Goal: Task Accomplishment & Management: Manage account settings

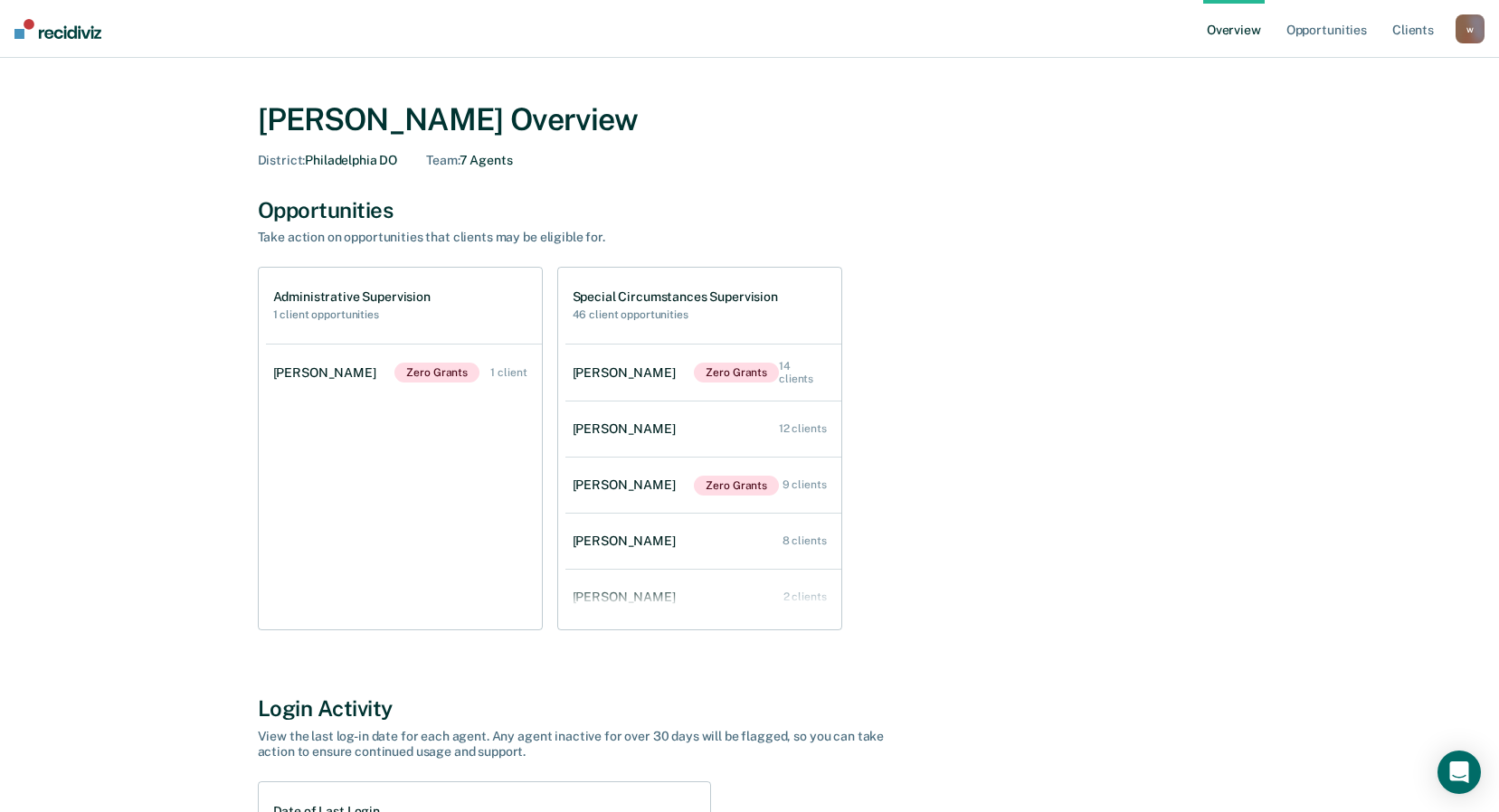
click at [1021, 365] on div "Administrative Supervision 1 client opportunities [PERSON_NAME] Zero Grants 1 c…" at bounding box center [750, 448] width 984 height 364
click at [1329, 26] on link "Opportunities" at bounding box center [1326, 29] width 87 height 58
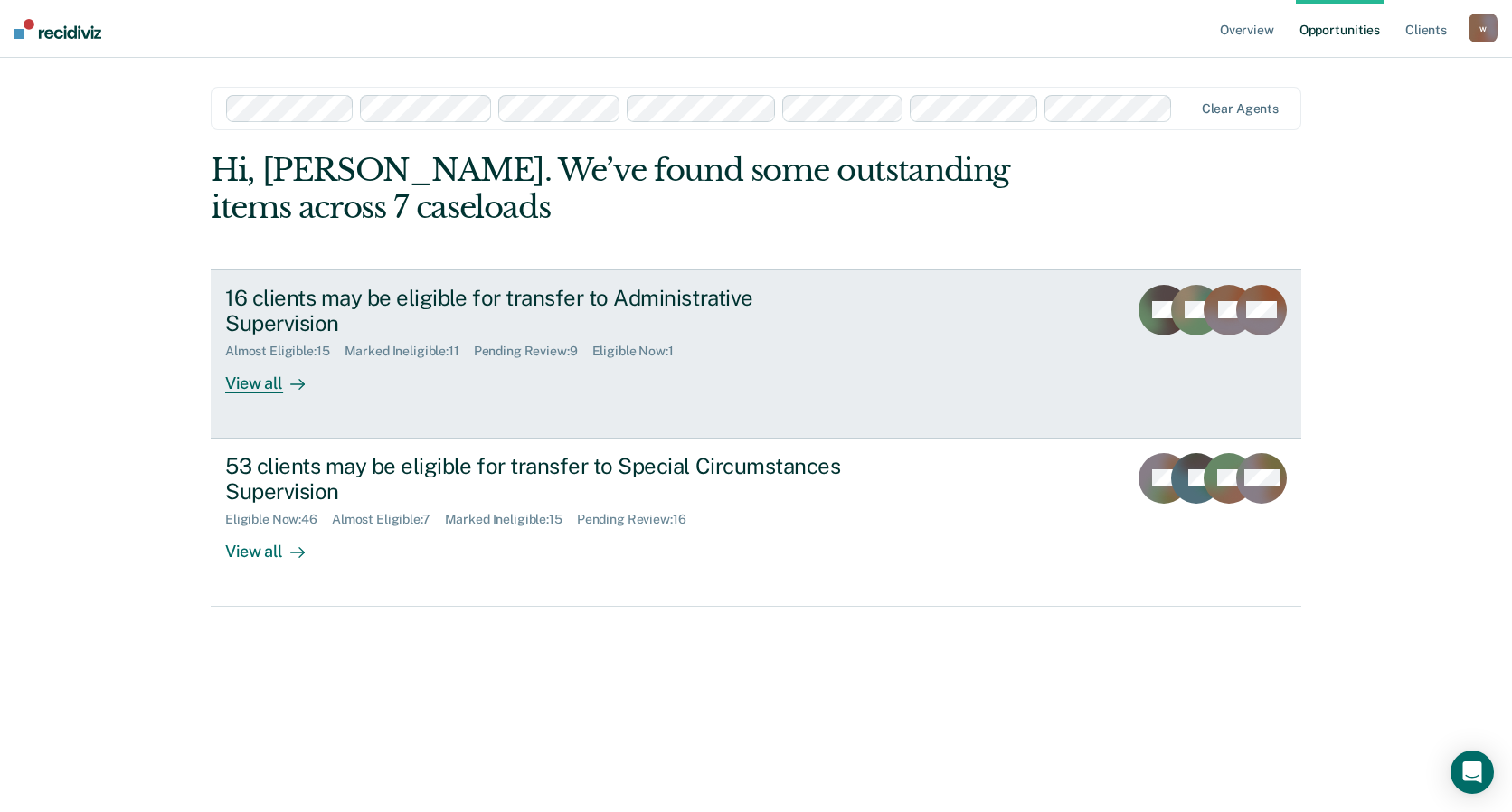
click at [856, 324] on div "16 clients may be eligible for transfer to Administrative Supervision" at bounding box center [542, 310] width 635 height 53
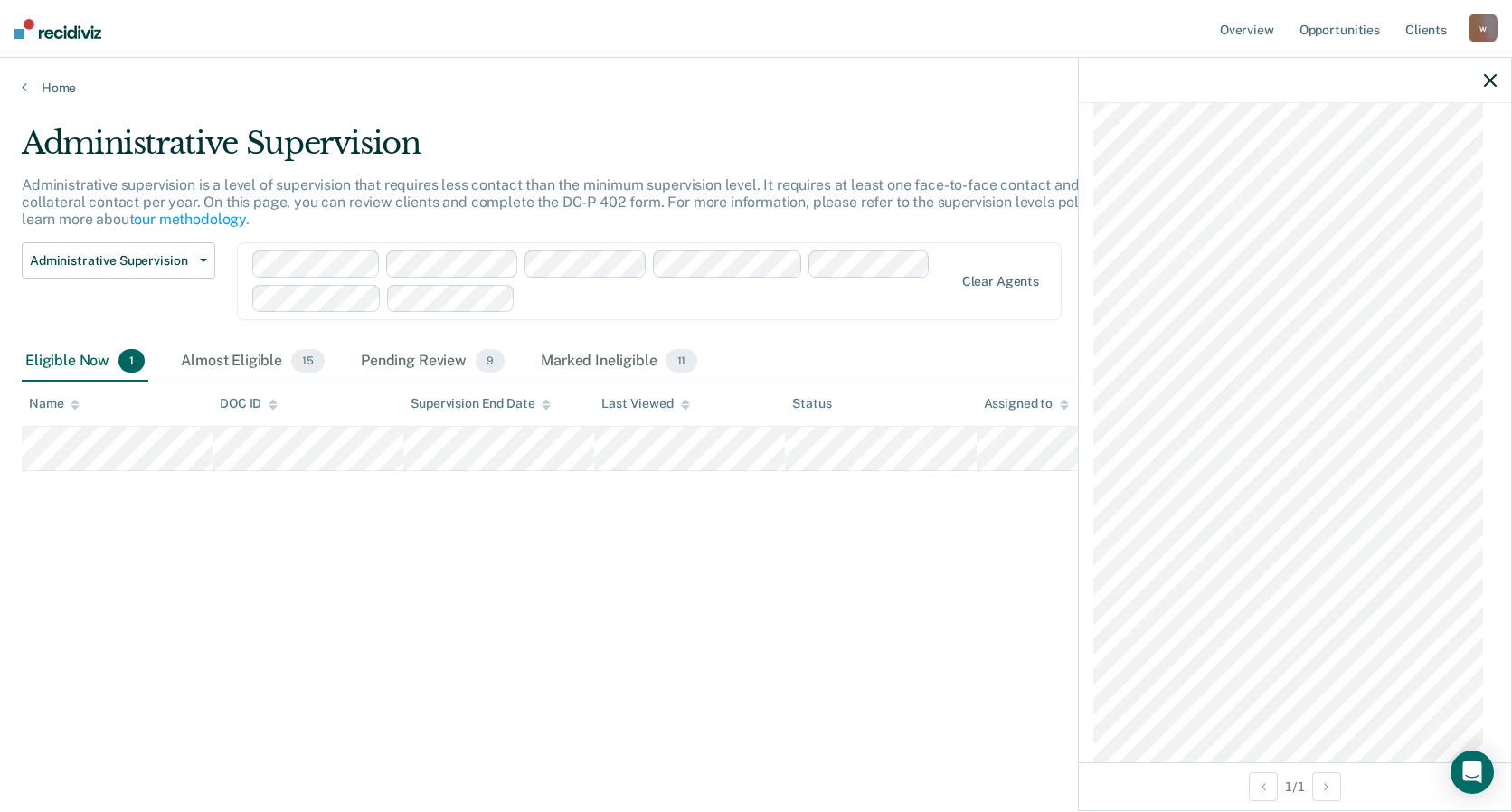
scroll to position [994, 0]
drag, startPoint x: 917, startPoint y: 604, endPoint x: 949, endPoint y: 581, distance: 39.4
click at [921, 600] on div "Administrative Supervision Administrative supervision is a level of supervision…" at bounding box center [756, 401] width 1468 height 551
click at [1487, 80] on icon "button" at bounding box center [1490, 80] width 13 height 13
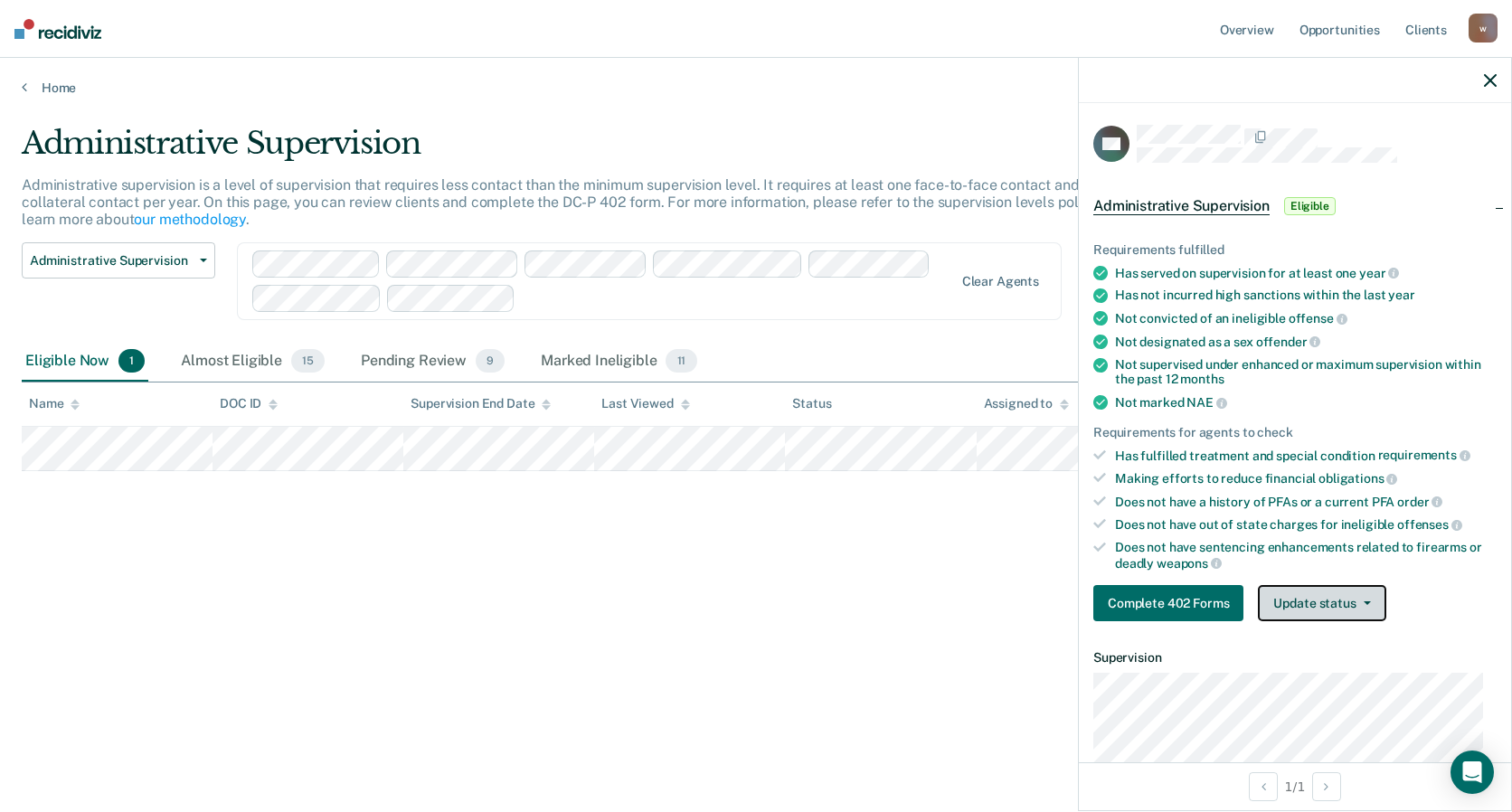
click at [1318, 598] on button "Update status" at bounding box center [1322, 603] width 128 height 36
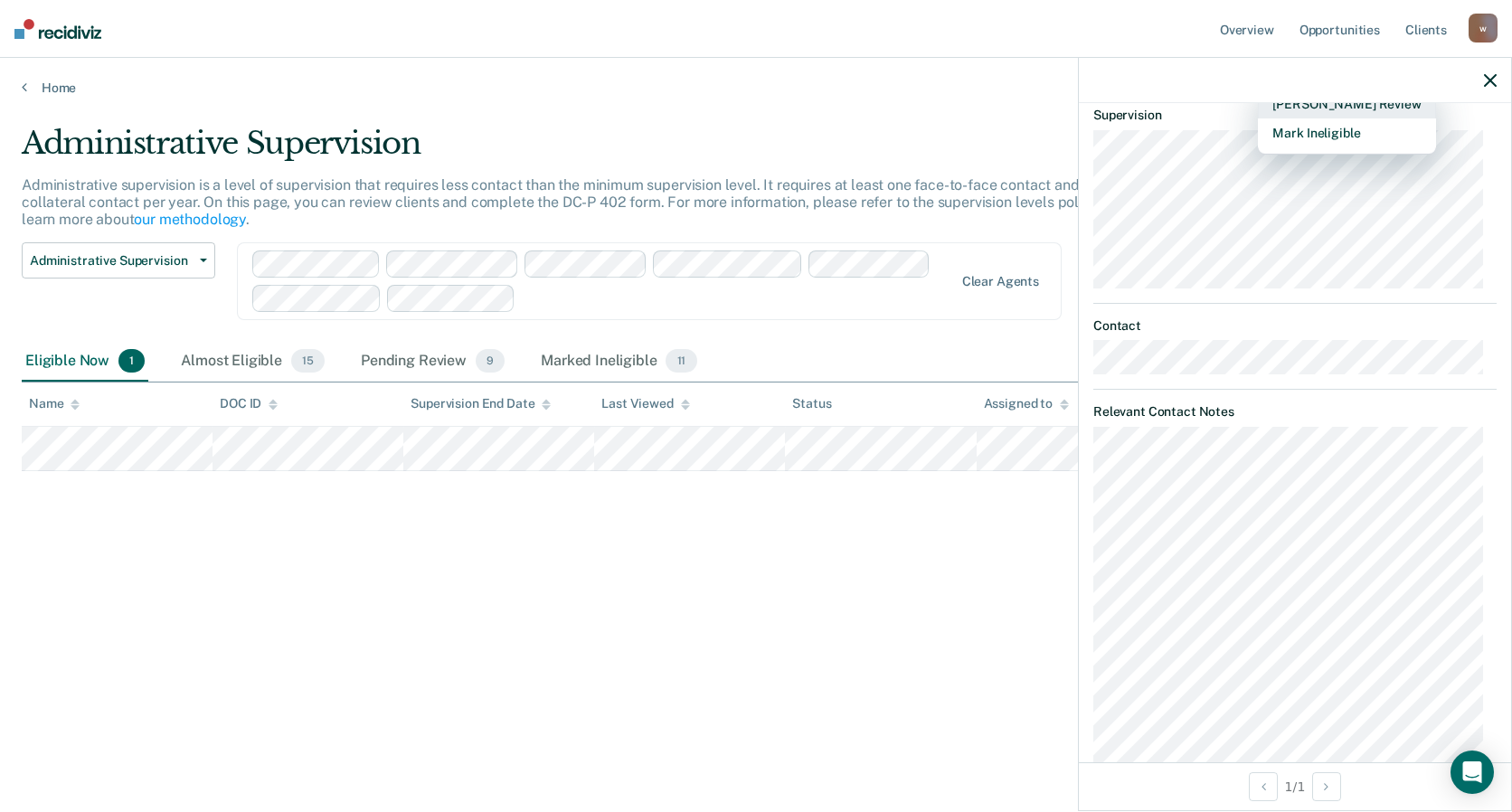
scroll to position [452, 0]
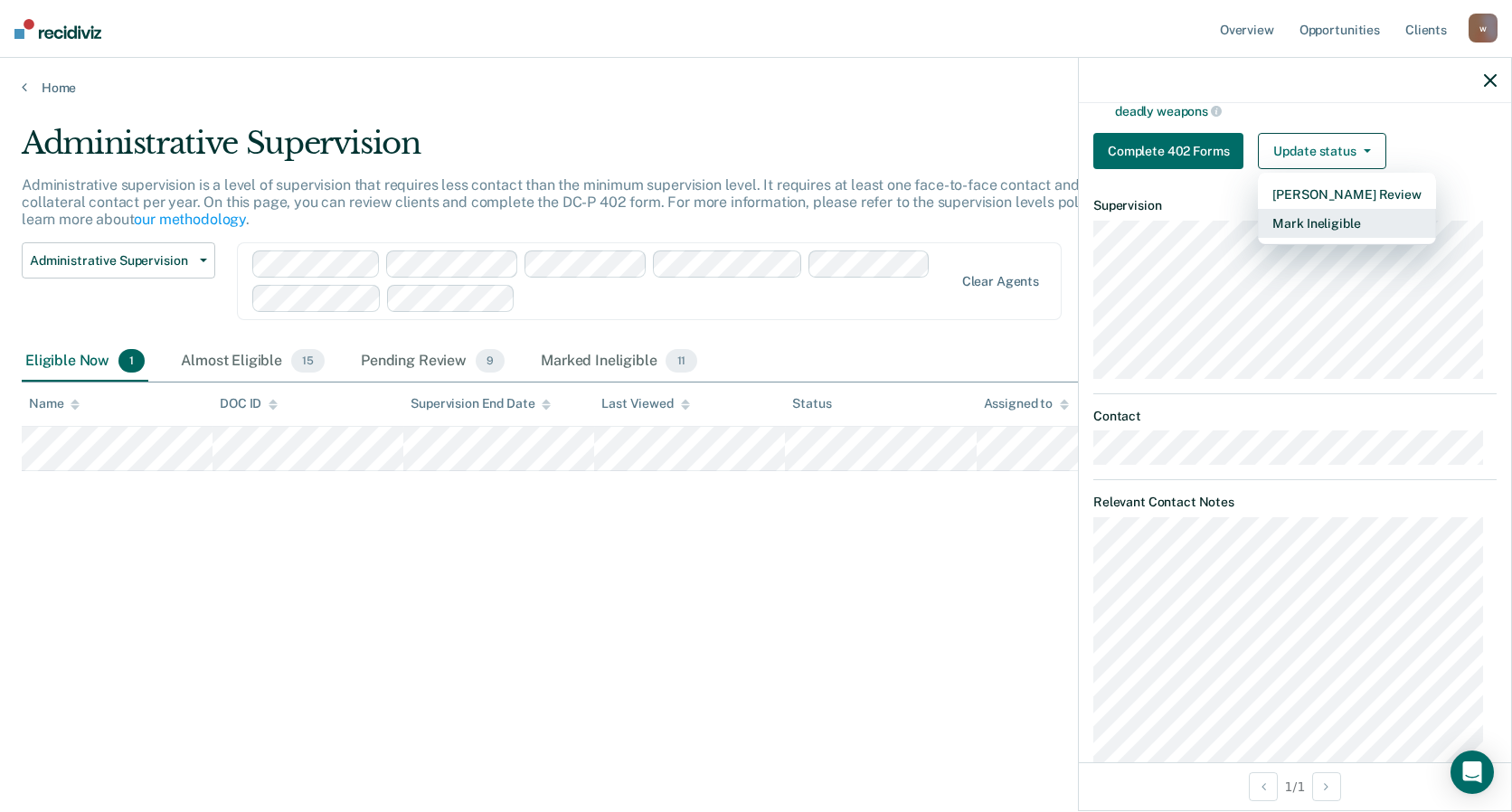
click at [1331, 221] on button "Mark Ineligible" at bounding box center [1346, 223] width 177 height 29
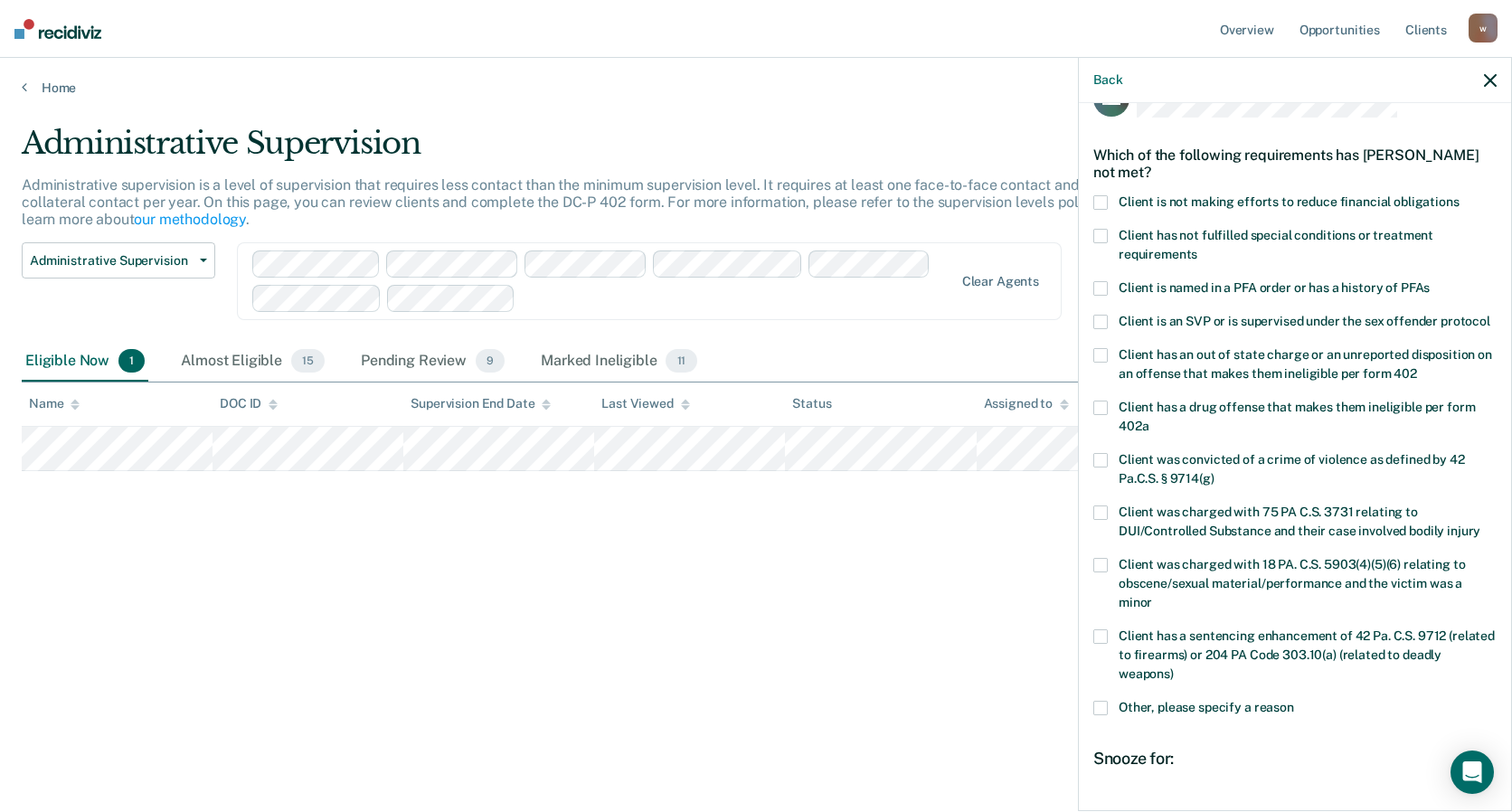
scroll to position [0, 0]
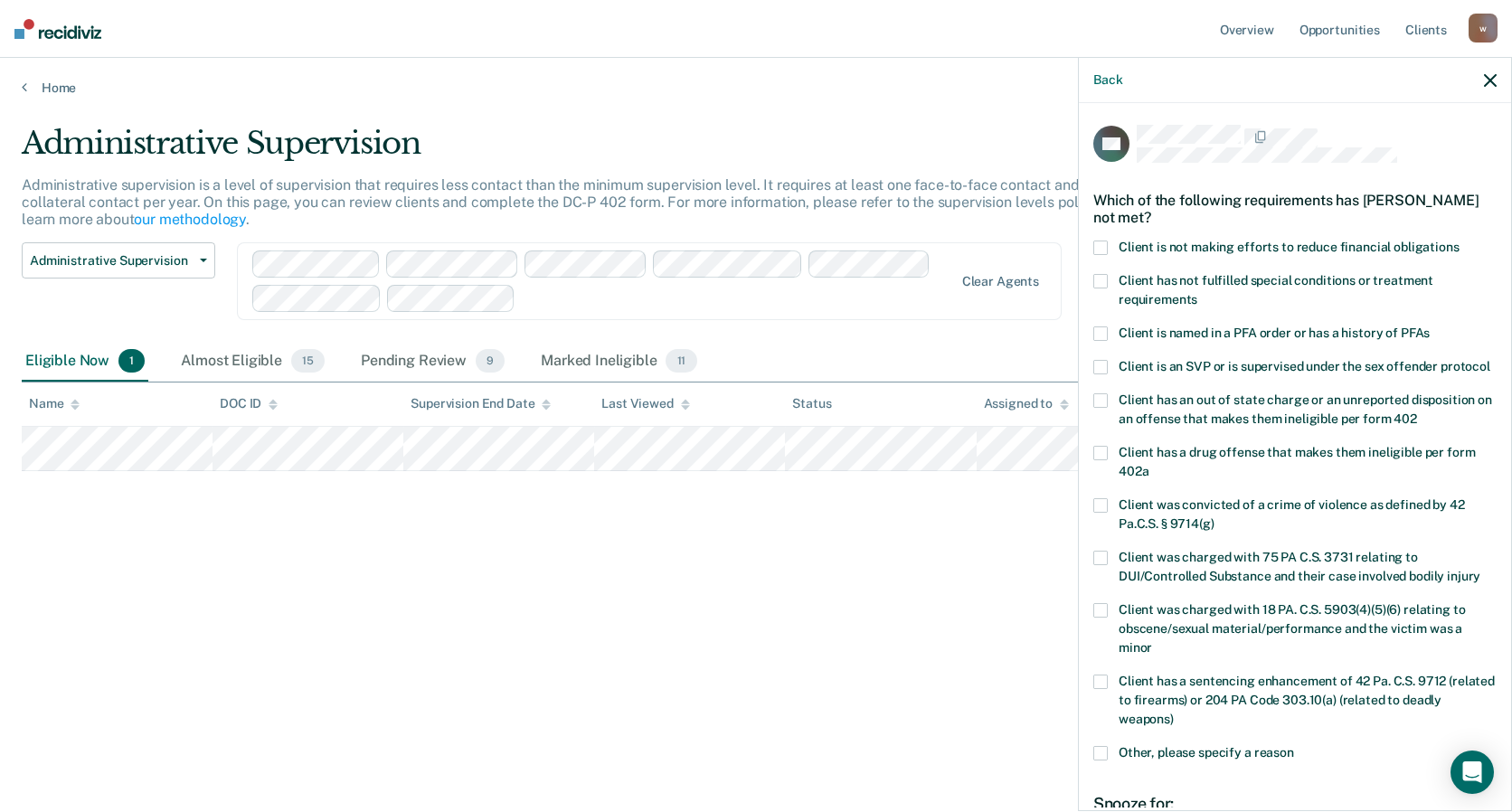
click at [1103, 250] on span at bounding box center [1101, 248] width 15 height 15
click at [1459, 241] on input "Client is not making efforts to reduce financial obligations" at bounding box center [1459, 241] width 0 height 0
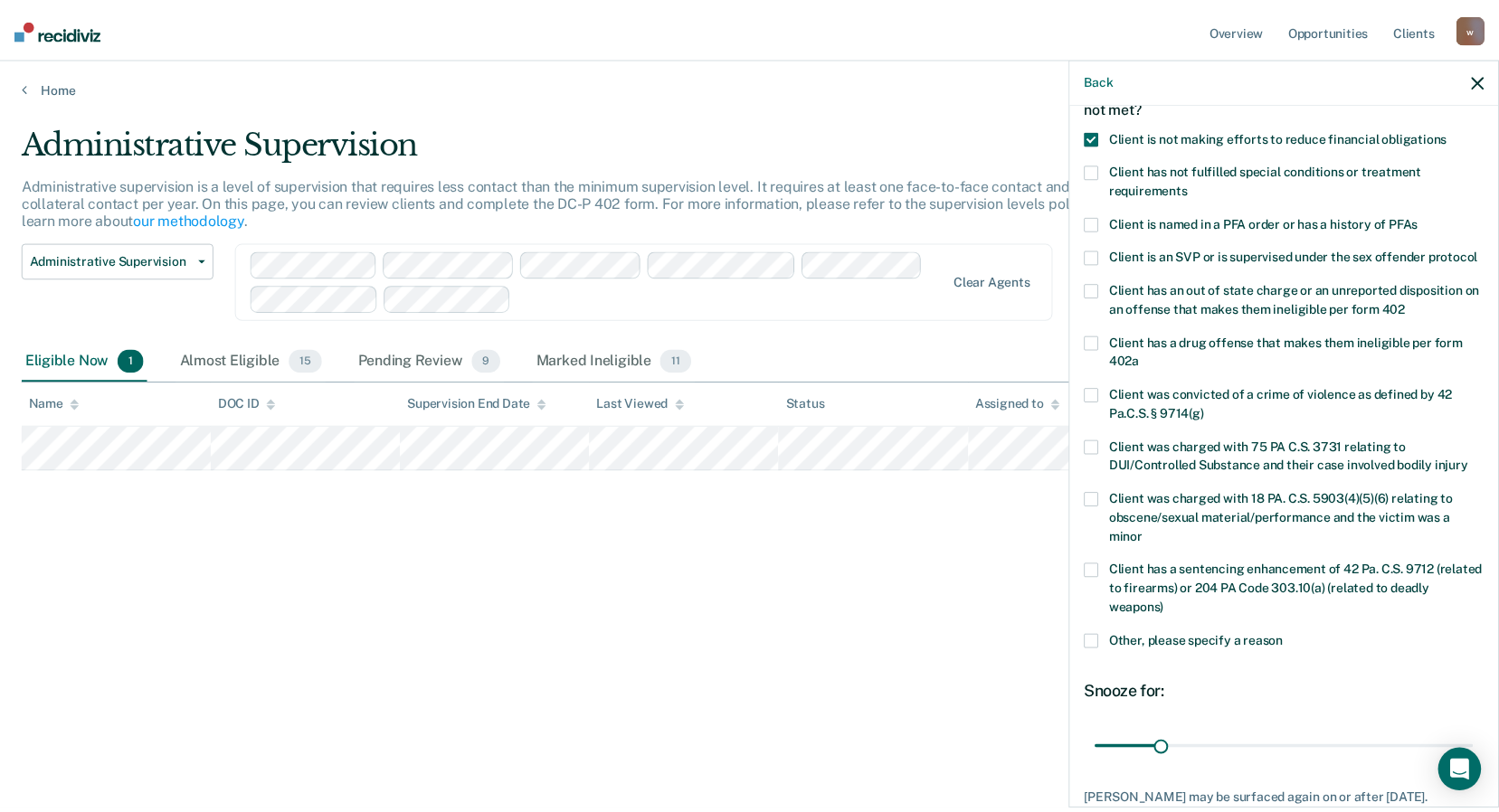
scroll to position [242, 0]
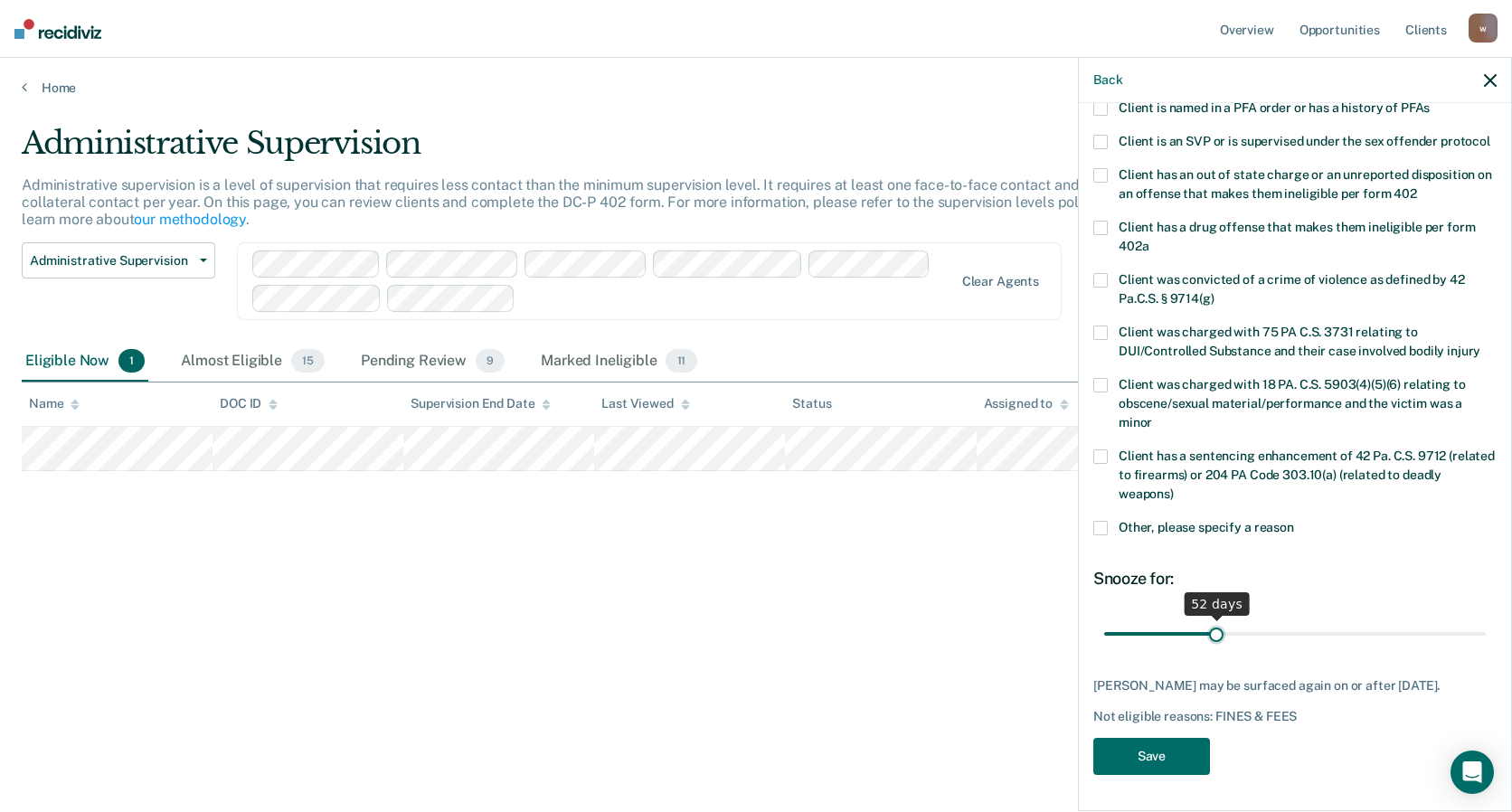
drag, startPoint x: 1169, startPoint y: 638, endPoint x: 1212, endPoint y: 627, distance: 44.4
type input "52"
click at [1212, 627] on input "range" at bounding box center [1295, 634] width 382 height 32
drag, startPoint x: 1186, startPoint y: 767, endPoint x: 1186, endPoint y: 756, distance: 11.0
click at [1186, 766] on button "Save" at bounding box center [1152, 755] width 117 height 37
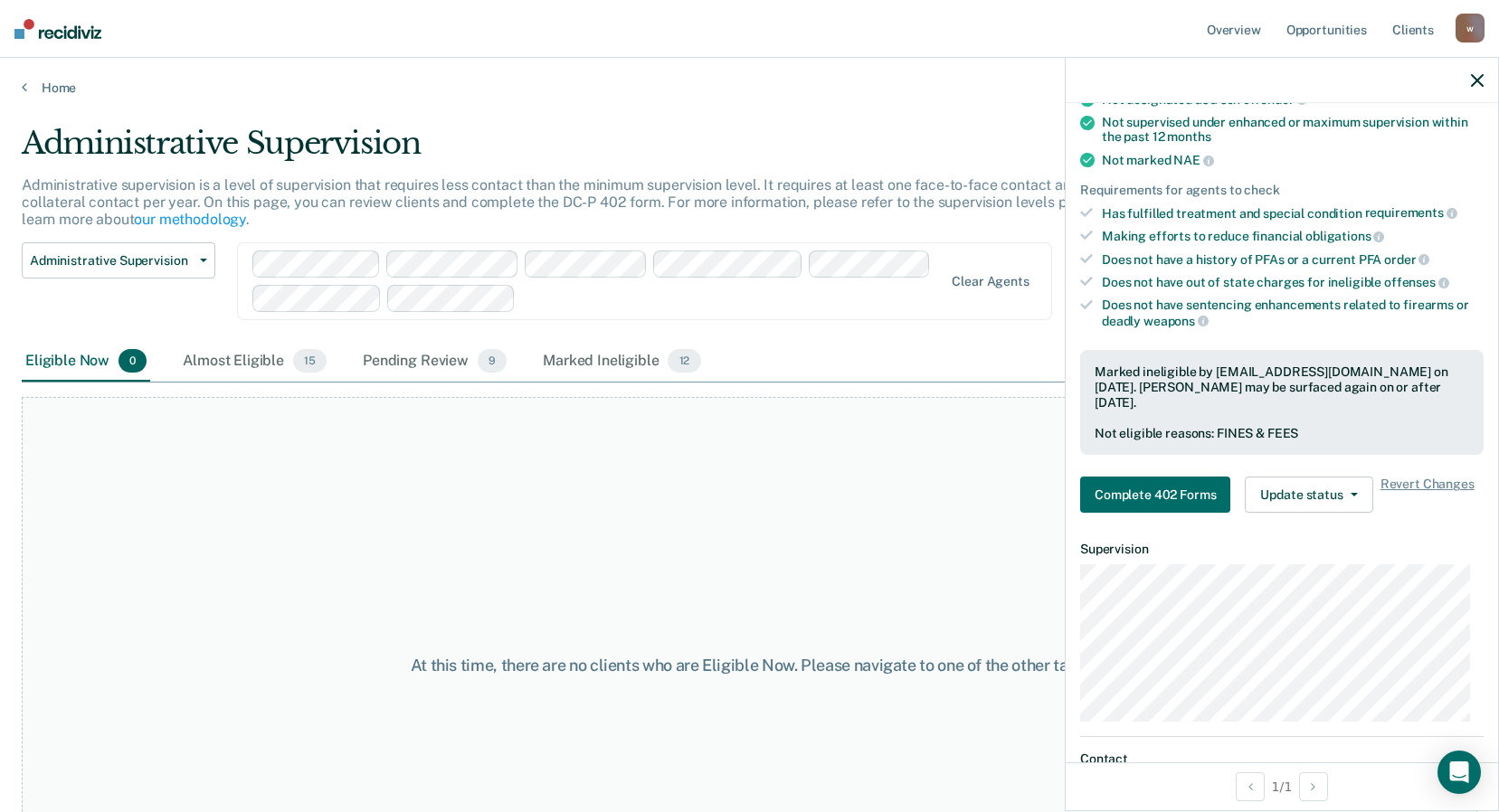
click at [1484, 83] on div at bounding box center [1282, 80] width 433 height 46
click at [1475, 82] on icon "button" at bounding box center [1477, 80] width 13 height 13
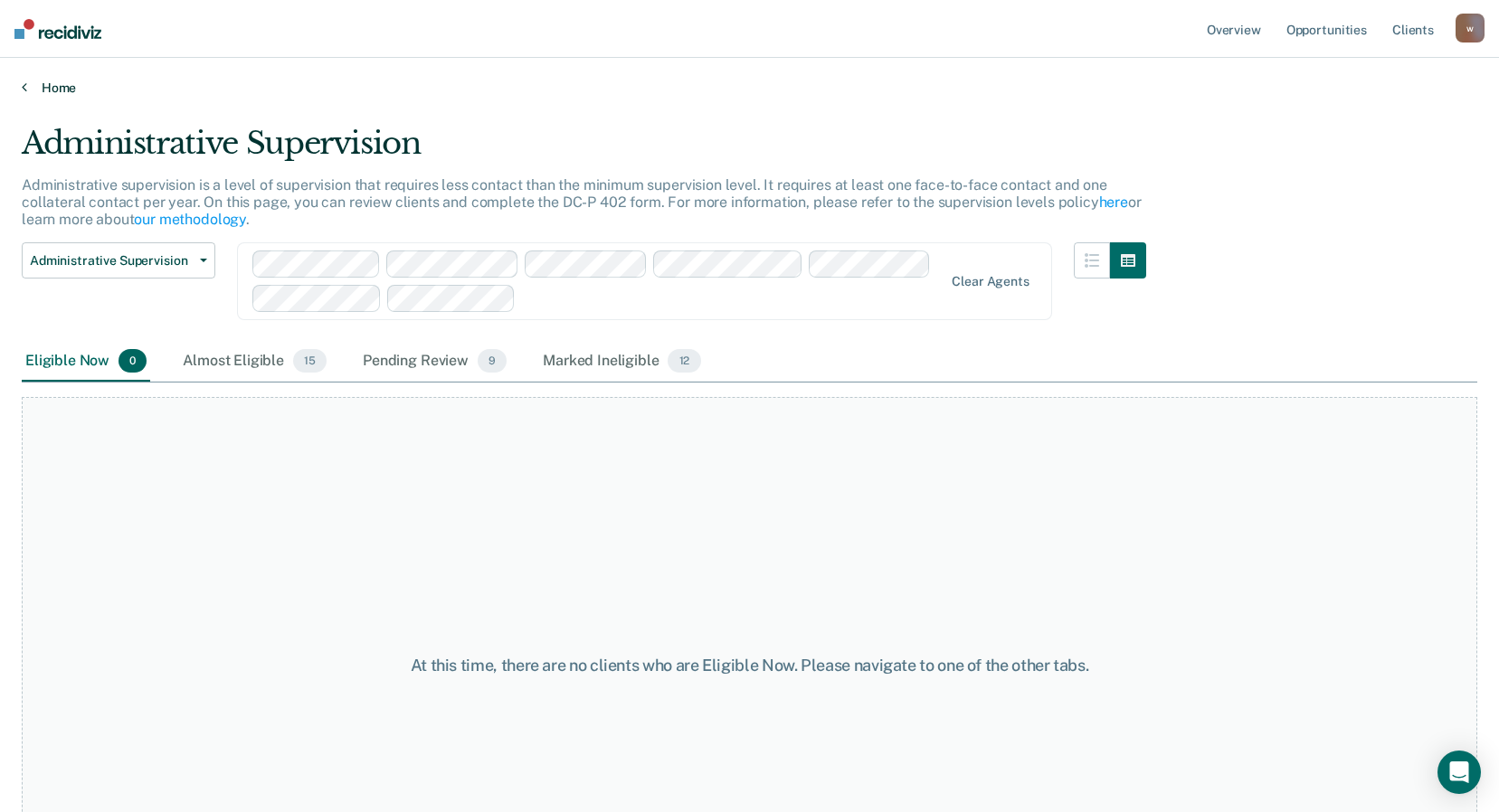
click at [56, 87] on link "Home" at bounding box center [749, 87] width 1455 height 16
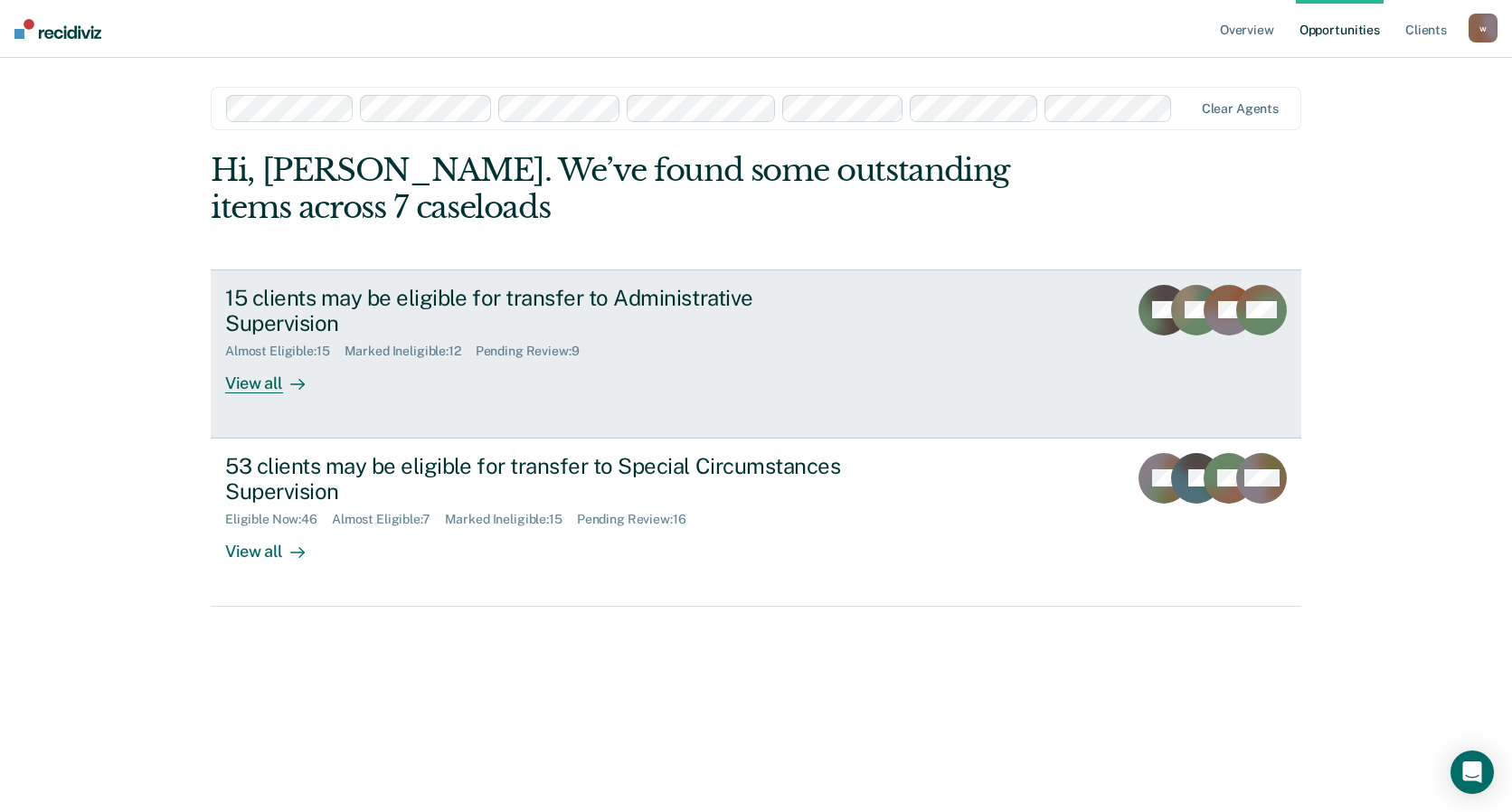
click at [906, 340] on link "15 clients may be eligible for transfer to Administrative Supervision Almost El…" at bounding box center [756, 354] width 1091 height 170
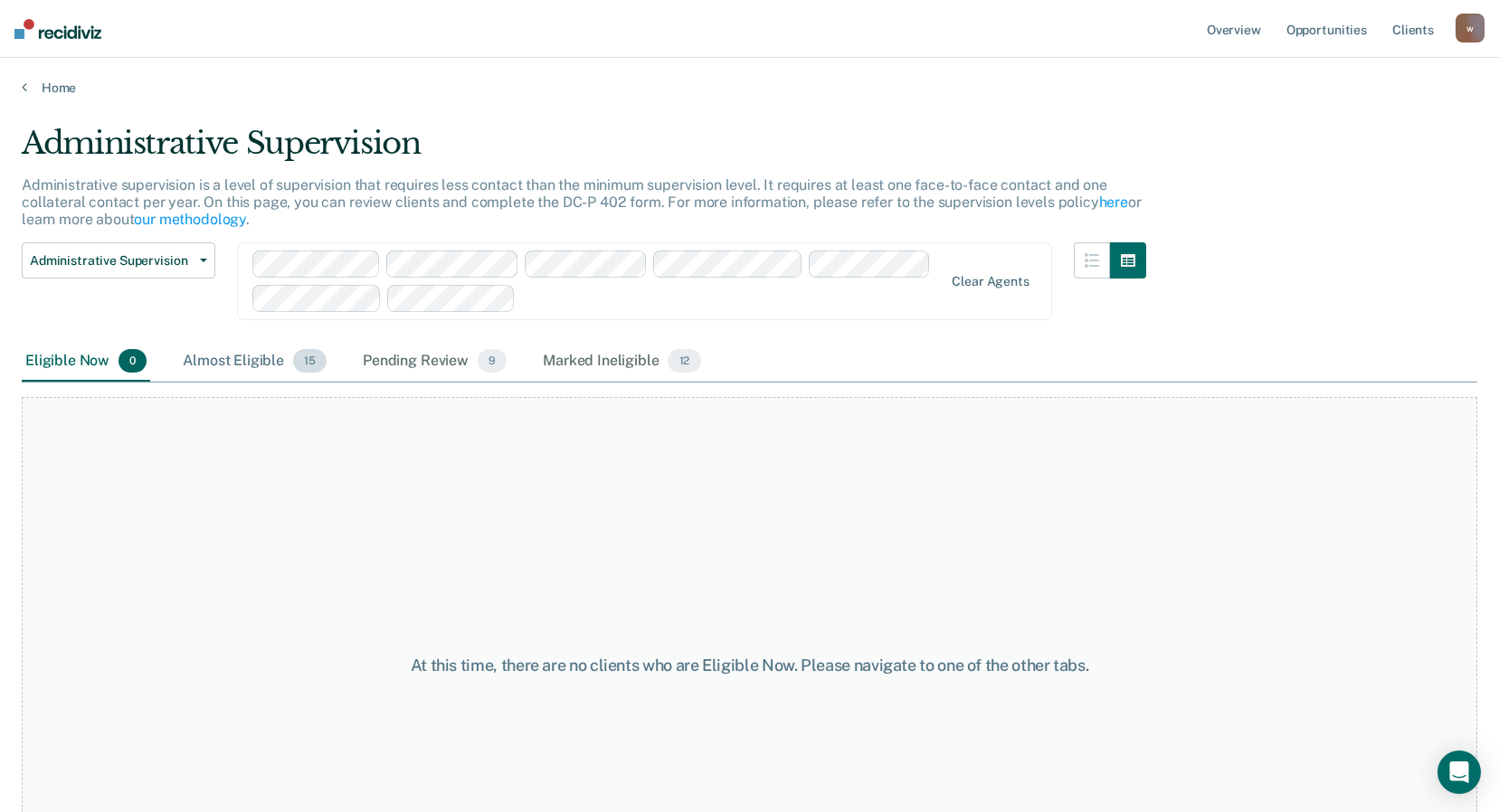
click at [252, 359] on div "Almost Eligible 15" at bounding box center [255, 362] width 151 height 40
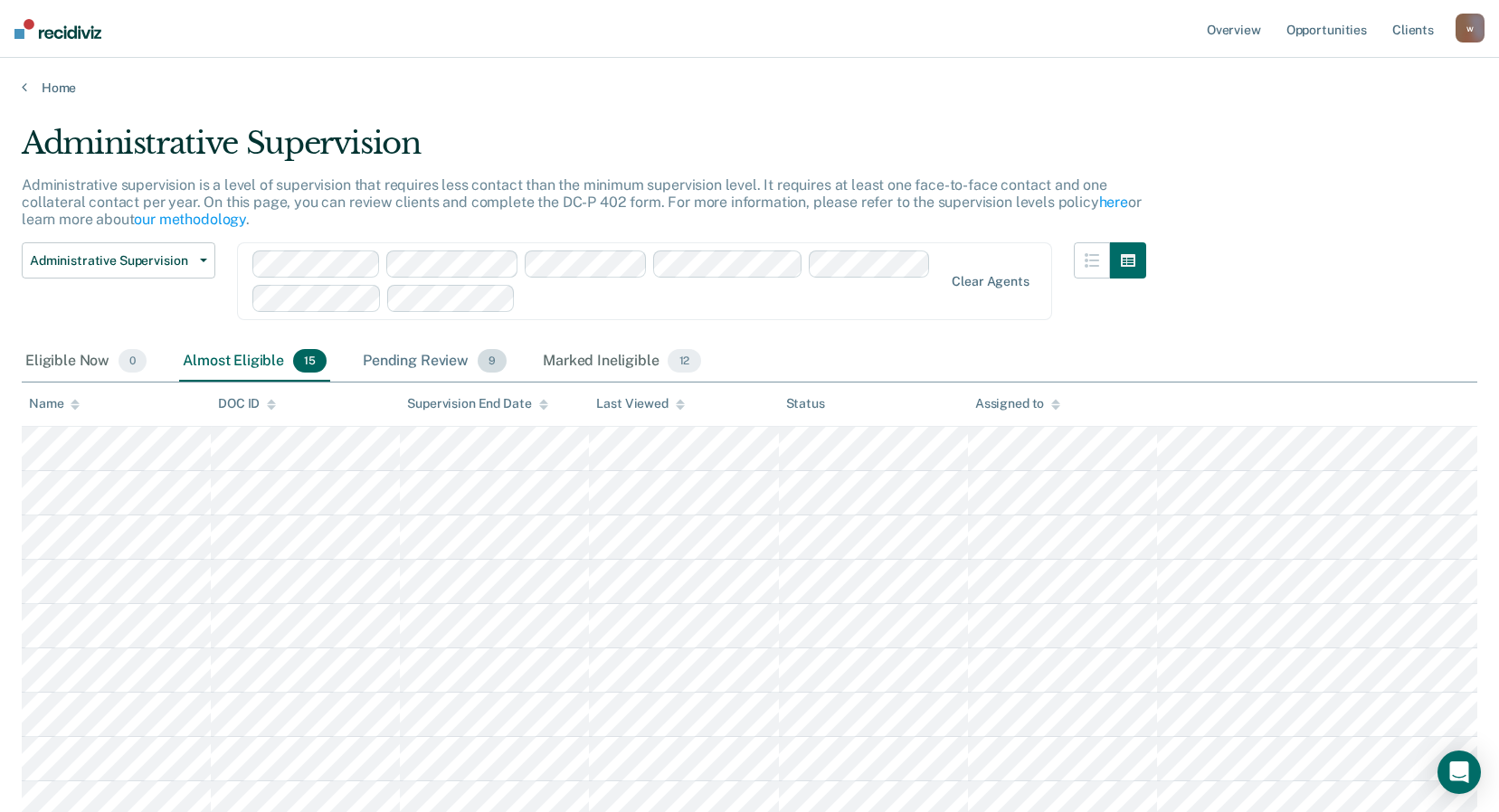
click at [378, 362] on div "Pending Review 9" at bounding box center [435, 362] width 151 height 40
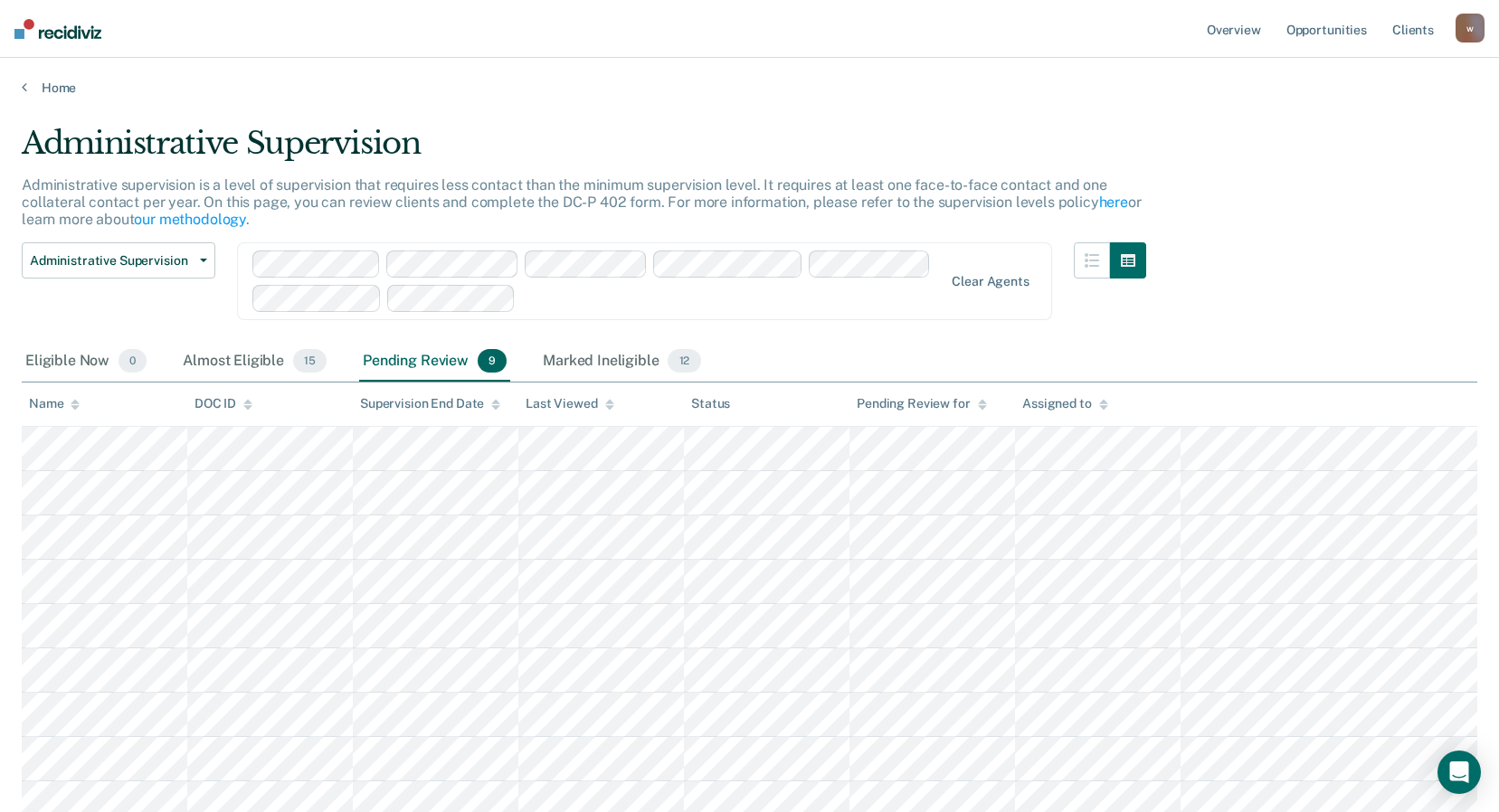
click at [1391, 204] on div "Administrative Supervision Administrative supervision is a level of supervision…" at bounding box center [749, 472] width 1455 height 695
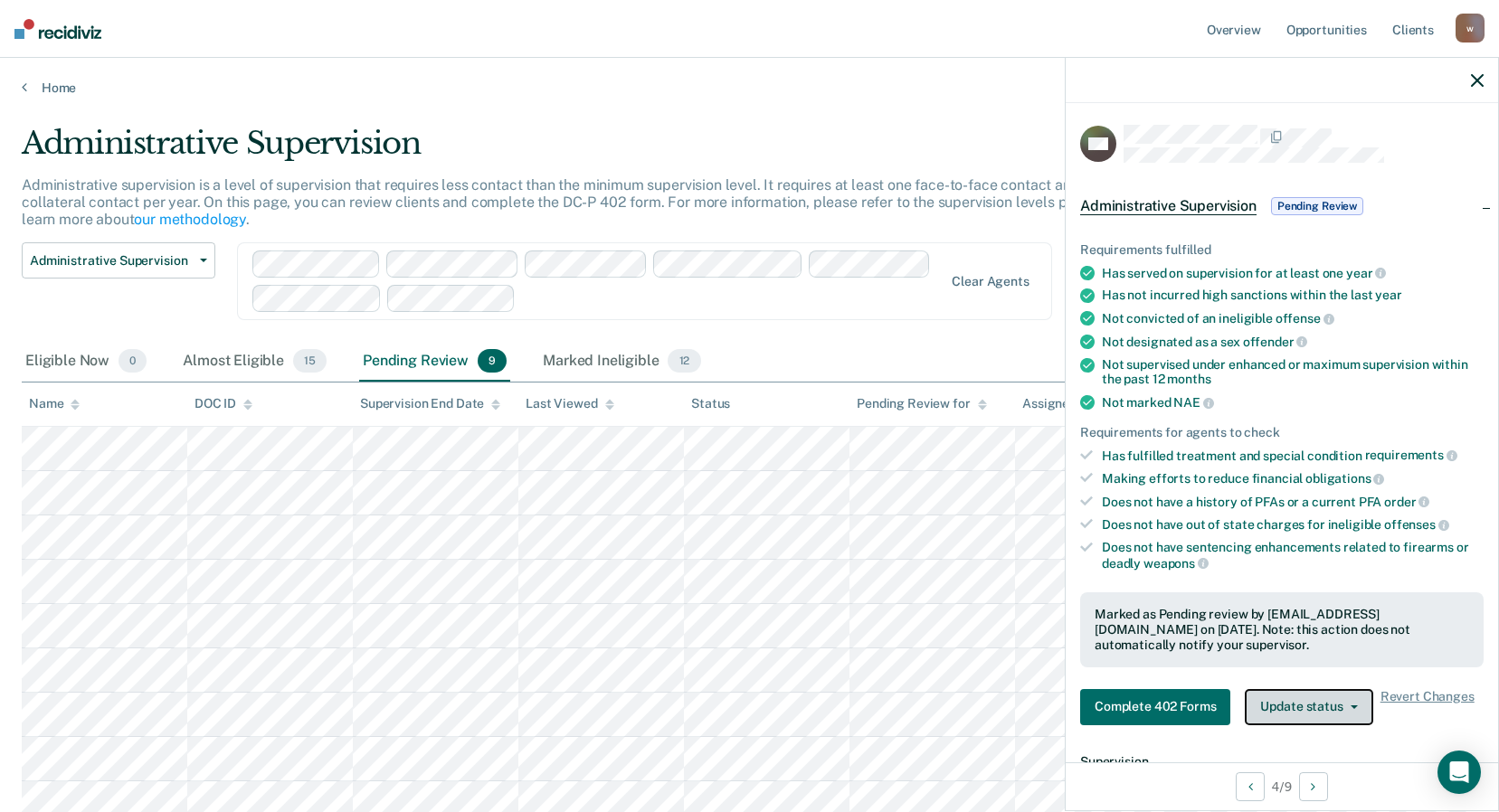
click at [1305, 704] on button "Update status" at bounding box center [1309, 707] width 128 height 36
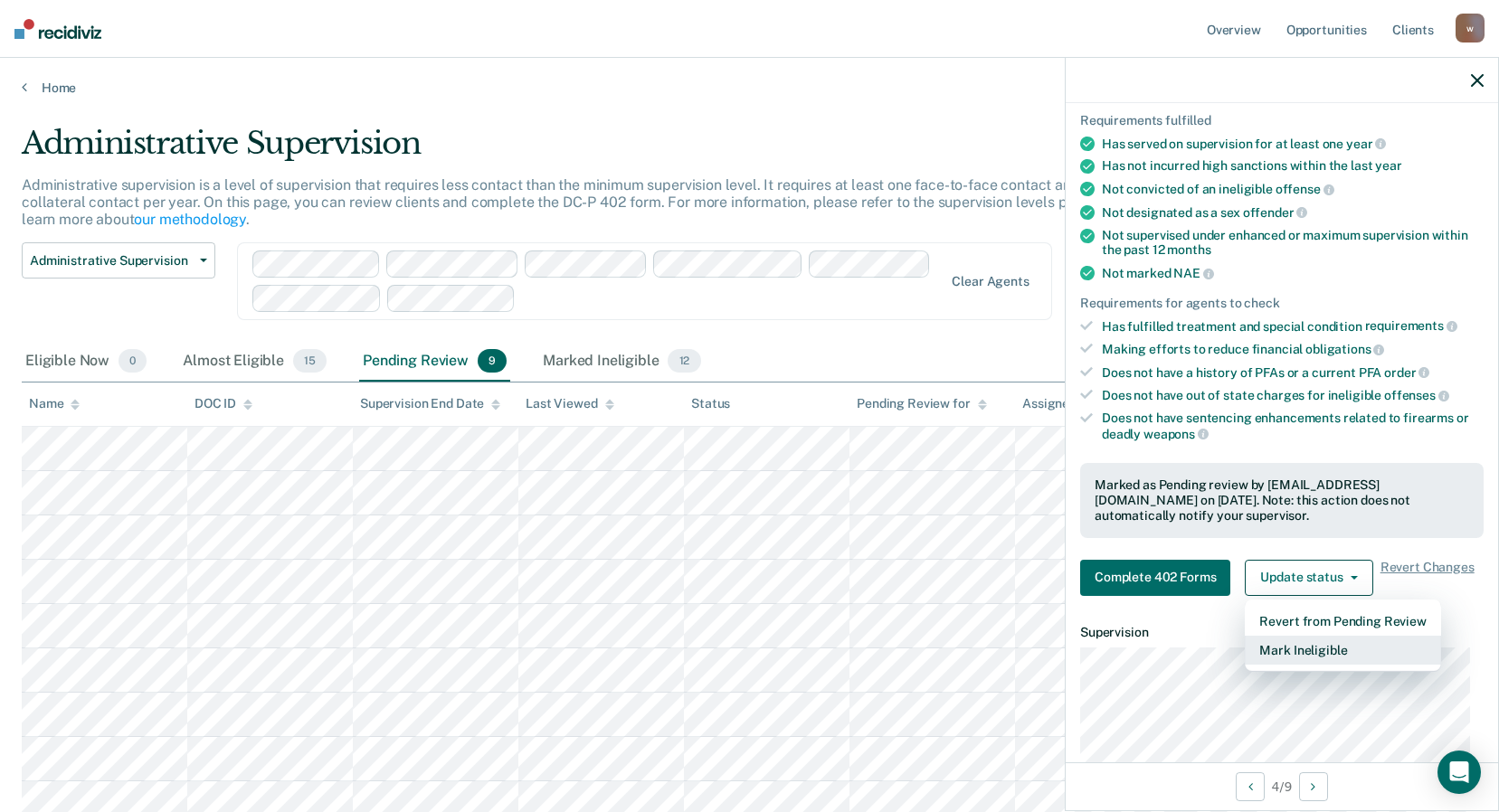
scroll to position [453, 0]
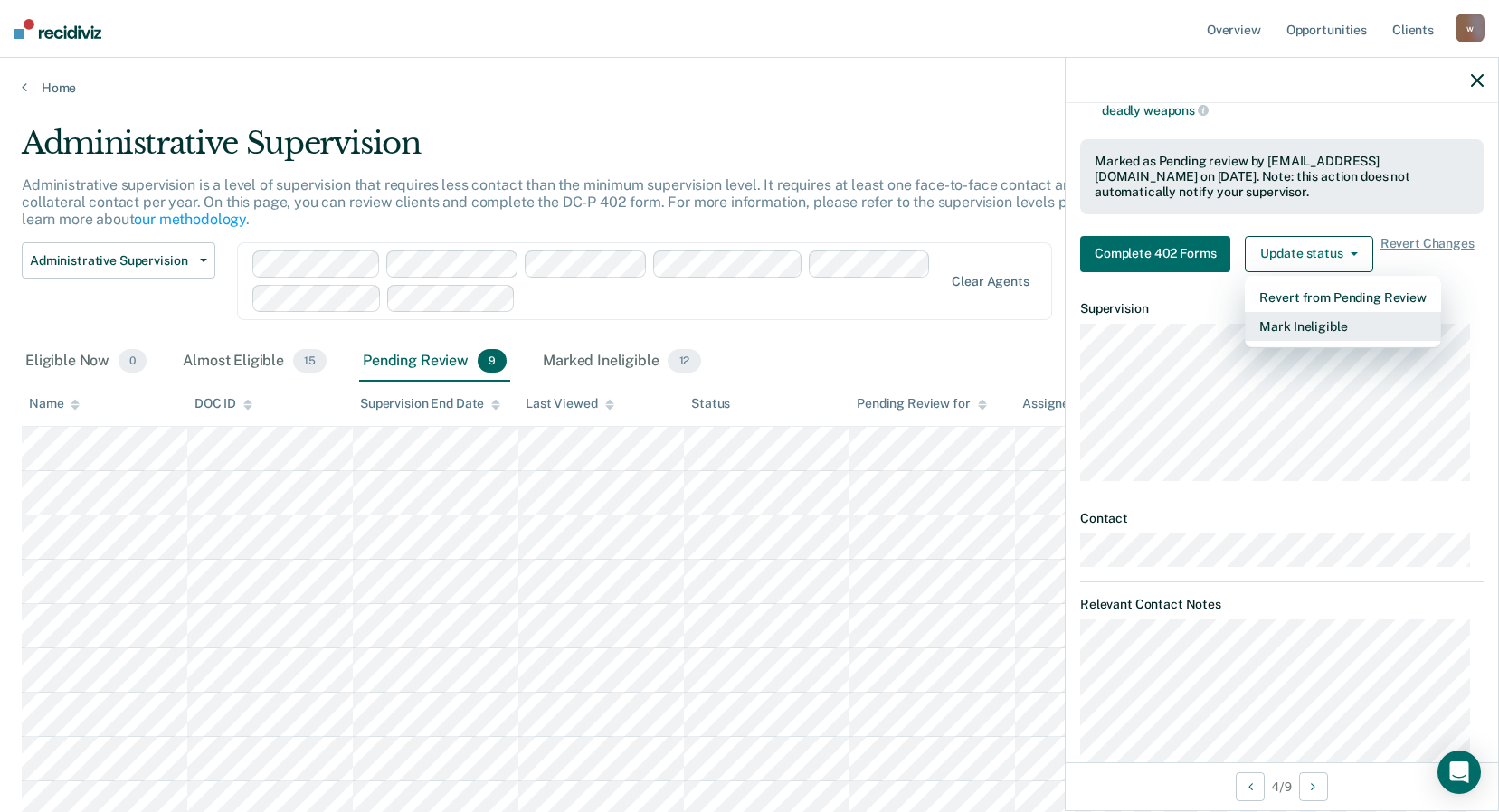
click at [1296, 326] on button "Mark Ineligible" at bounding box center [1342, 326] width 195 height 29
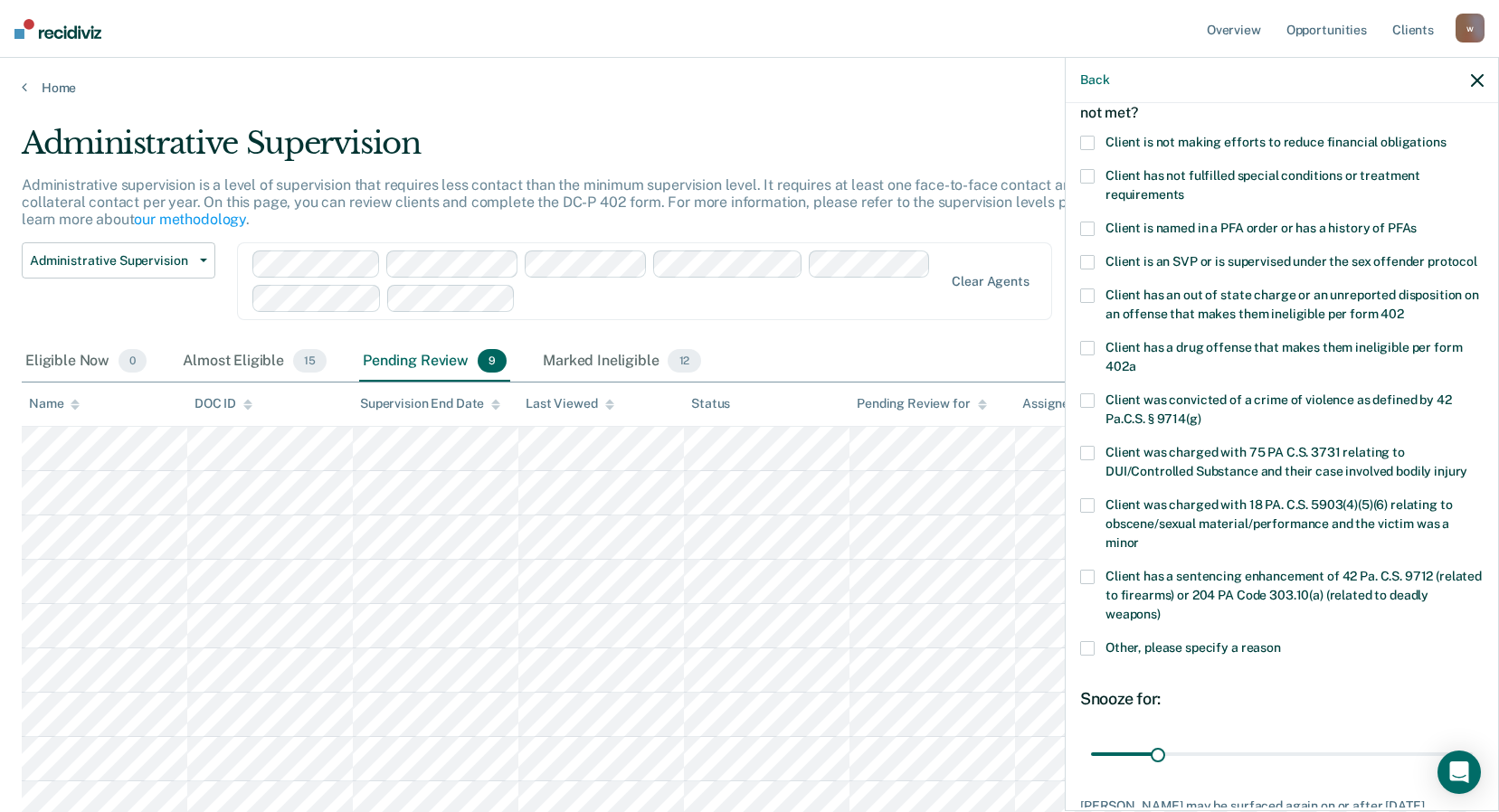
scroll to position [0, 0]
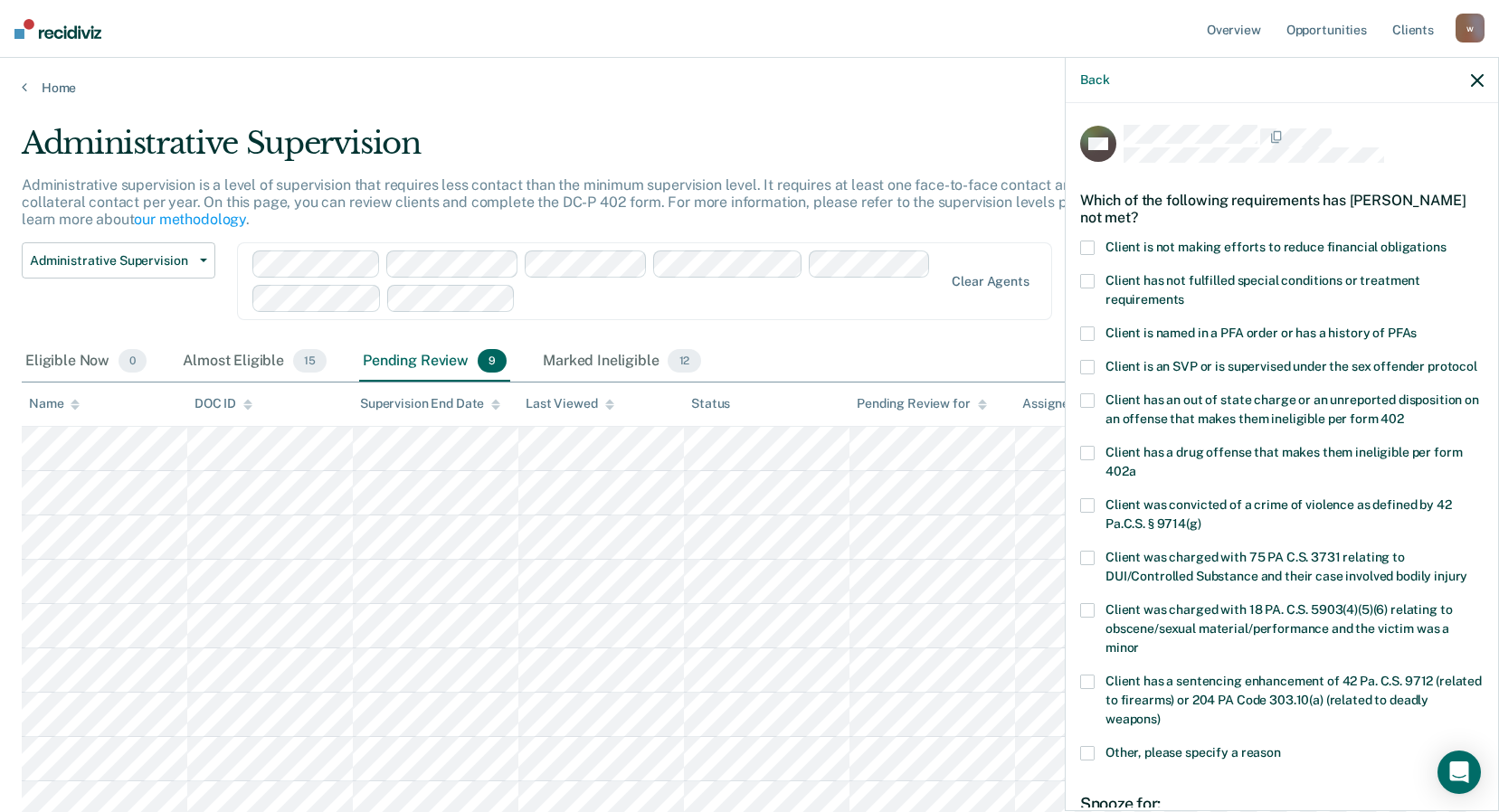
click at [1095, 246] on label "Client is not making efforts to reduce financial obligations" at bounding box center [1282, 250] width 404 height 19
click at [1446, 241] on input "Client is not making efforts to reduce financial obligations" at bounding box center [1446, 241] width 0 height 0
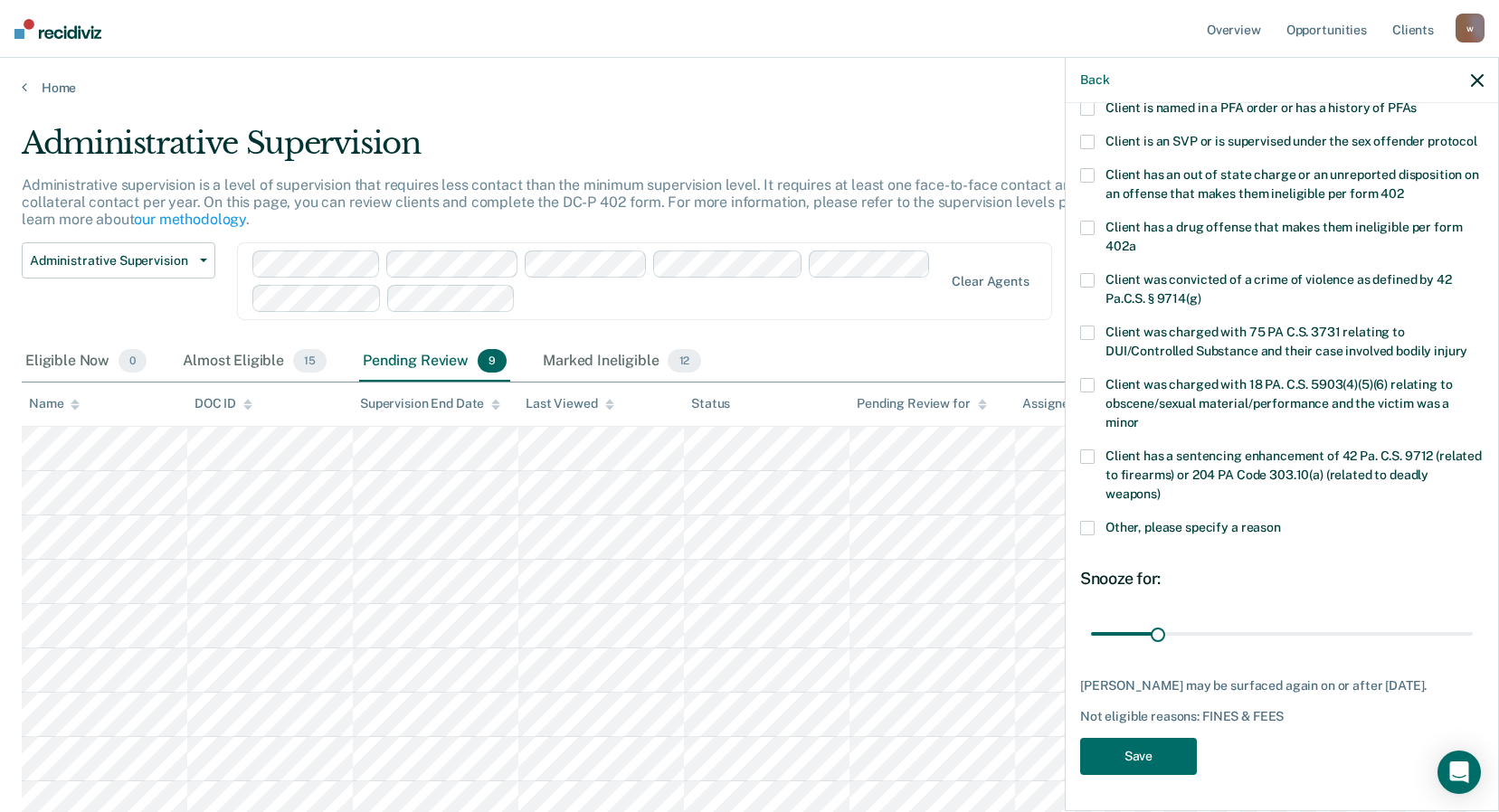
scroll to position [258, 0]
drag, startPoint x: 1153, startPoint y: 622, endPoint x: 1198, endPoint y: 622, distance: 45.0
type input "52"
click at [1198, 622] on input "range" at bounding box center [1282, 634] width 382 height 32
click at [1180, 746] on button "Save" at bounding box center [1139, 755] width 117 height 37
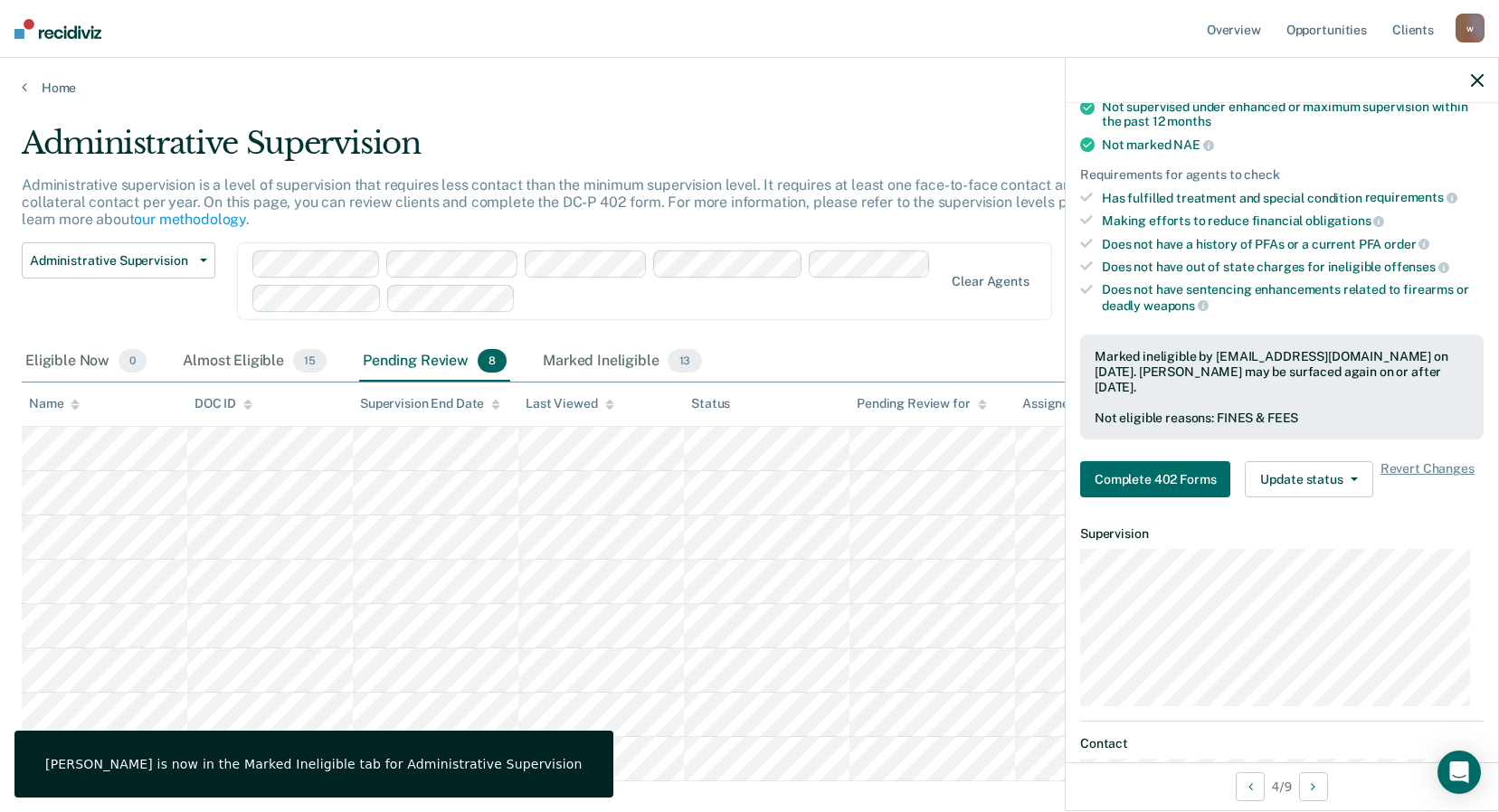
click at [906, 335] on div "Administrative Supervision Administrative Supervision Special Circumstances Sup…" at bounding box center [584, 291] width 1125 height 99
click at [1472, 79] on icon "button" at bounding box center [1477, 80] width 13 height 13
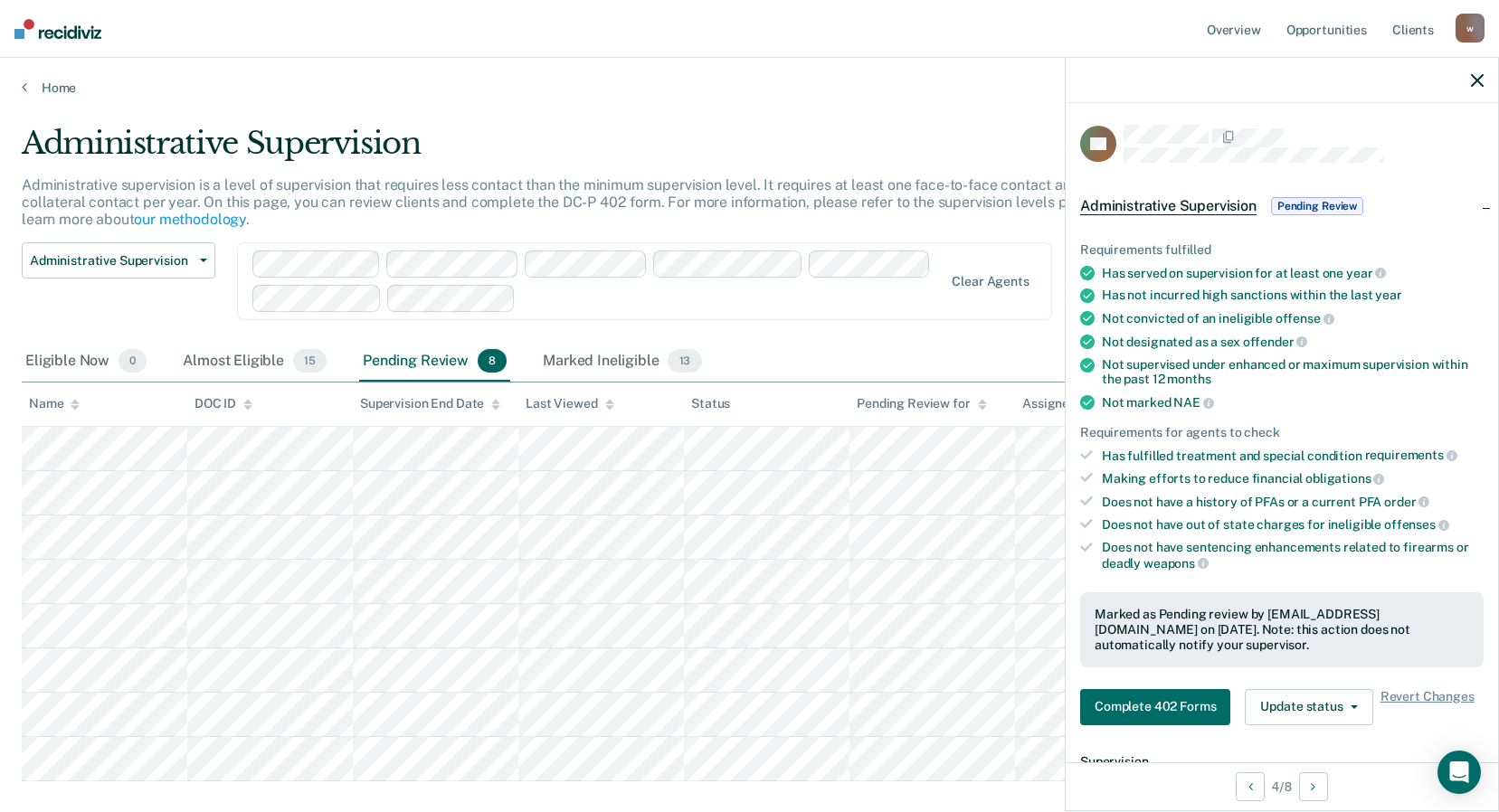
scroll to position [272, 0]
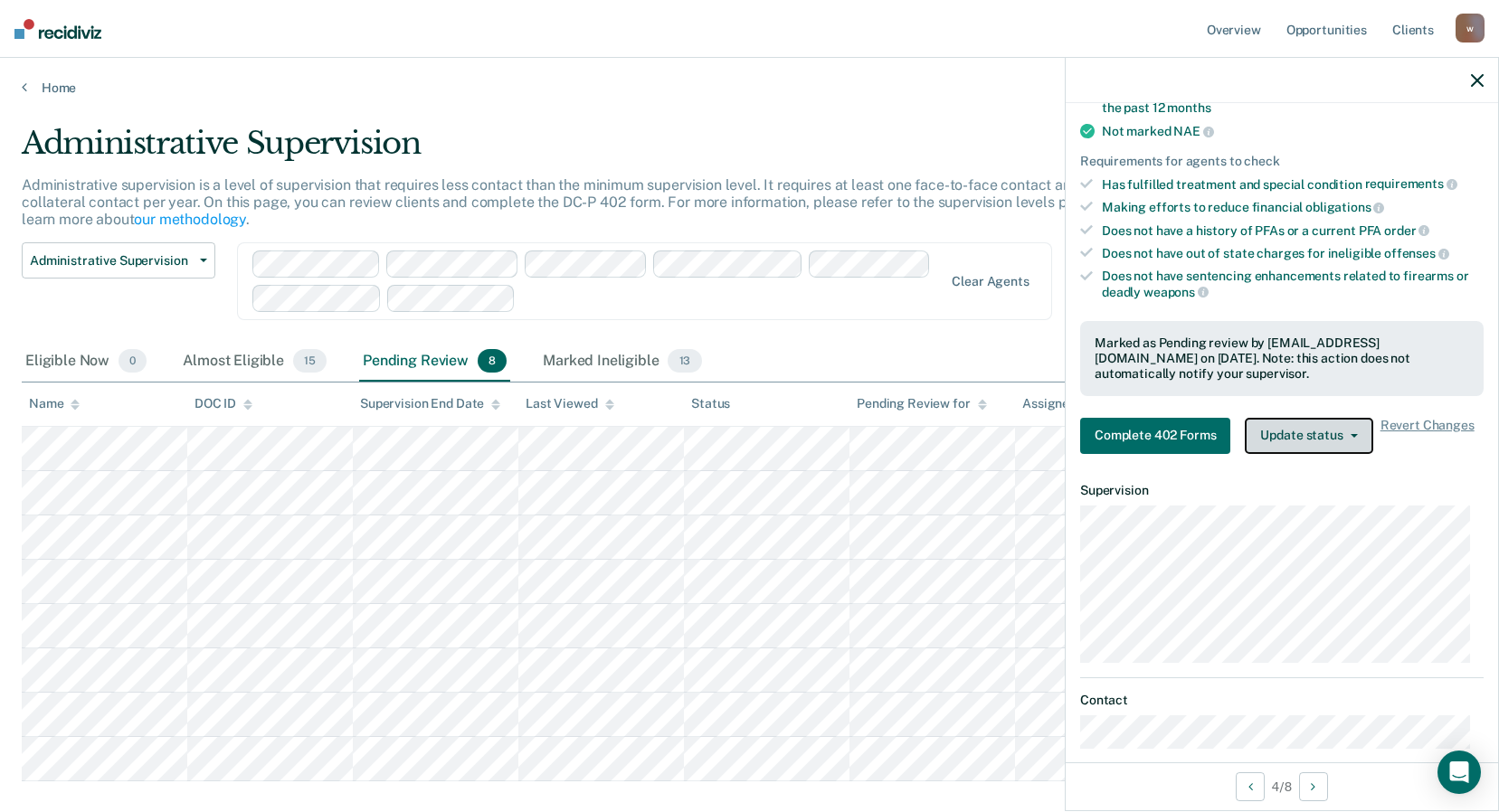
click at [1329, 435] on button "Update status" at bounding box center [1309, 435] width 128 height 36
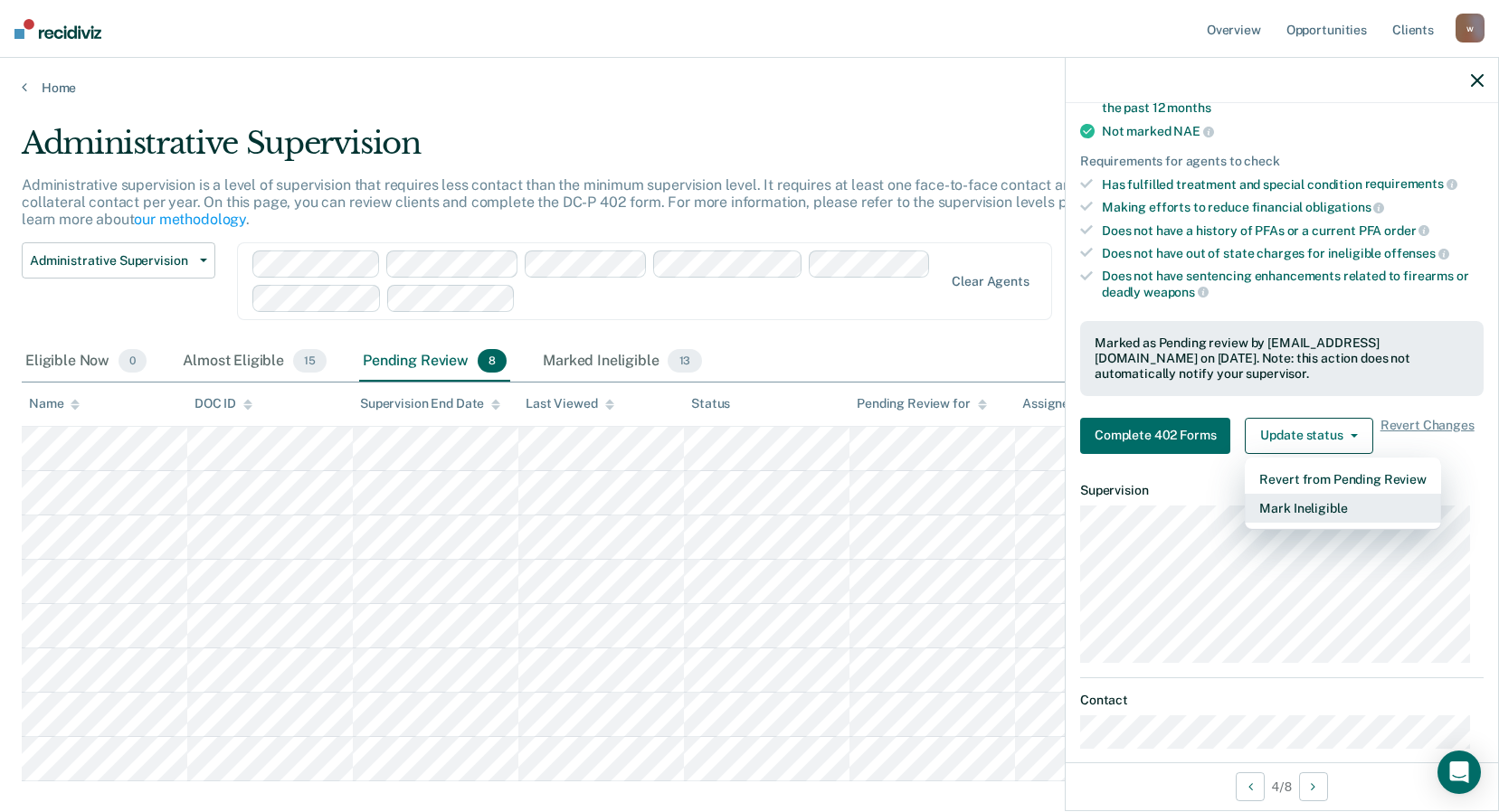
click at [1302, 507] on button "Mark Ineligible" at bounding box center [1342, 508] width 195 height 29
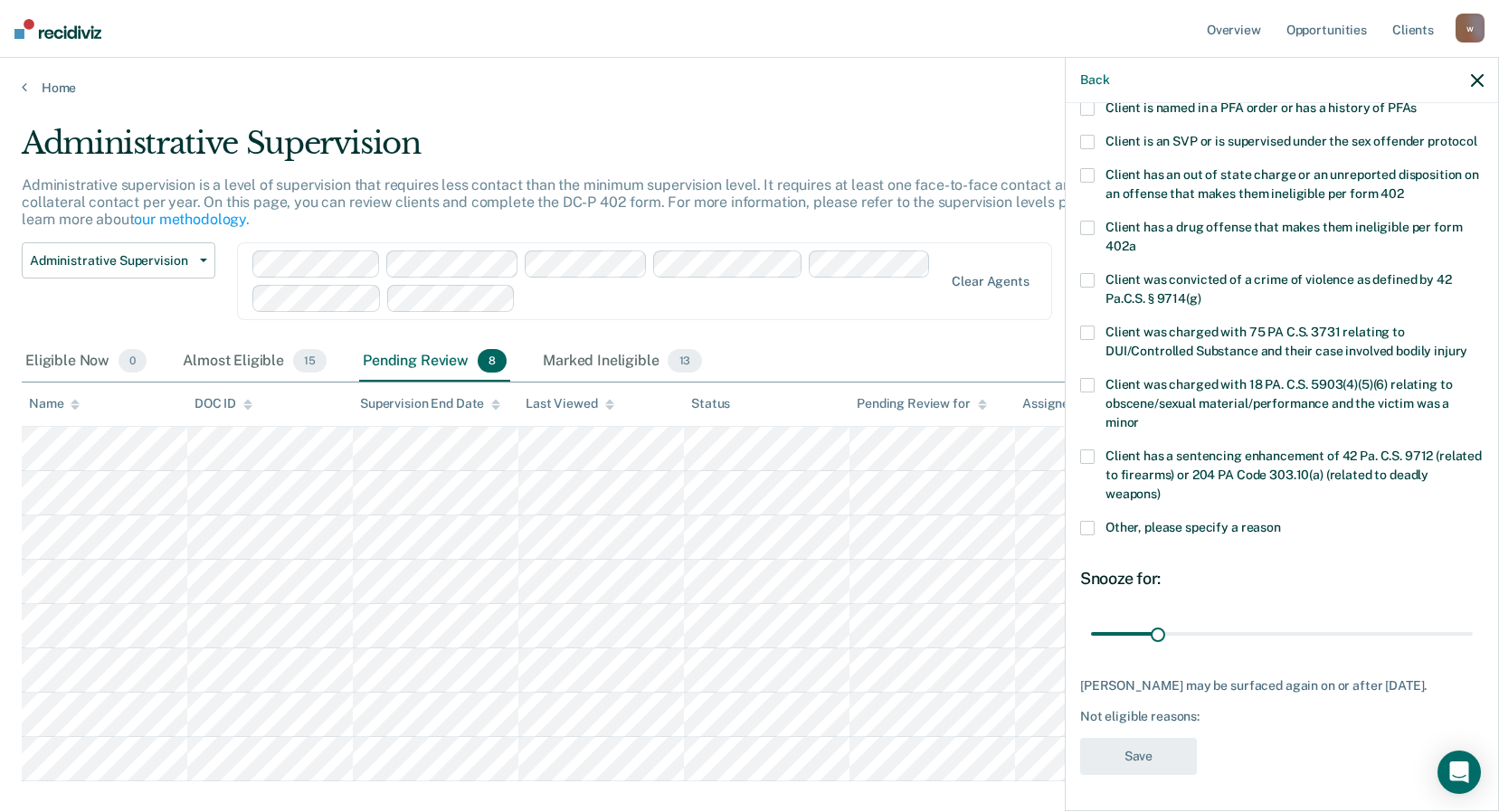
scroll to position [0, 0]
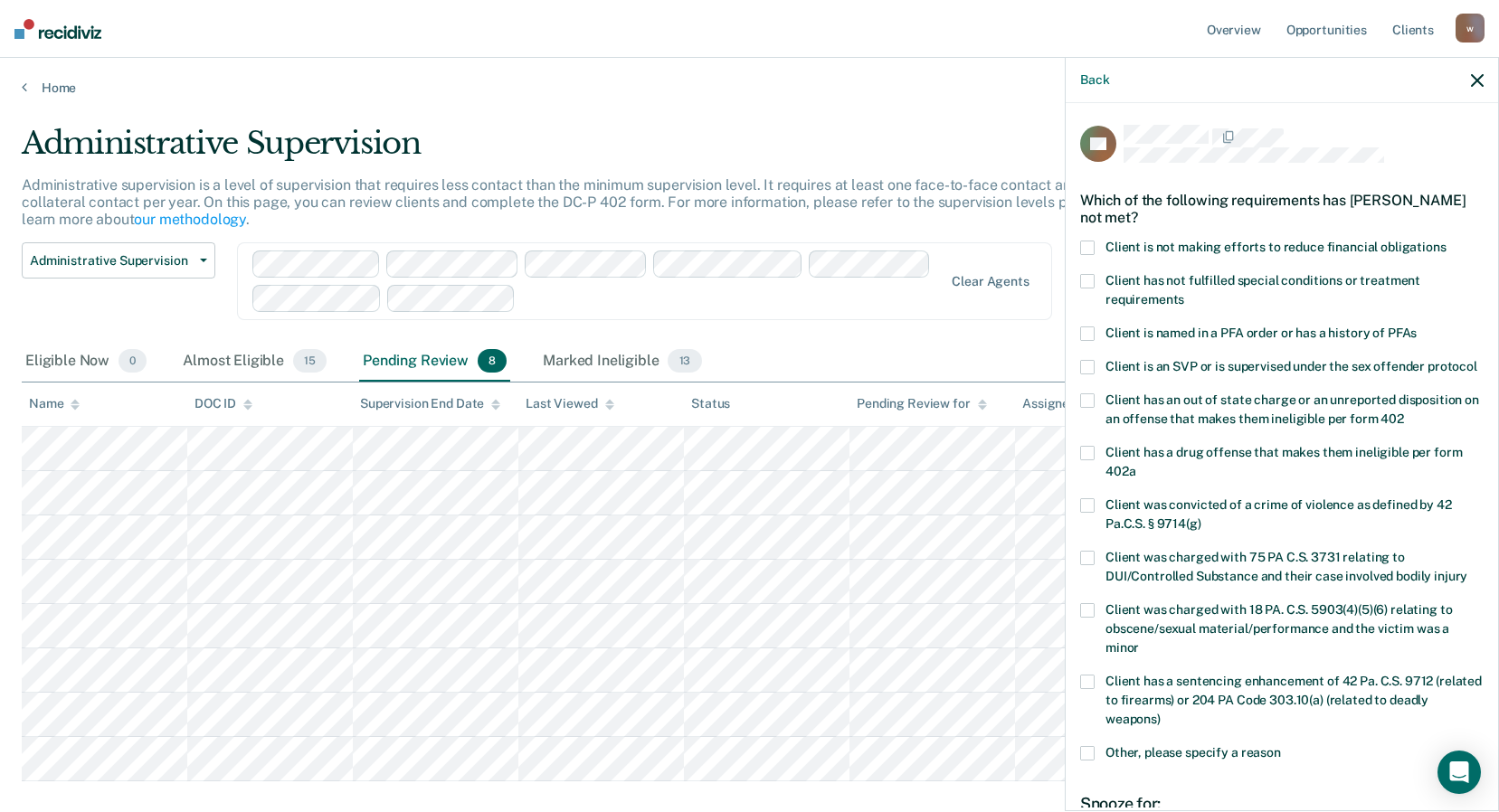
click at [1087, 253] on span at bounding box center [1087, 248] width 15 height 15
click at [1446, 241] on input "Client is not making efforts to reduce financial obligations" at bounding box center [1446, 241] width 0 height 0
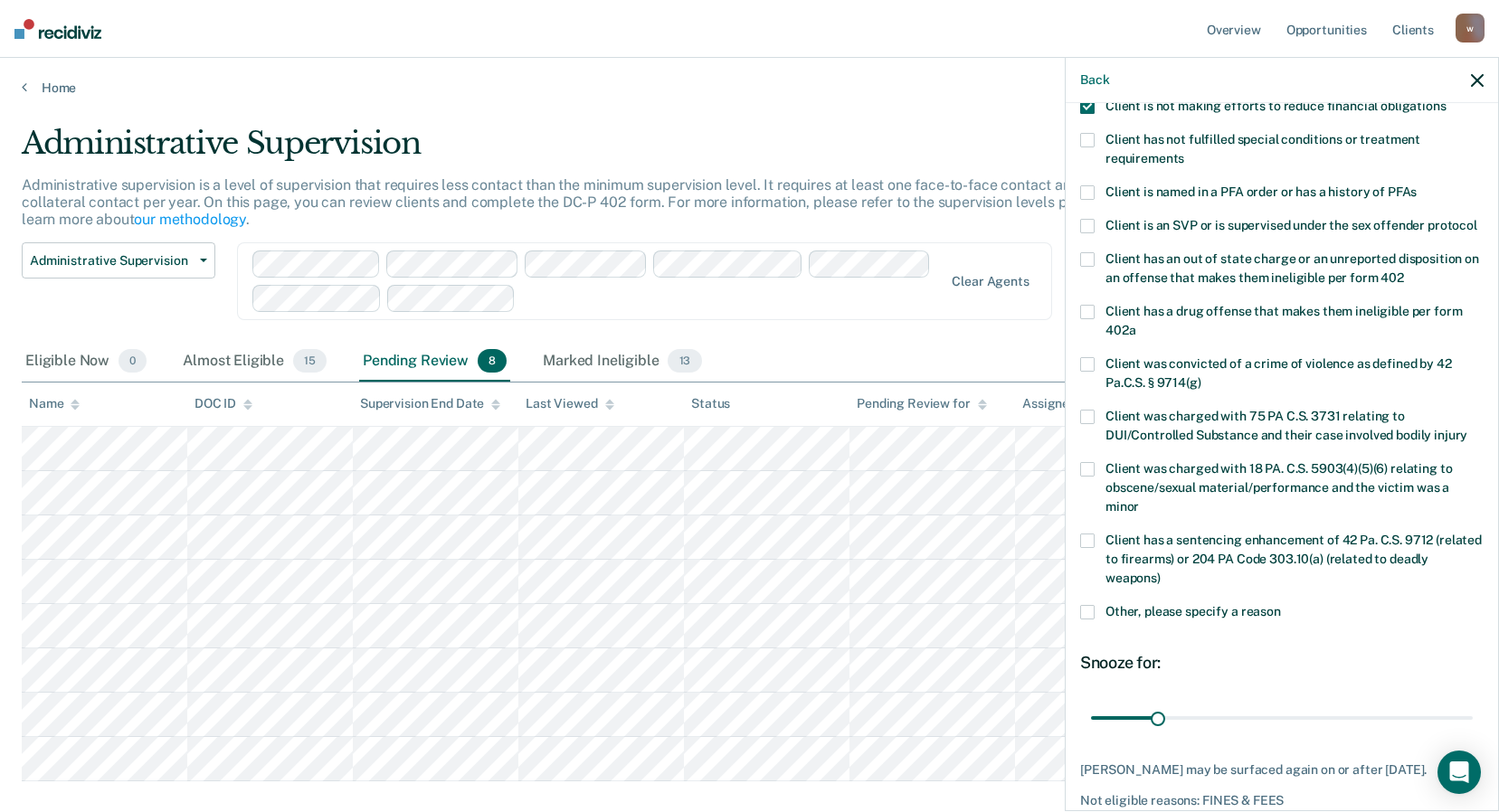
scroll to position [242, 0]
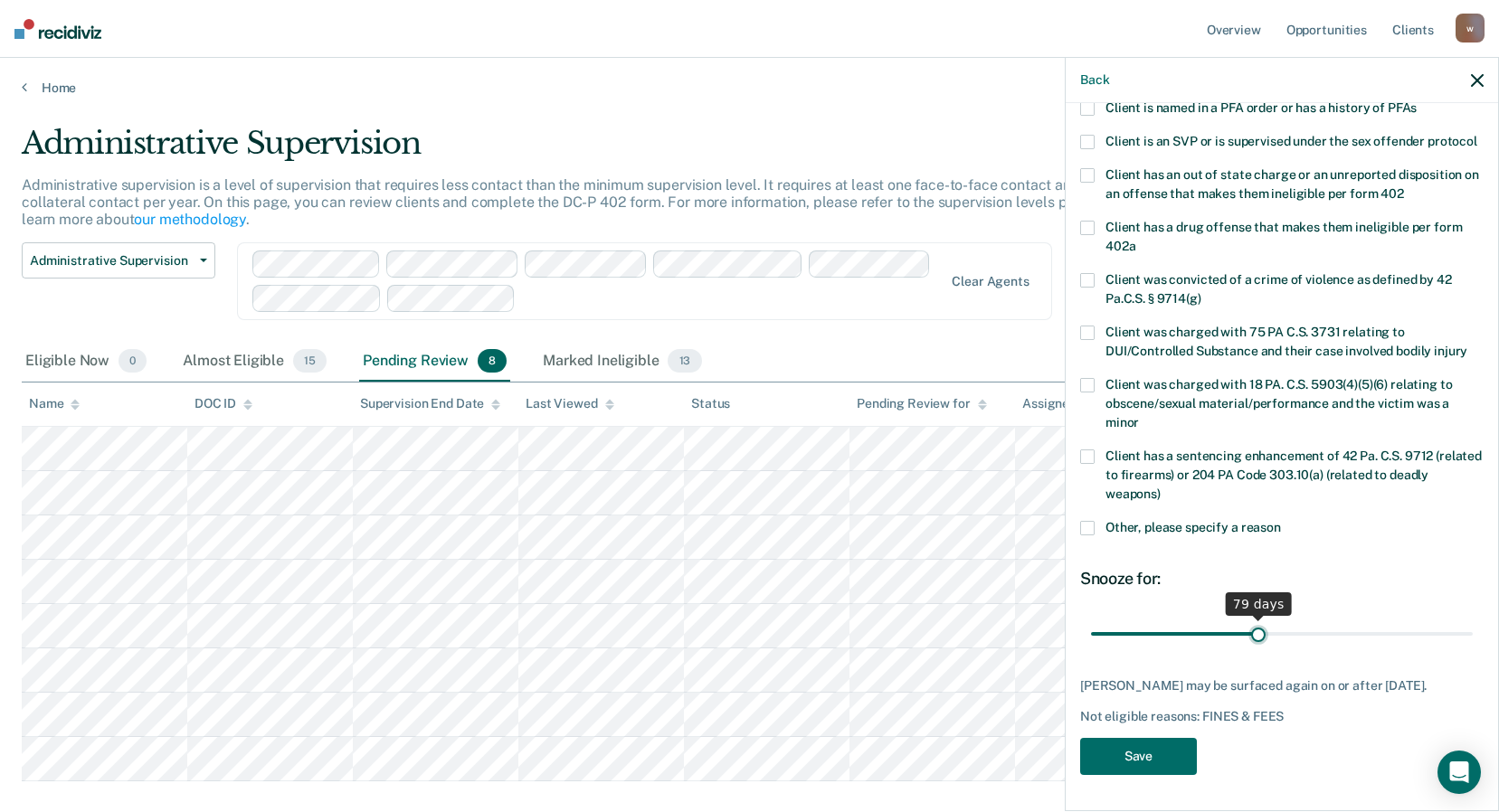
drag, startPoint x: 1157, startPoint y: 637, endPoint x: 1253, endPoint y: 638, distance: 96.0
click at [1253, 638] on input "range" at bounding box center [1282, 634] width 382 height 32
type input "79"
click at [1252, 638] on input "range" at bounding box center [1282, 634] width 382 height 32
click at [1178, 750] on button "Save" at bounding box center [1139, 755] width 117 height 37
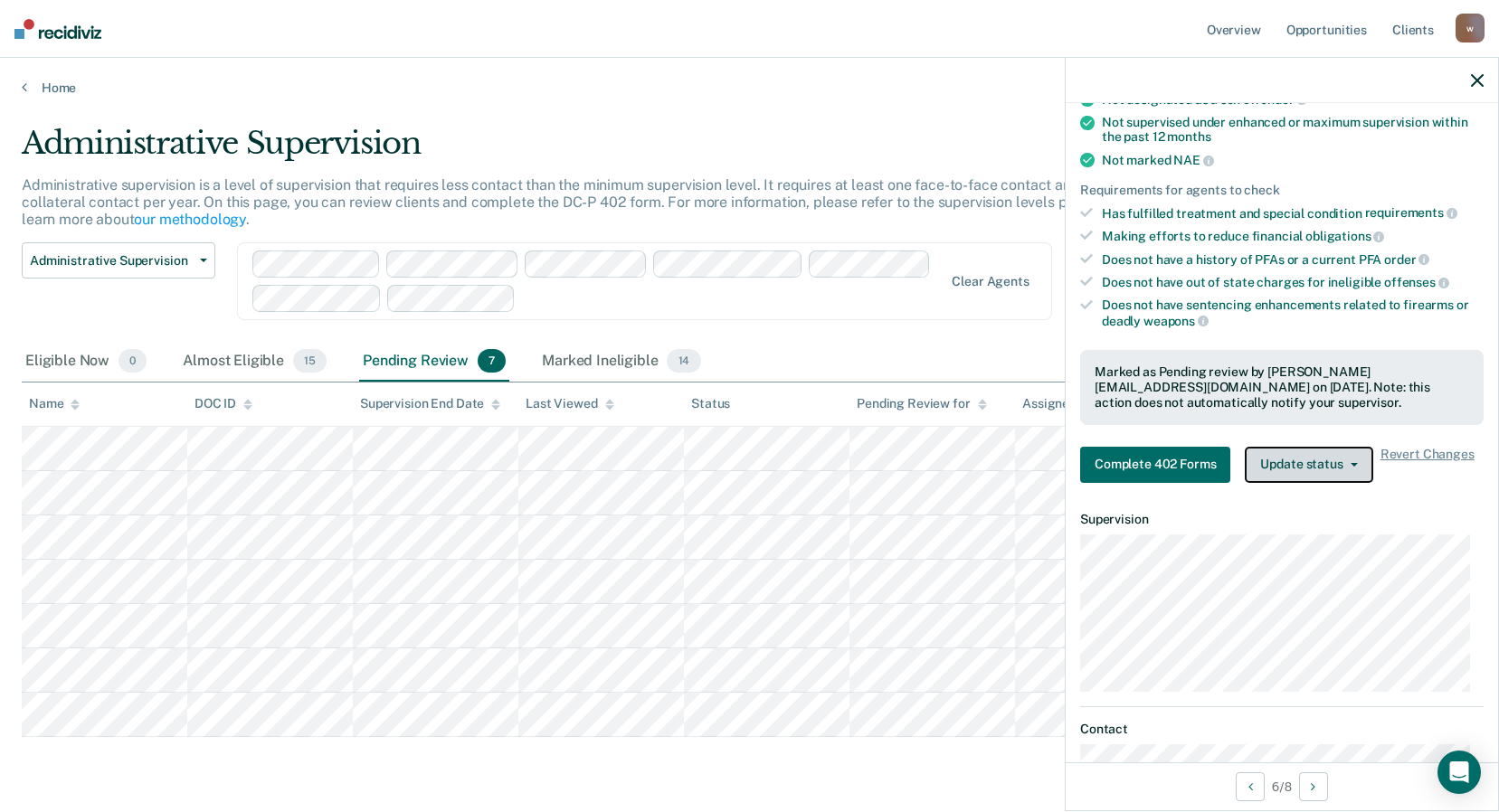
click at [1351, 463] on icon "button" at bounding box center [1354, 465] width 7 height 4
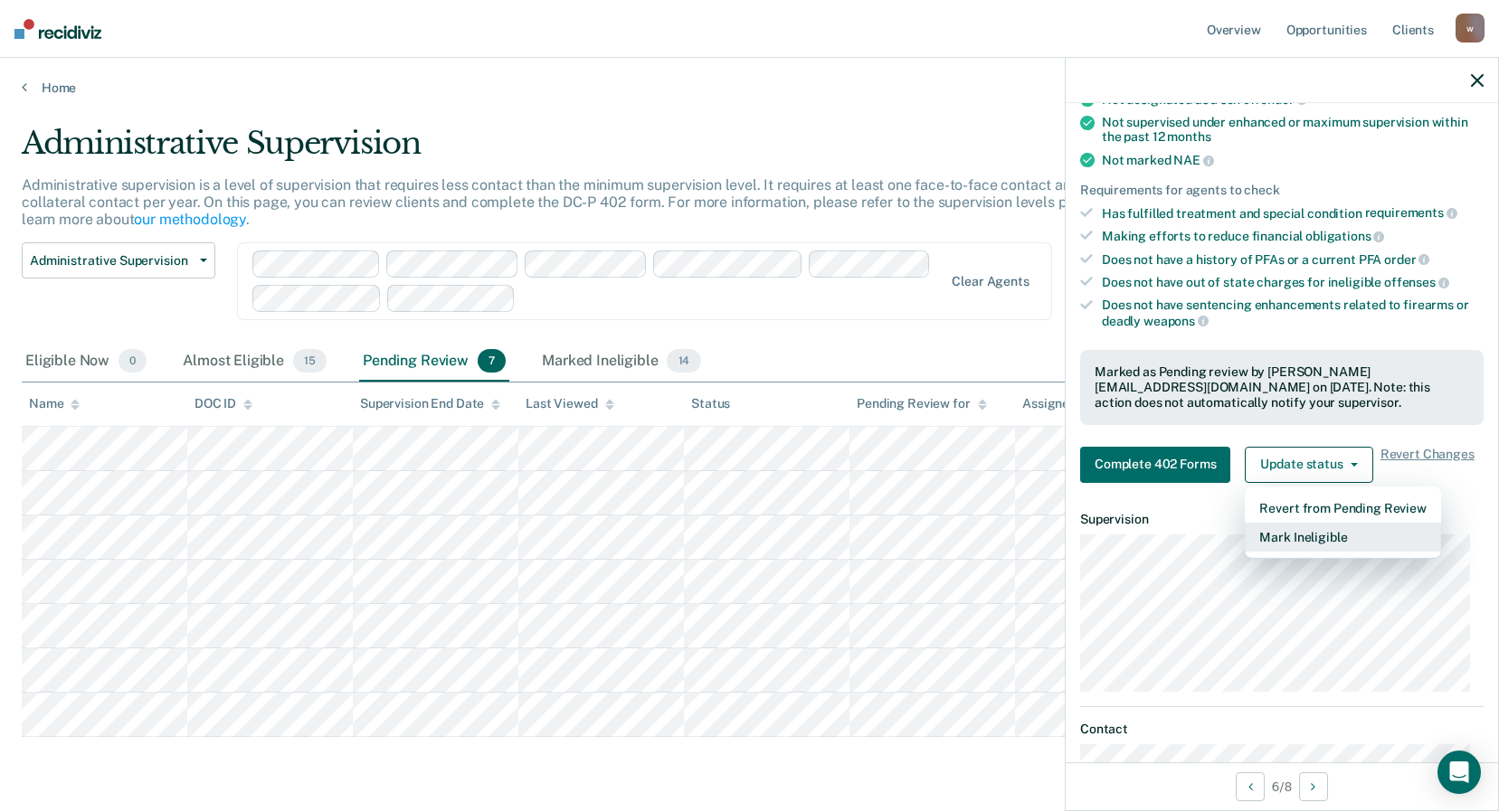
click at [1316, 522] on button "Mark Ineligible" at bounding box center [1342, 536] width 195 height 29
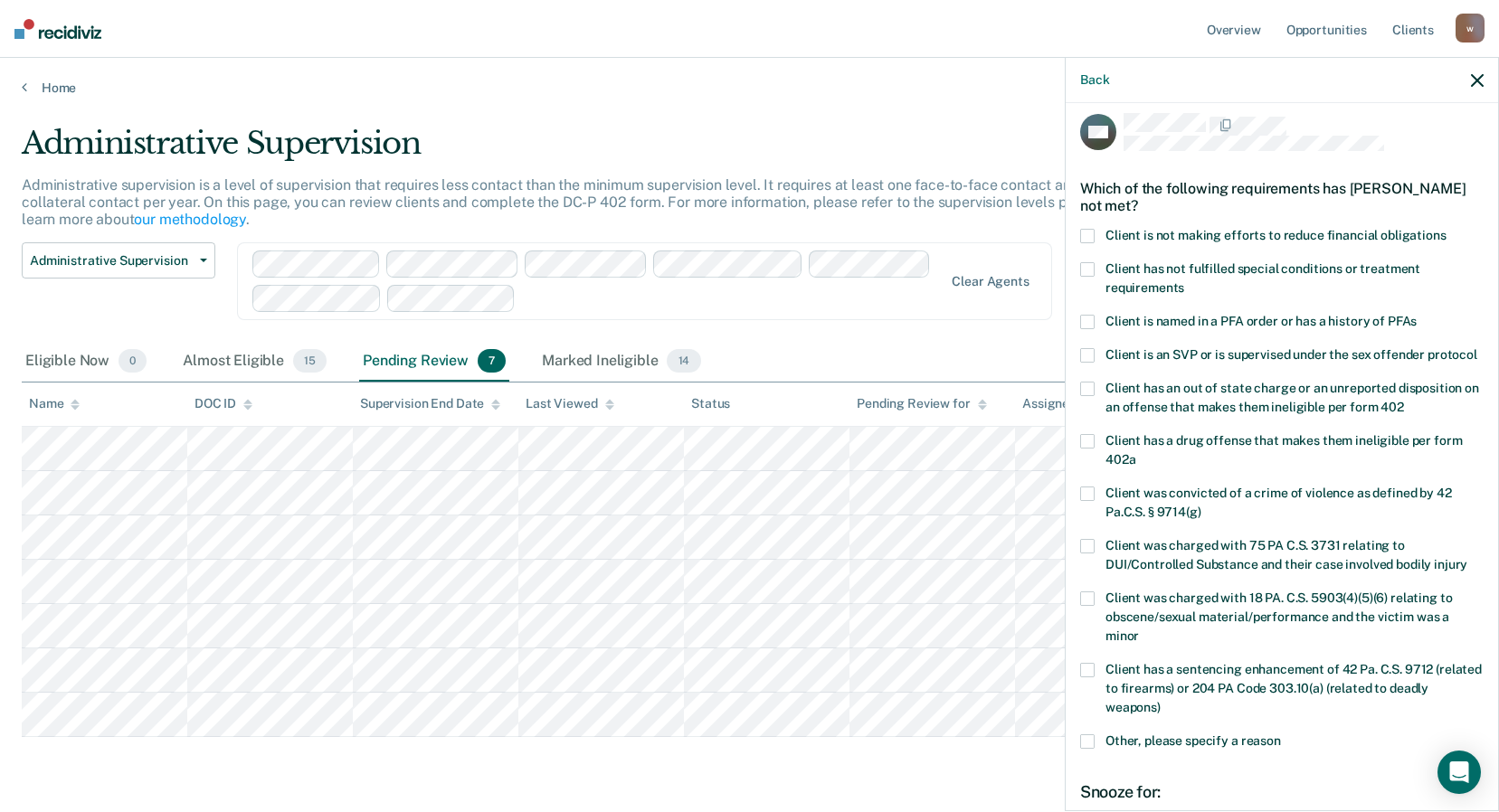
scroll to position [0, 0]
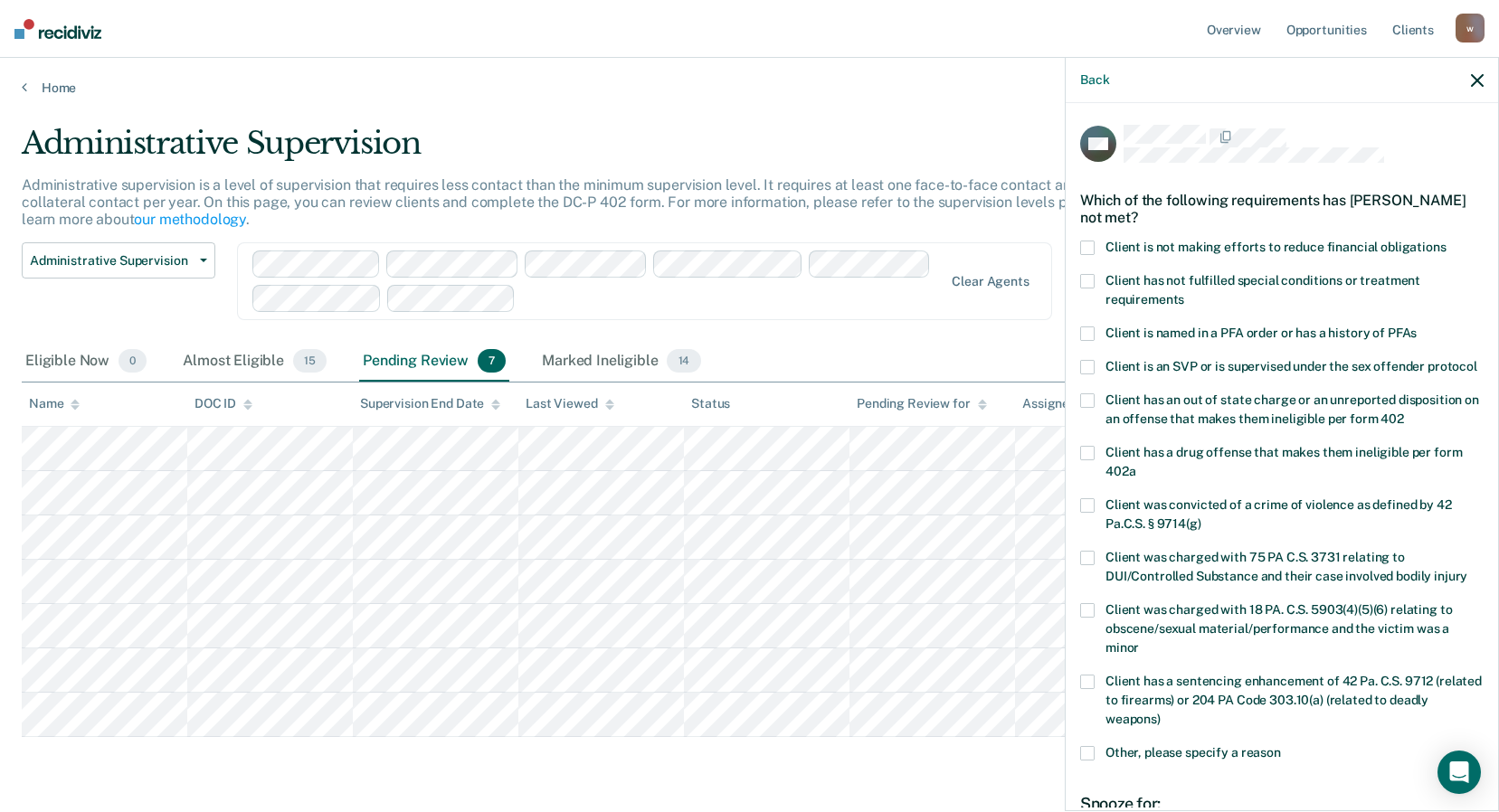
click at [1083, 242] on span at bounding box center [1087, 248] width 15 height 15
click at [1446, 241] on input "Client is not making efforts to reduce financial obligations" at bounding box center [1446, 241] width 0 height 0
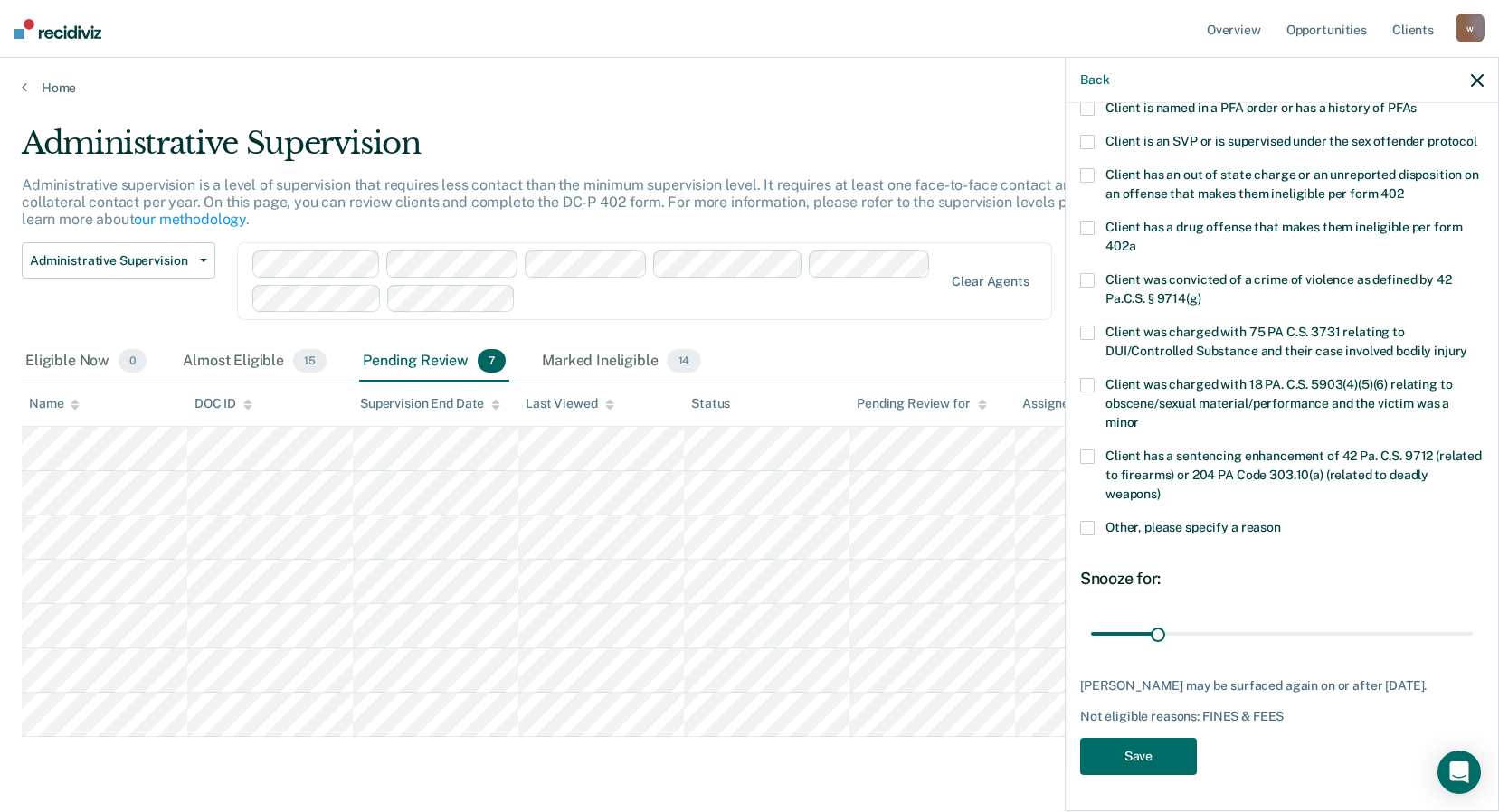
scroll to position [242, 0]
drag, startPoint x: 1152, startPoint y: 636, endPoint x: 1260, endPoint y: 639, distance: 108.0
type input "82"
click at [1260, 639] on input "range" at bounding box center [1282, 634] width 382 height 32
click at [1173, 760] on button "Save" at bounding box center [1139, 755] width 117 height 37
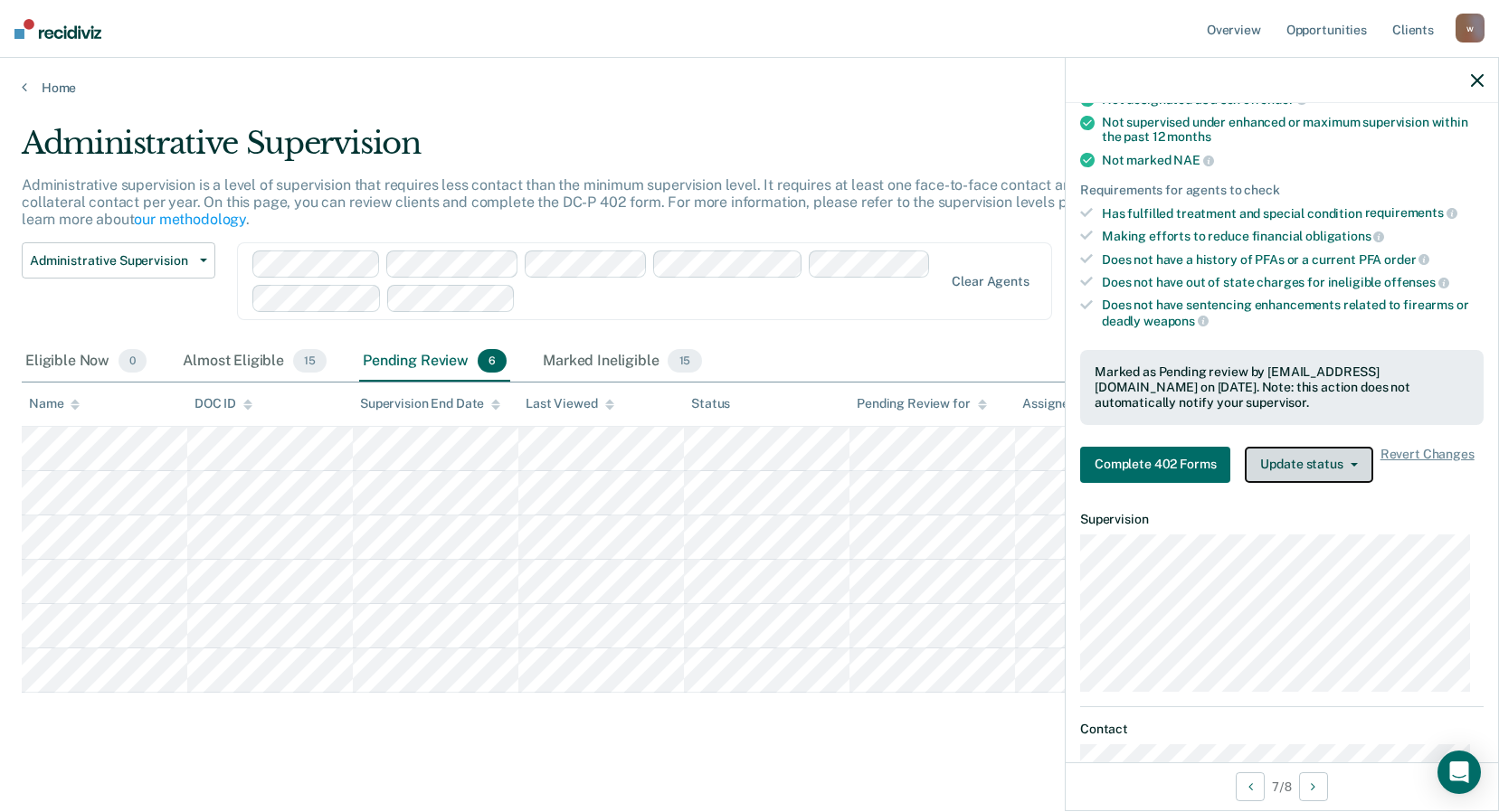
click at [1328, 459] on button "Update status" at bounding box center [1309, 465] width 128 height 36
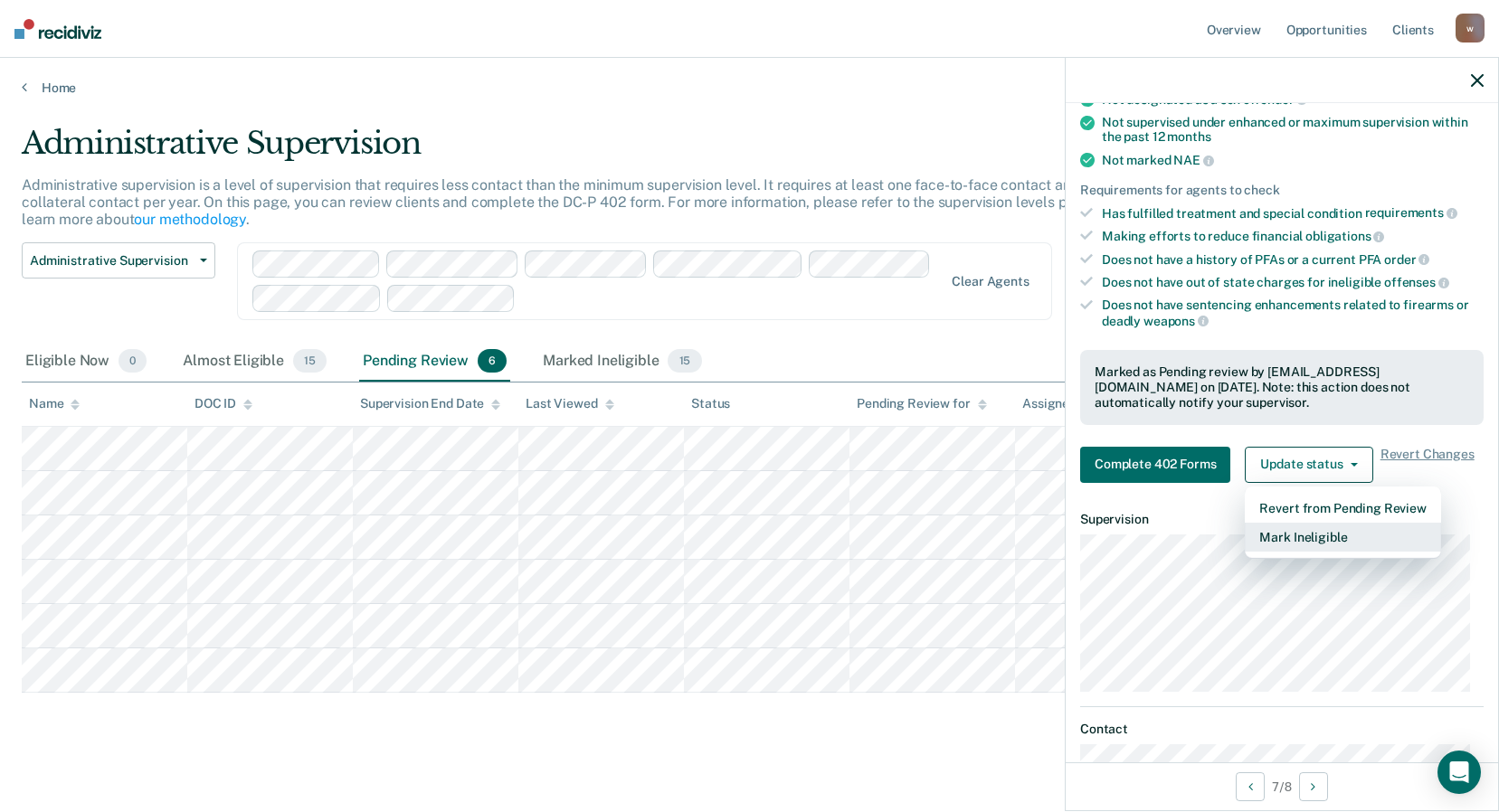
click at [1312, 532] on button "Mark Ineligible" at bounding box center [1342, 536] width 195 height 29
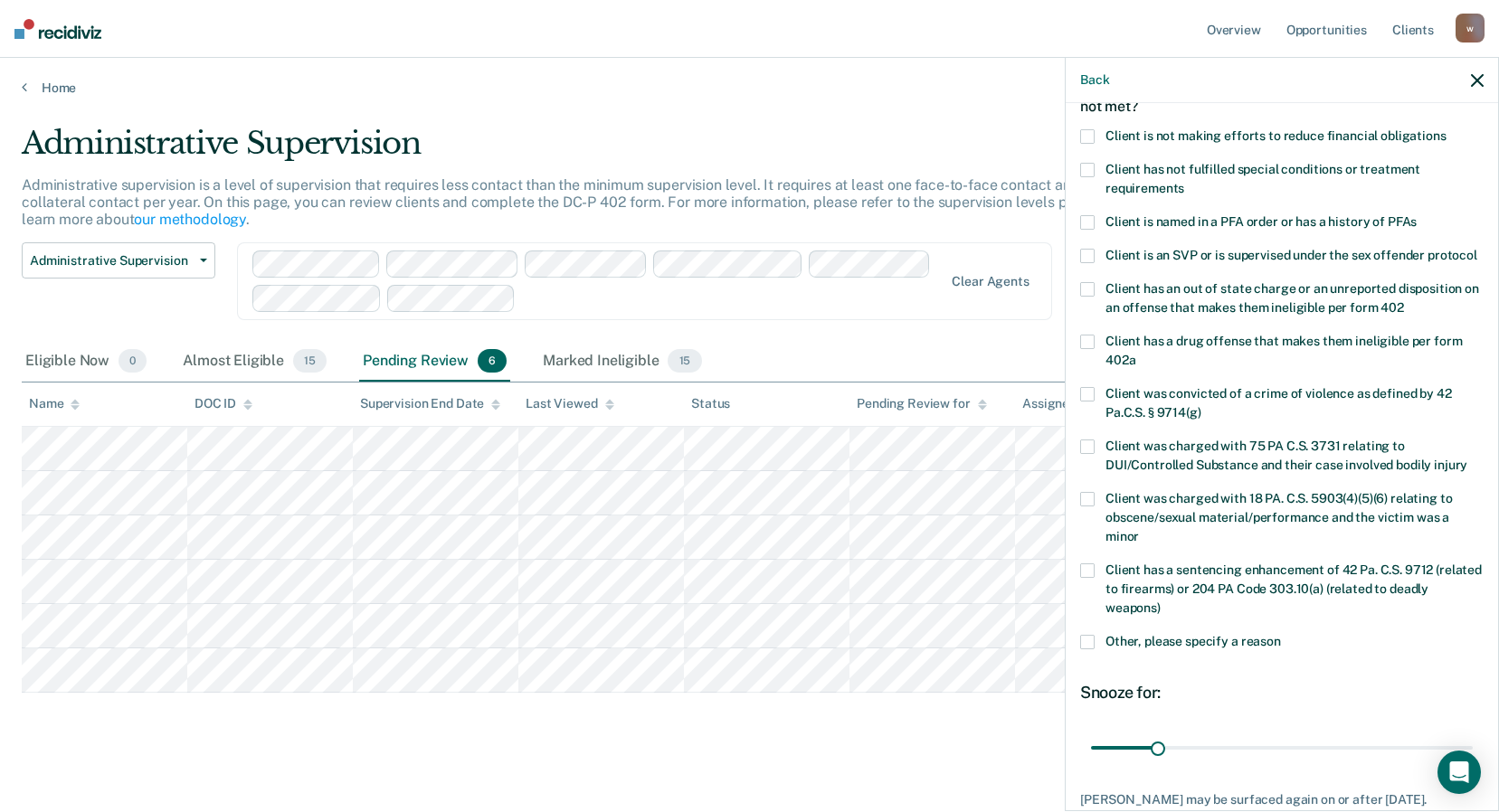
scroll to position [0, 0]
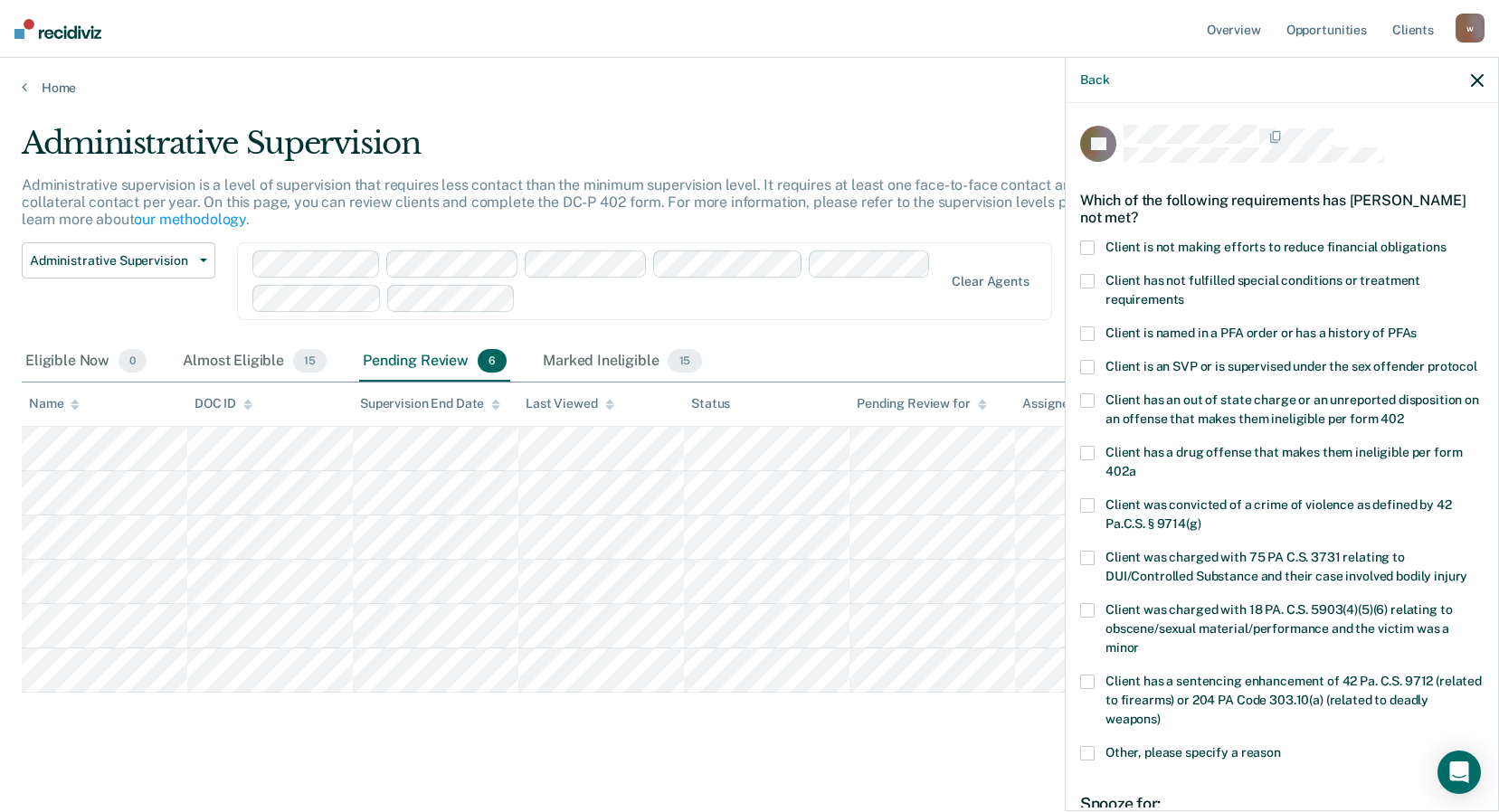
click at [1087, 243] on span at bounding box center [1087, 248] width 15 height 15
click at [1446, 241] on input "Client is not making efforts to reduce financial obligations" at bounding box center [1446, 241] width 0 height 0
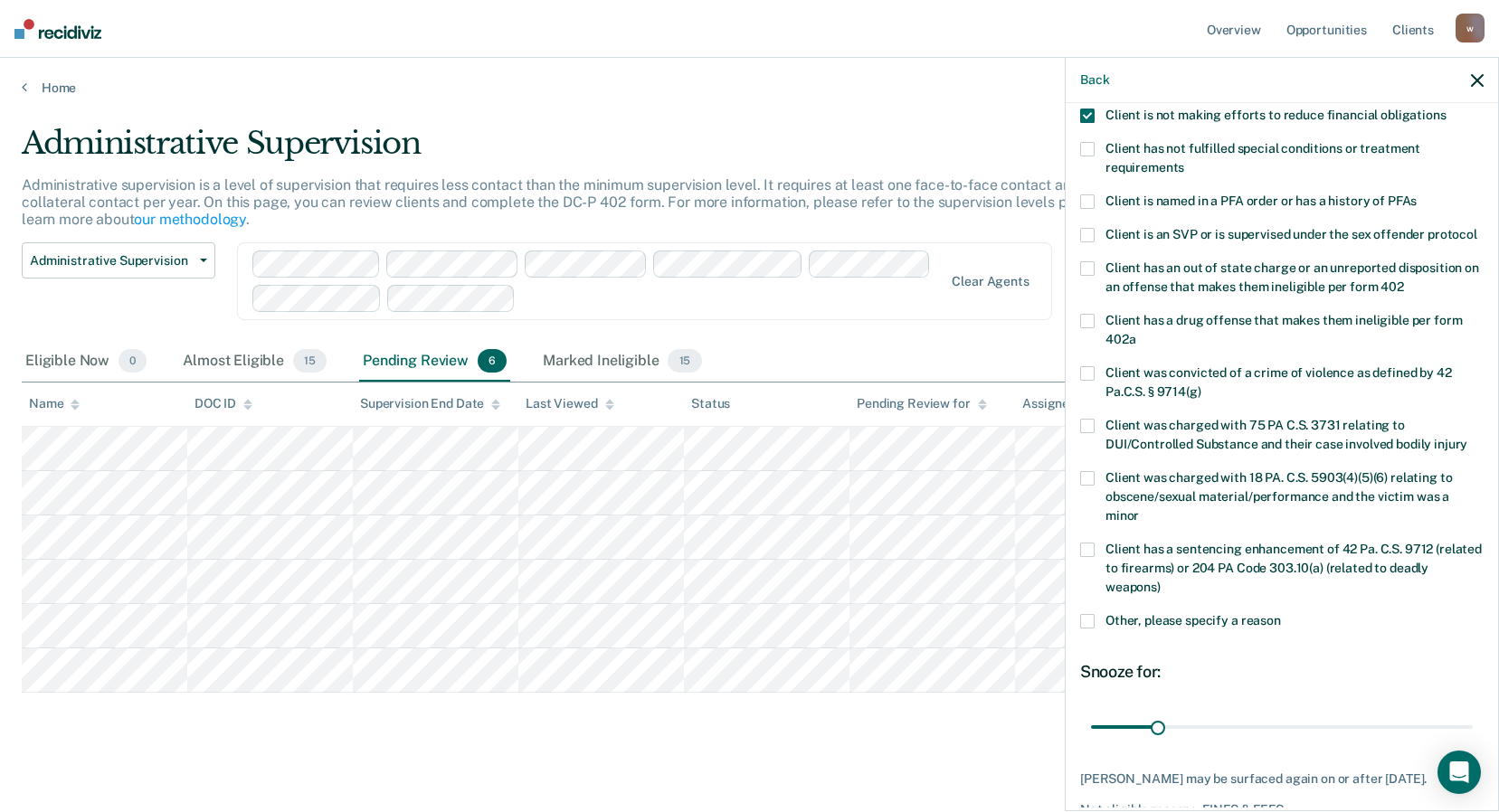
scroll to position [258, 0]
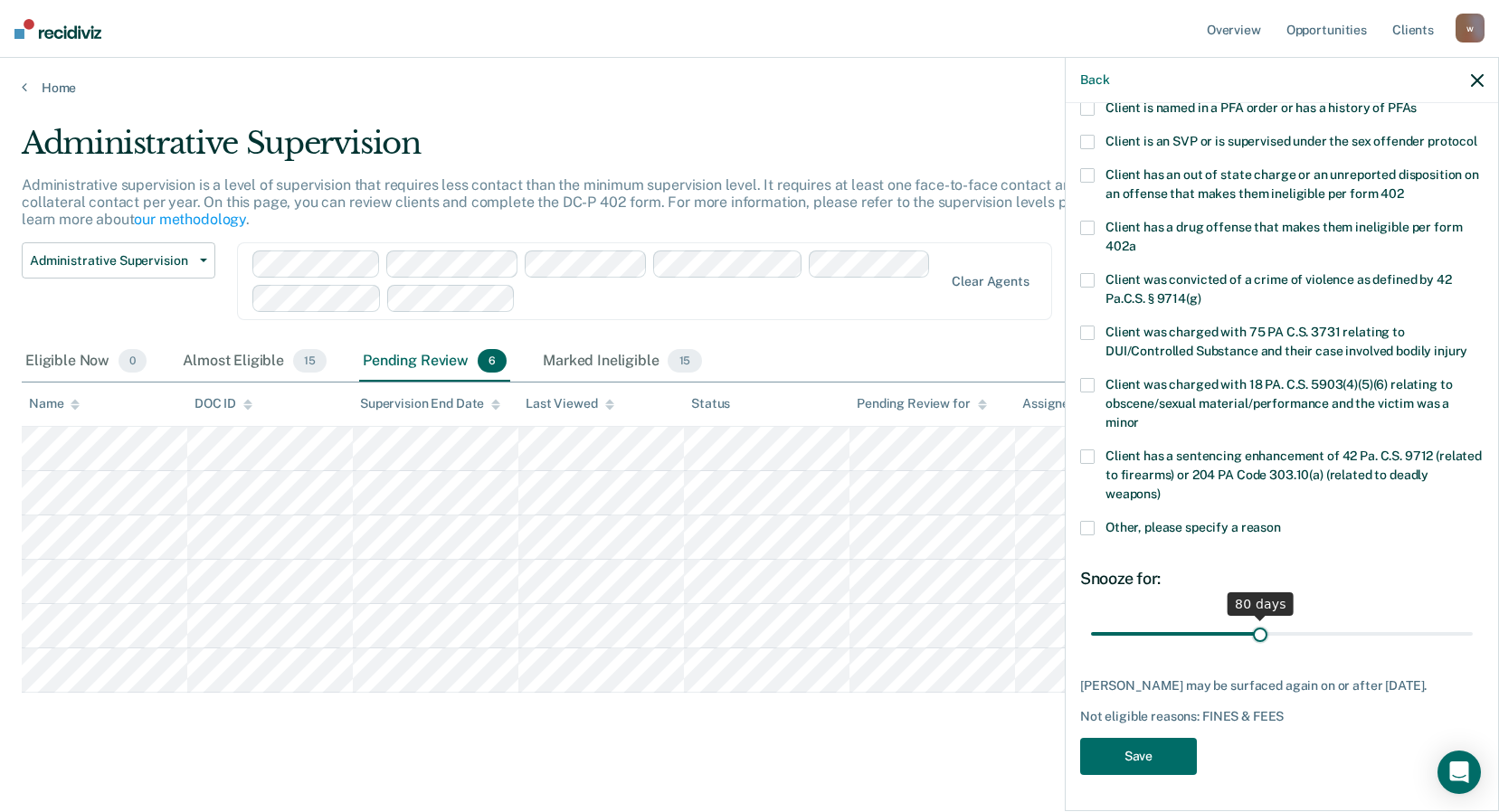
drag, startPoint x: 1157, startPoint y: 621, endPoint x: 1255, endPoint y: 623, distance: 98.0
type input "80"
click at [1255, 623] on input "range" at bounding box center [1282, 634] width 382 height 32
click at [1161, 765] on button "Save" at bounding box center [1139, 755] width 117 height 37
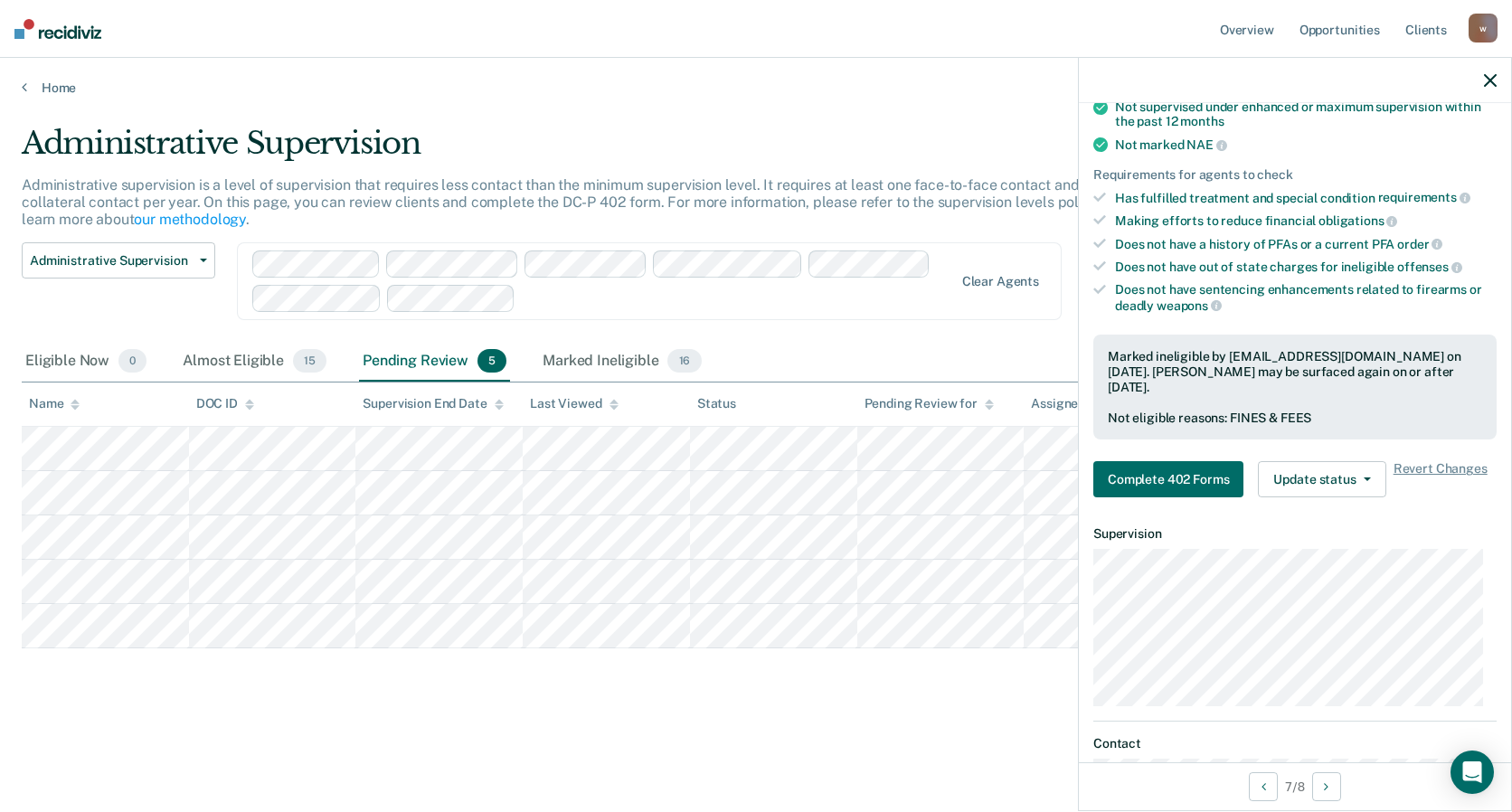
click at [853, 714] on div "Administrative Supervision Administrative supervision is a level of supervision…" at bounding box center [756, 429] width 1468 height 610
click at [1489, 83] on icon "button" at bounding box center [1490, 80] width 13 height 13
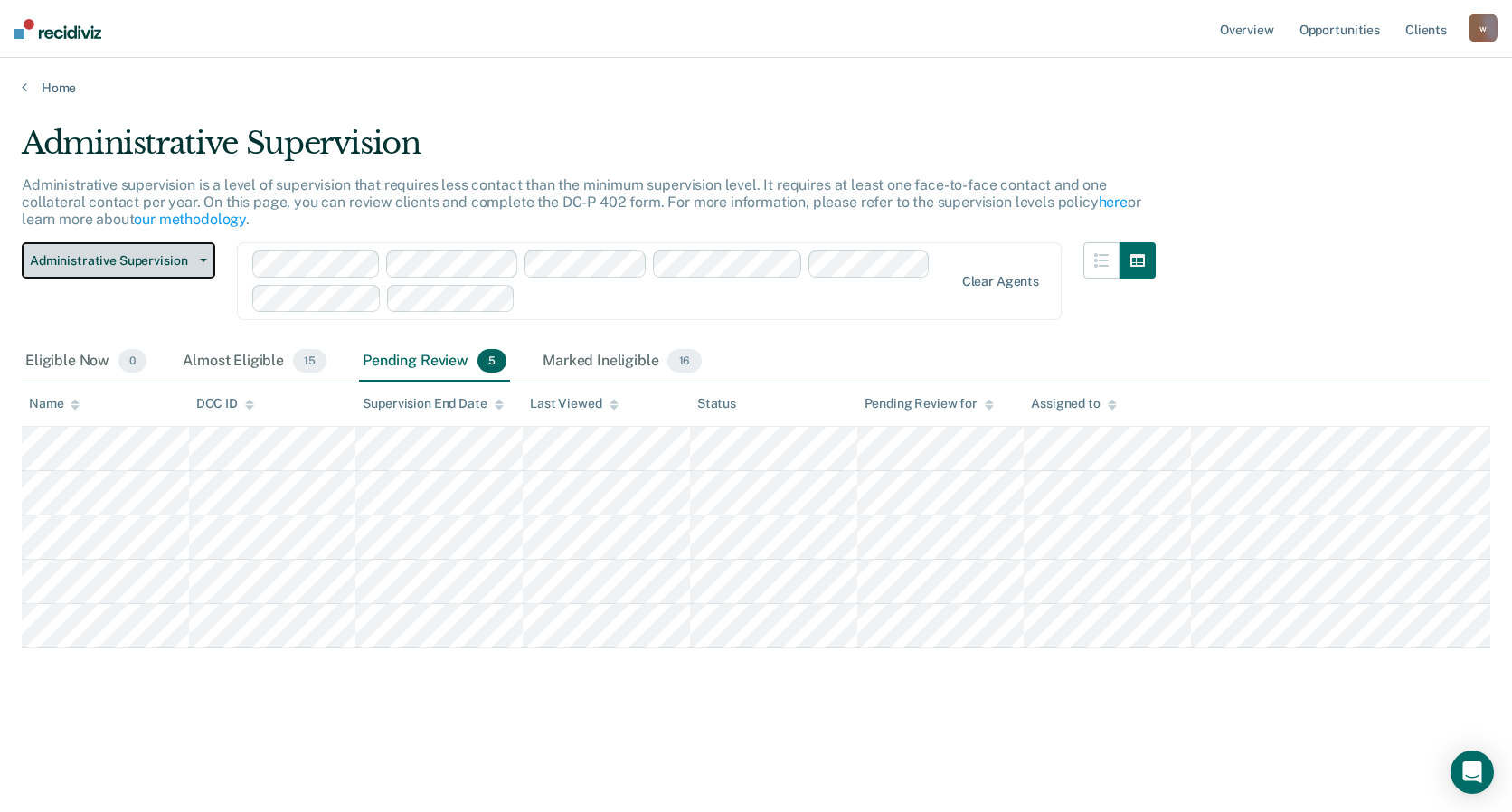
click at [131, 259] on span "Administrative Supervision" at bounding box center [111, 261] width 163 height 16
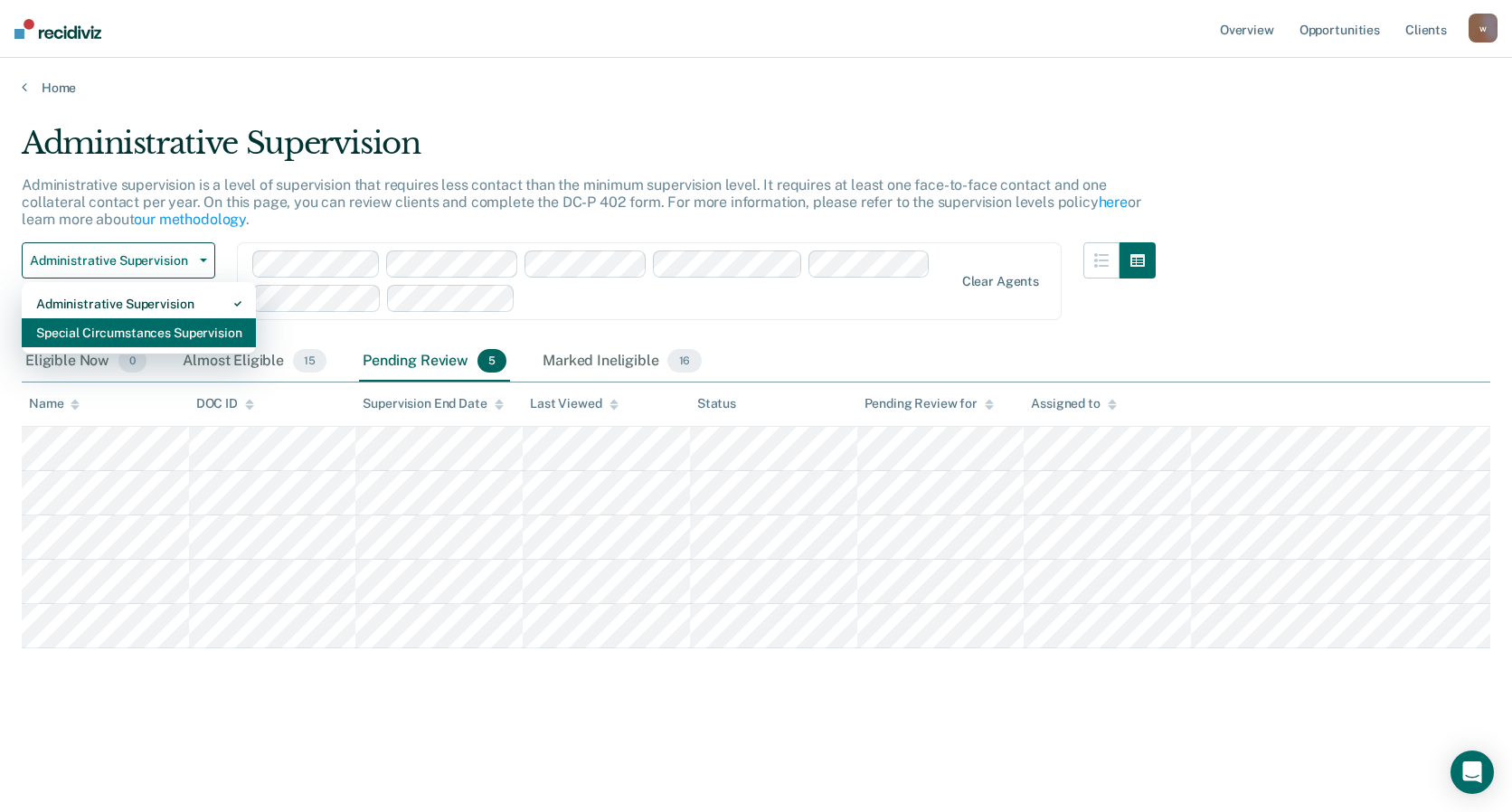
click at [140, 334] on div "Special Circumstances Supervision" at bounding box center [138, 332] width 205 height 29
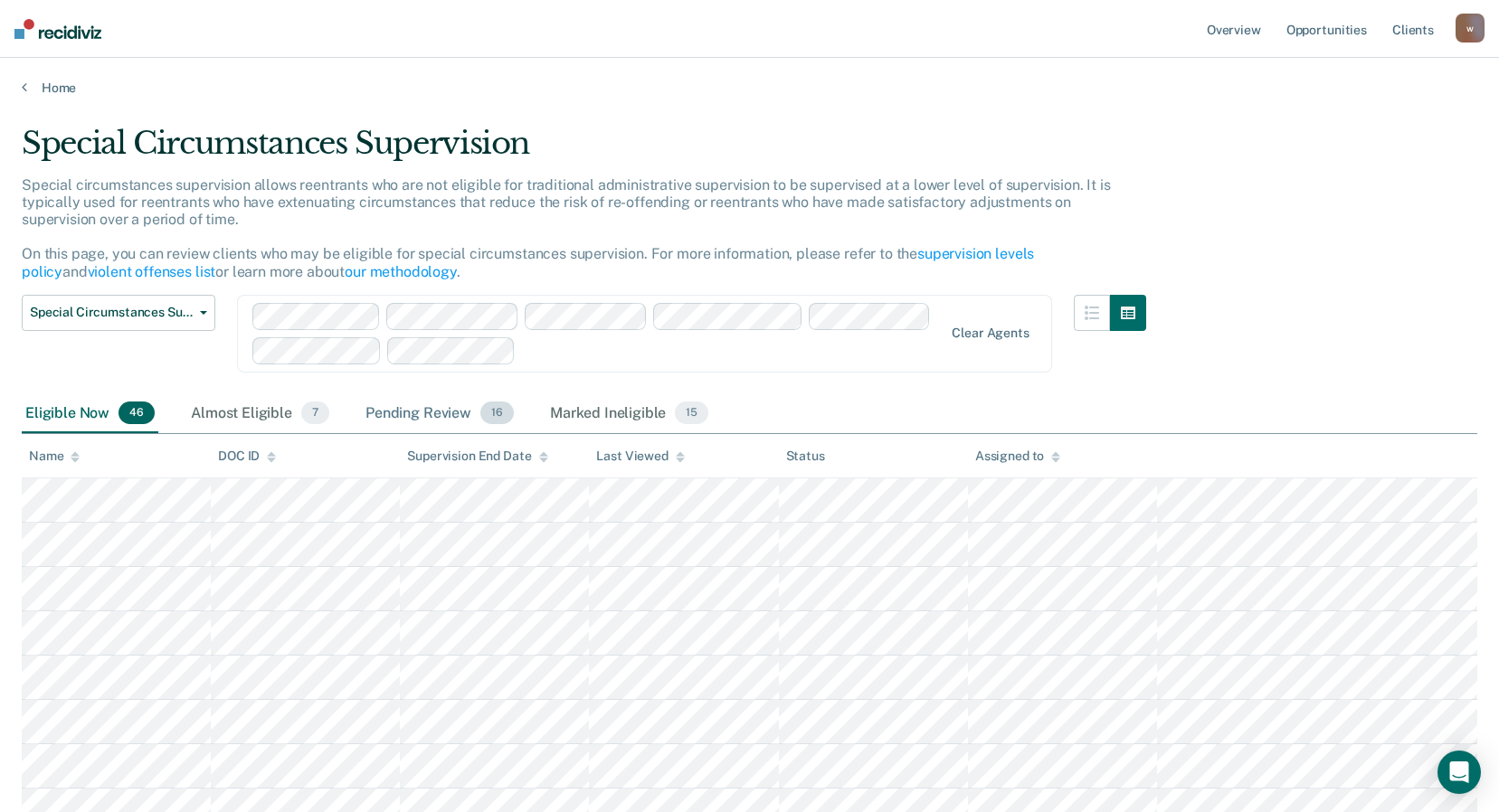
click at [422, 406] on div "Pending Review 16" at bounding box center [439, 414] width 156 height 40
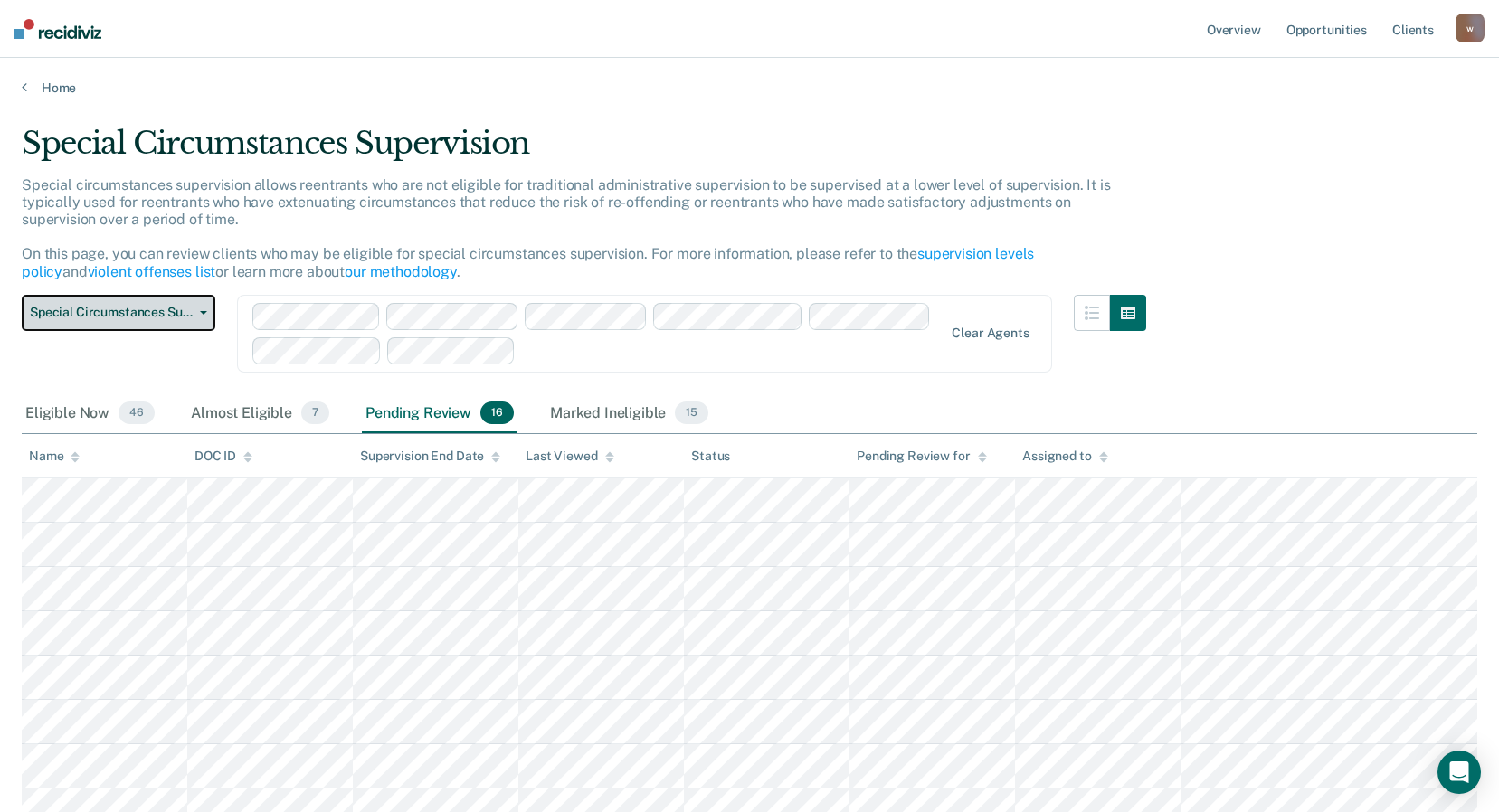
click at [158, 305] on span "Special Circumstances Supervision" at bounding box center [111, 312] width 163 height 16
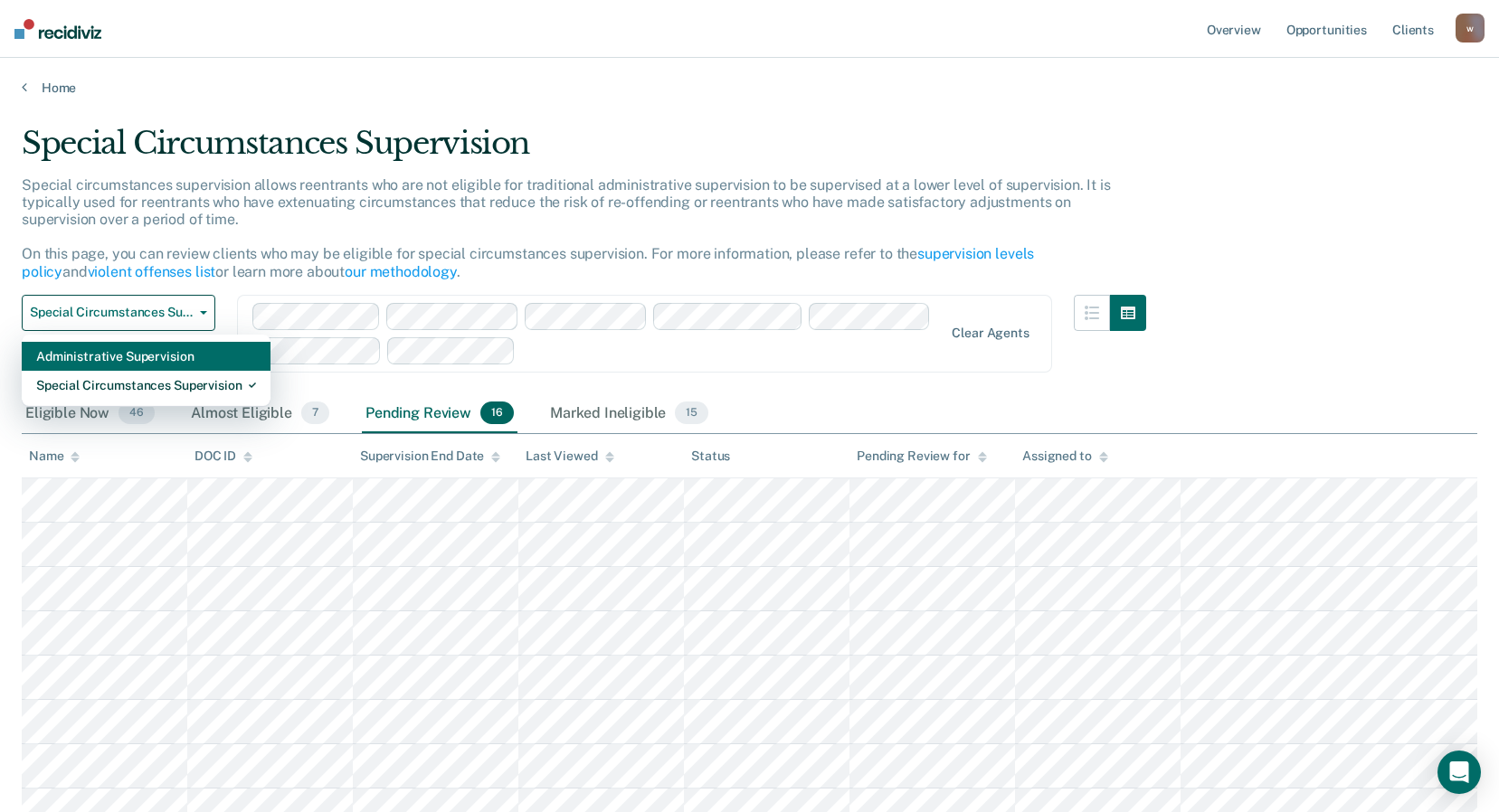
click at [145, 356] on div "Administrative Supervision" at bounding box center [146, 356] width 220 height 29
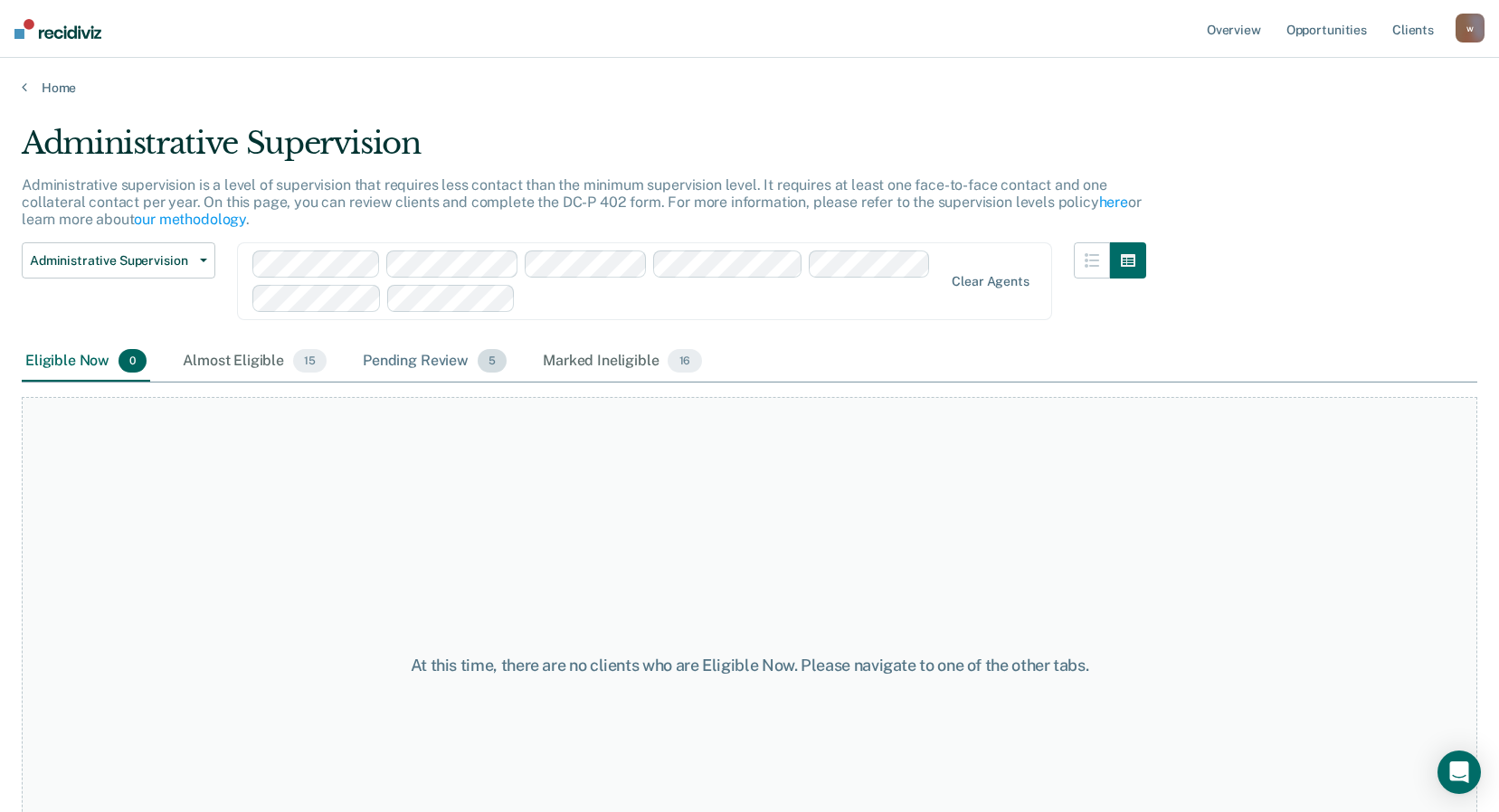
click at [445, 370] on div "Pending Review 5" at bounding box center [435, 362] width 151 height 40
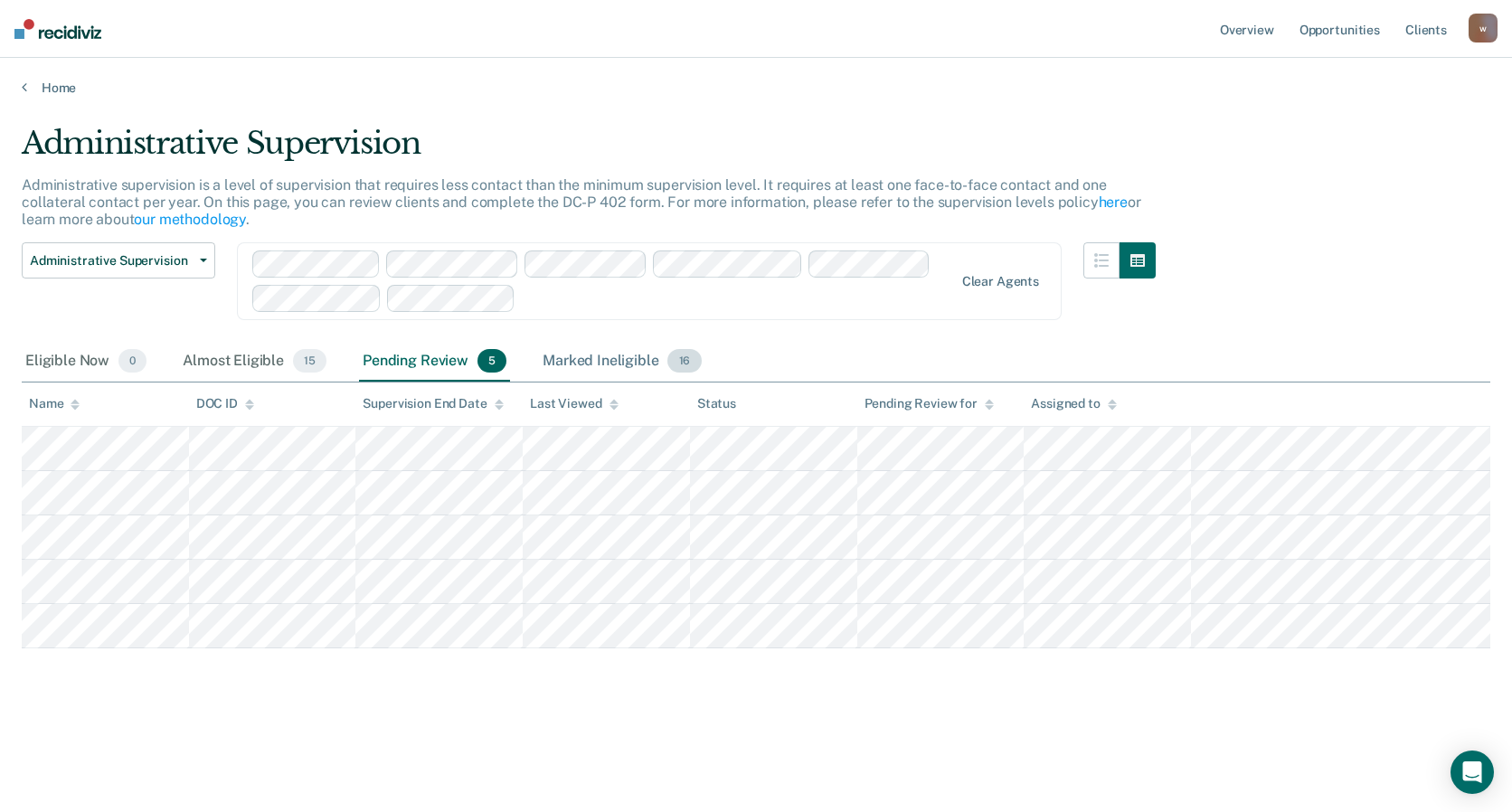
click at [602, 362] on div "Marked Ineligible 16" at bounding box center [622, 362] width 166 height 40
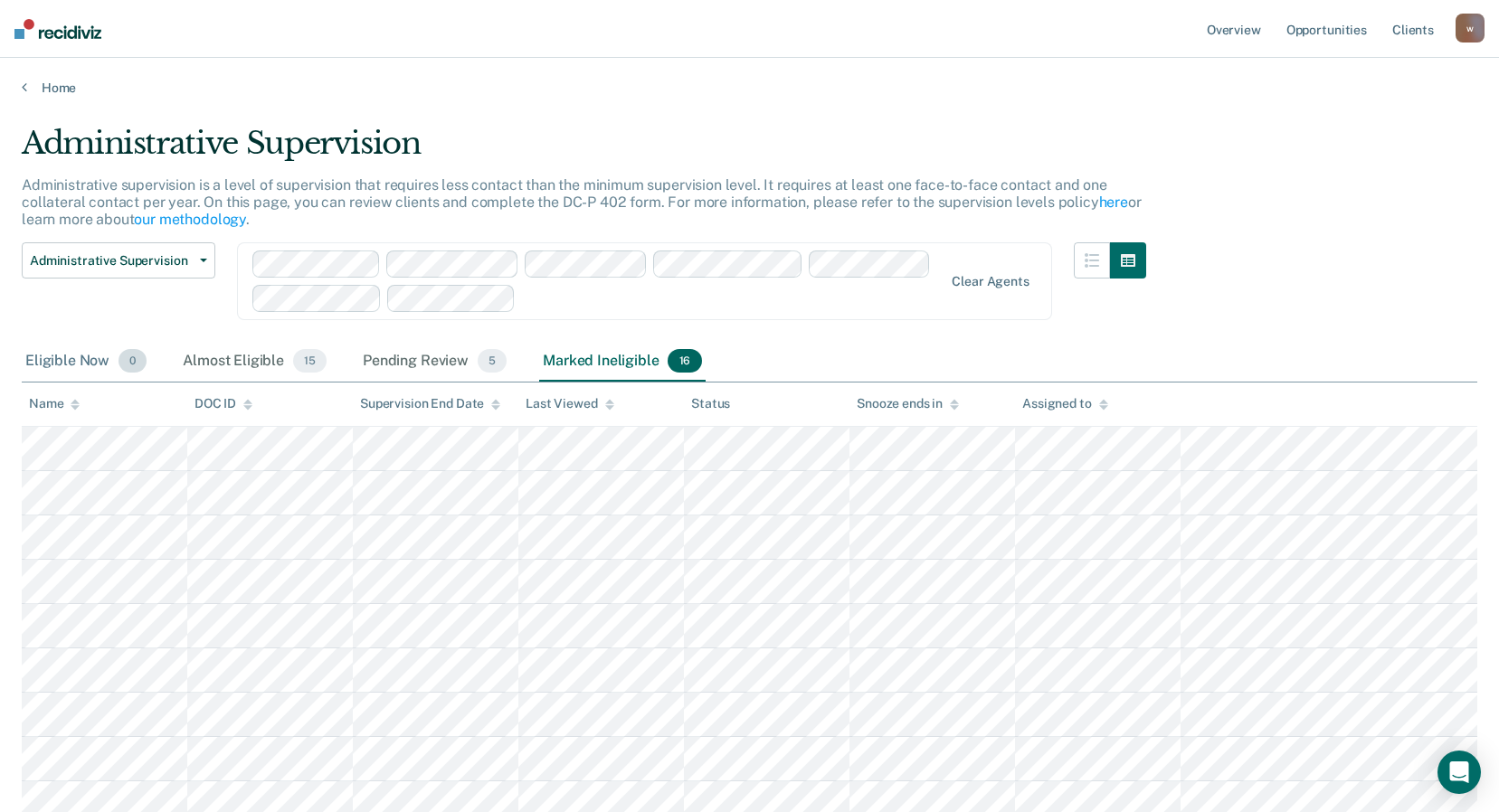
click at [75, 370] on div "Eligible Now 0" at bounding box center [86, 362] width 129 height 40
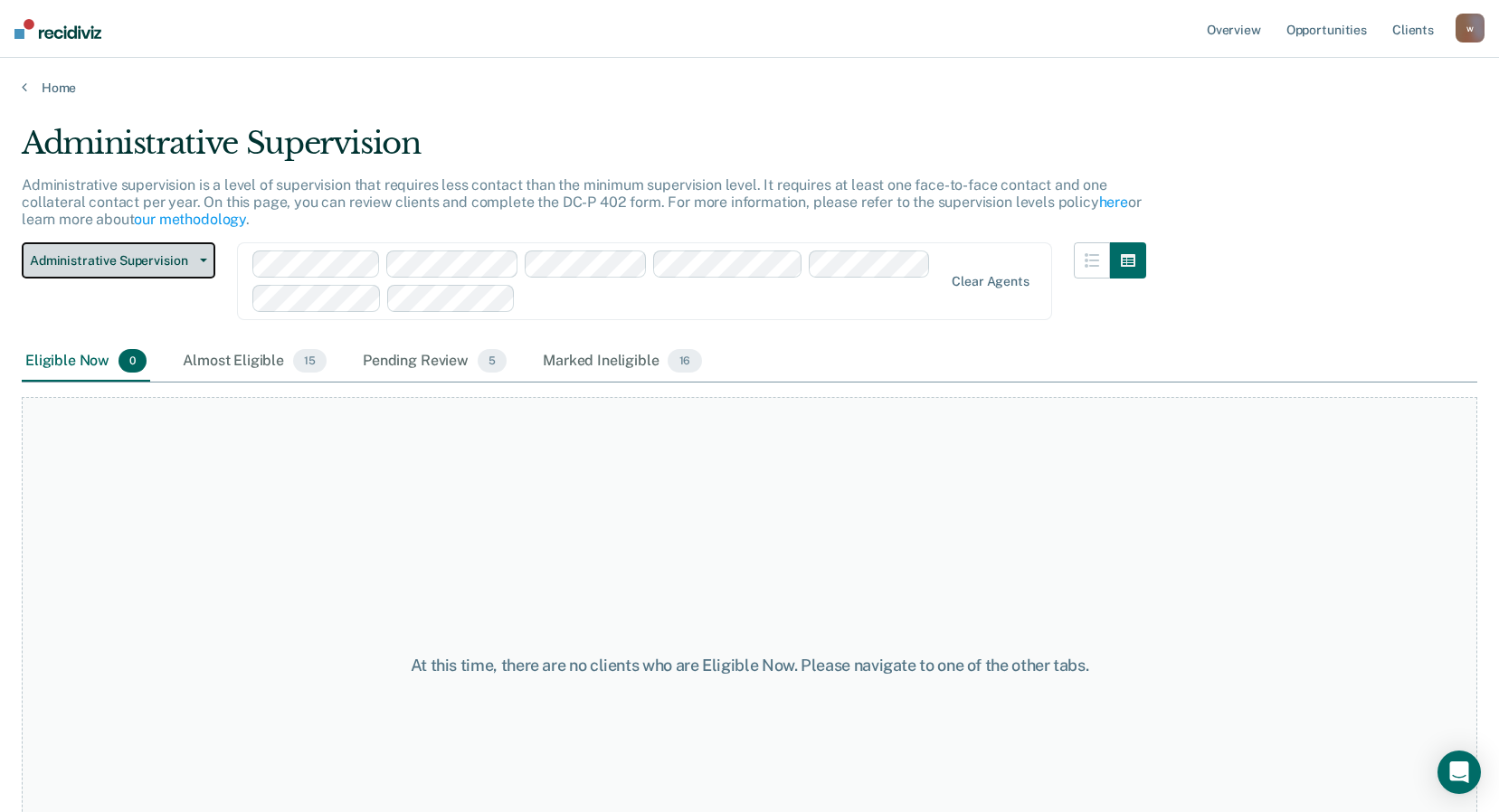
click at [118, 265] on span "Administrative Supervision" at bounding box center [111, 261] width 163 height 16
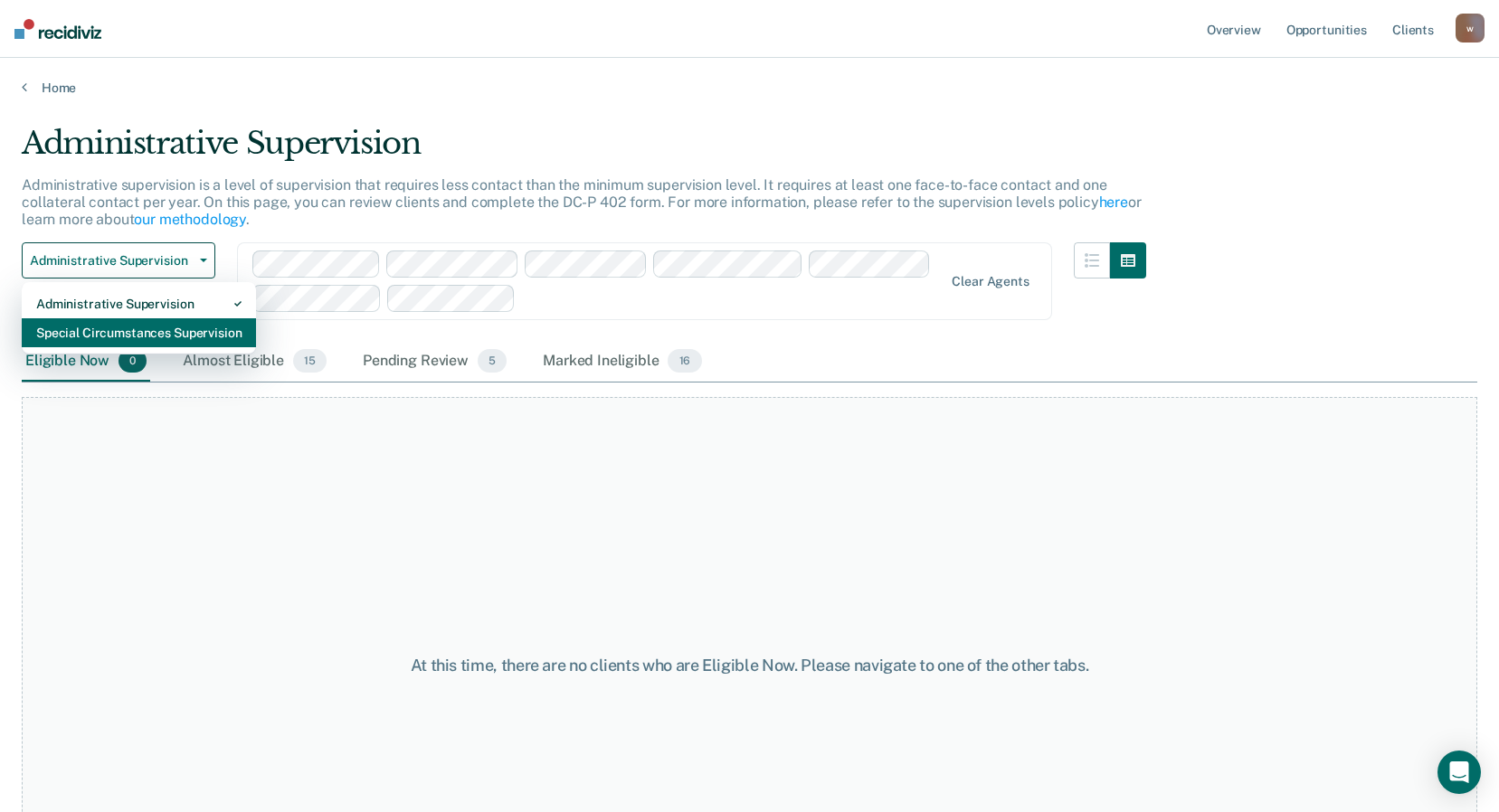
click at [129, 338] on div "Special Circumstances Supervision" at bounding box center [138, 332] width 205 height 29
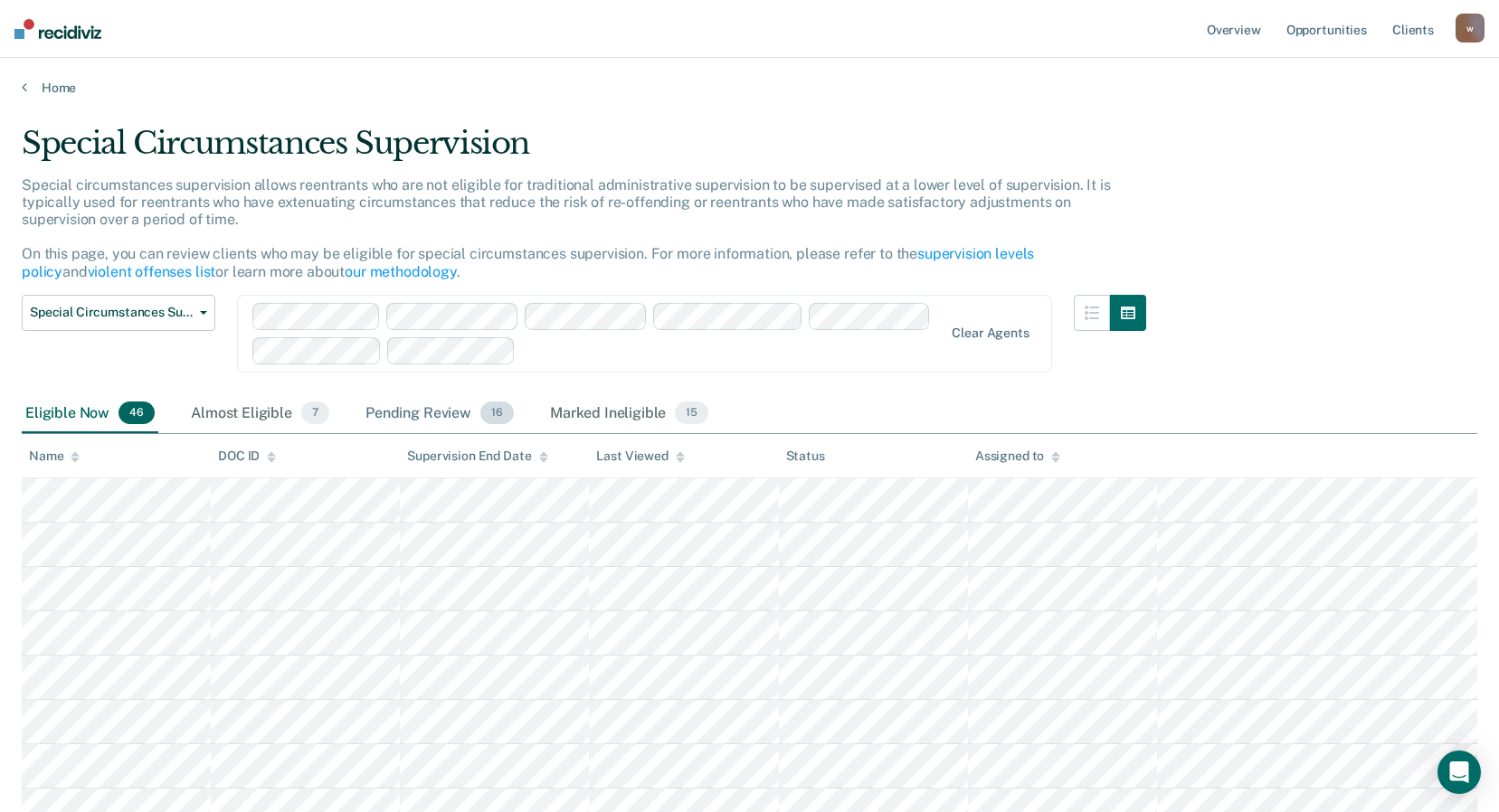
click at [394, 411] on div "Pending Review 16" at bounding box center [439, 414] width 156 height 40
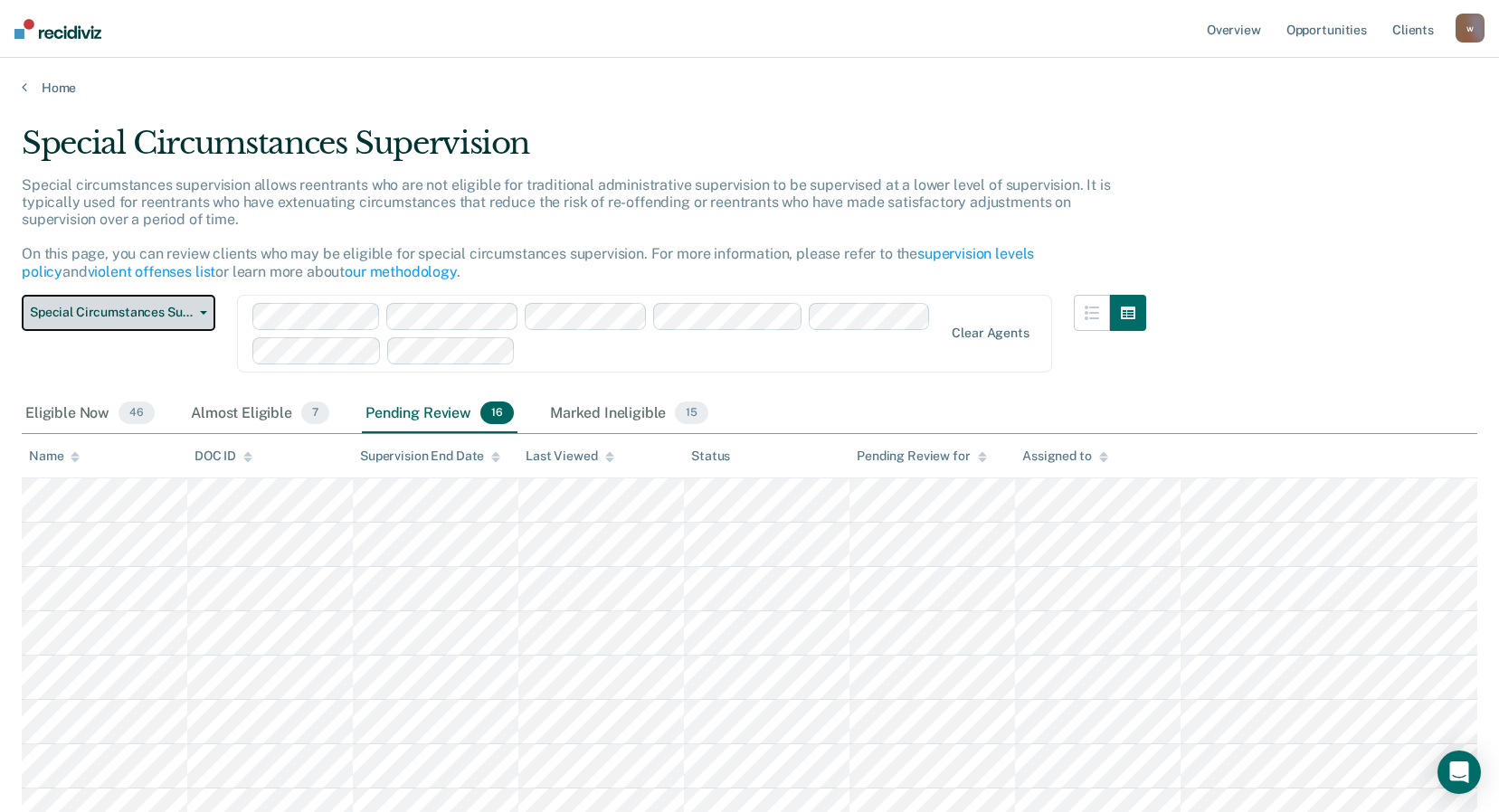
click at [90, 311] on span "Special Circumstances Supervision" at bounding box center [111, 312] width 163 height 16
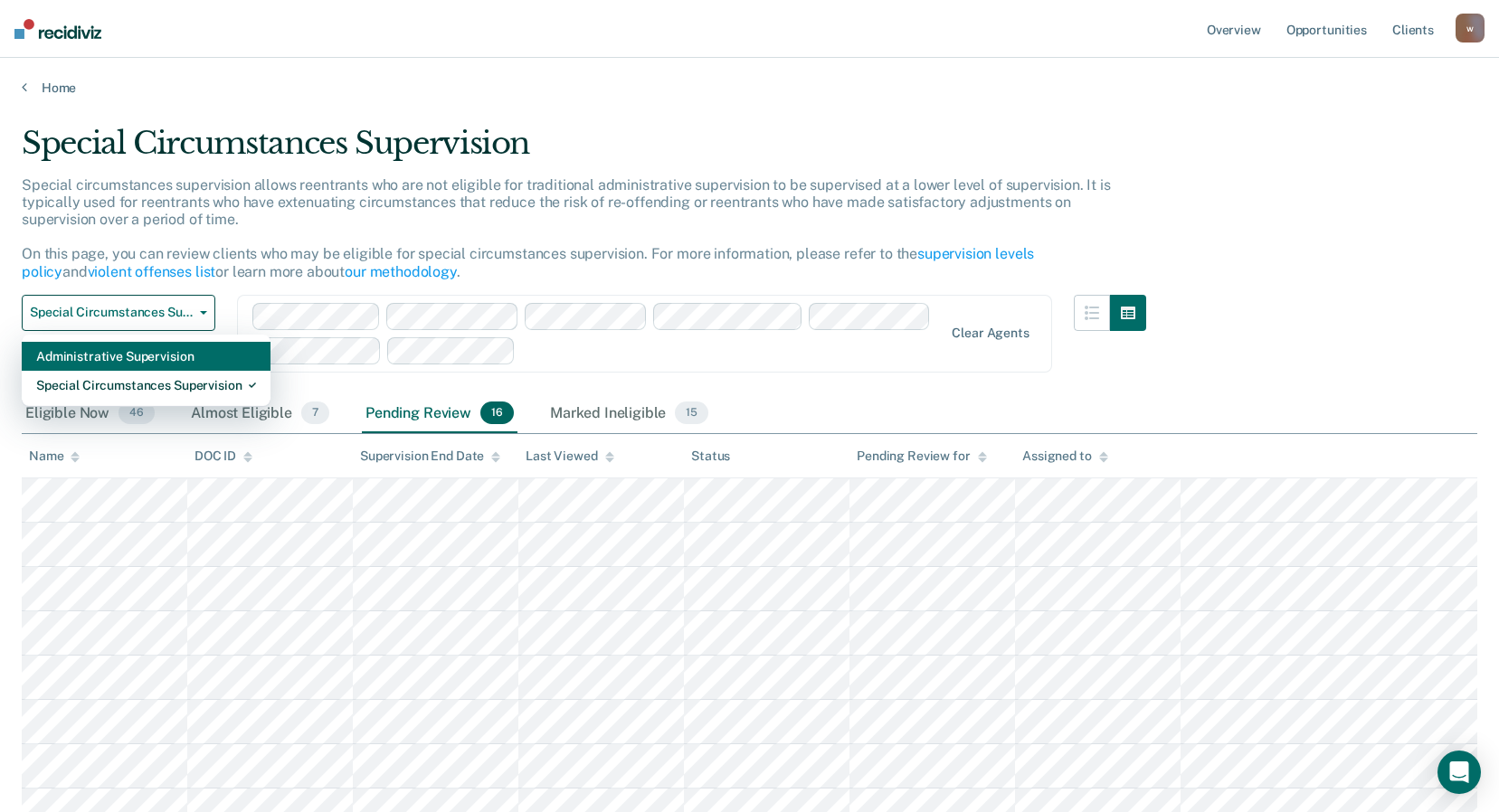
click at [81, 351] on div "Administrative Supervision" at bounding box center [146, 356] width 220 height 29
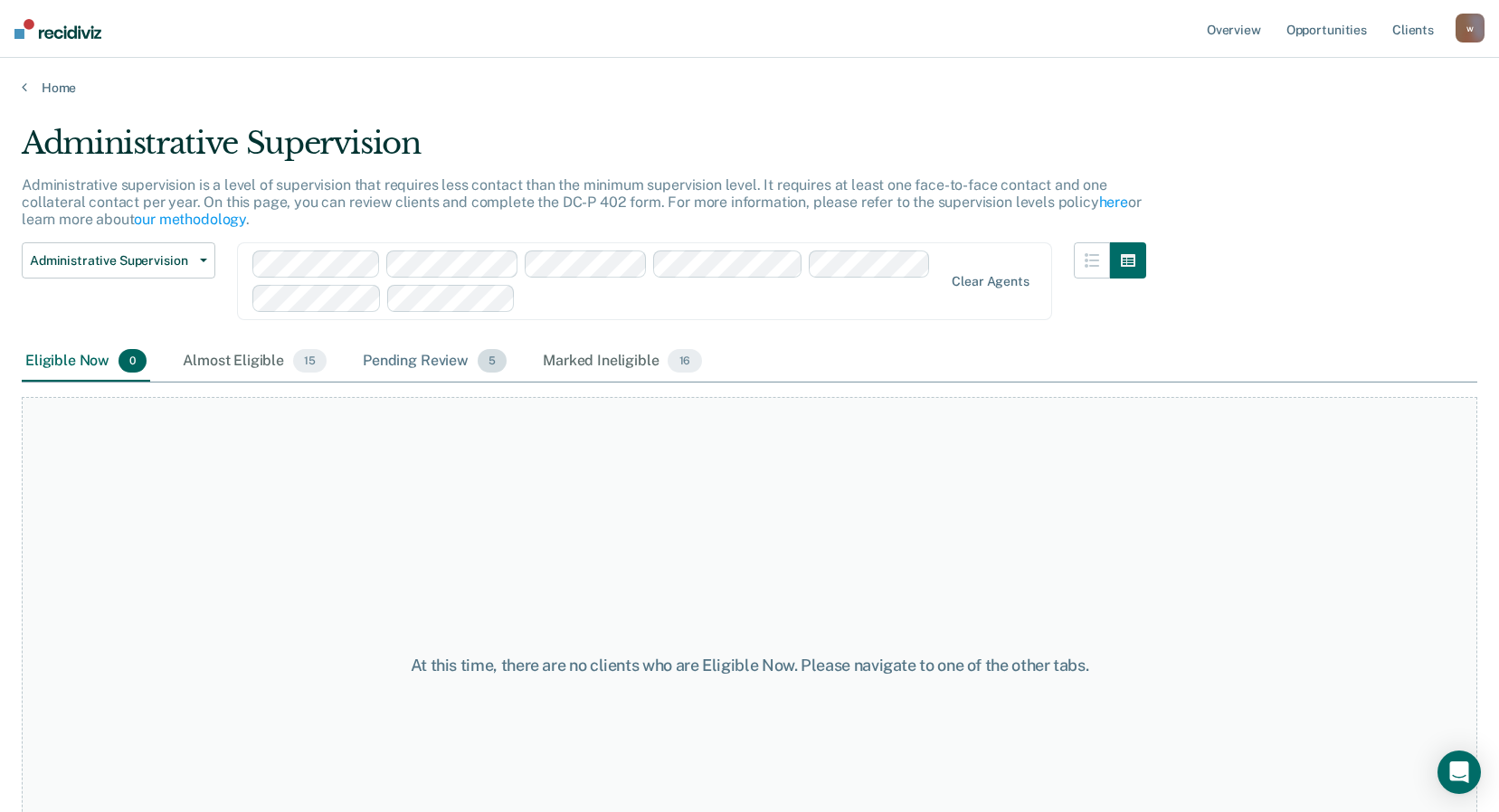
click at [392, 358] on div "Pending Review 5" at bounding box center [435, 362] width 151 height 40
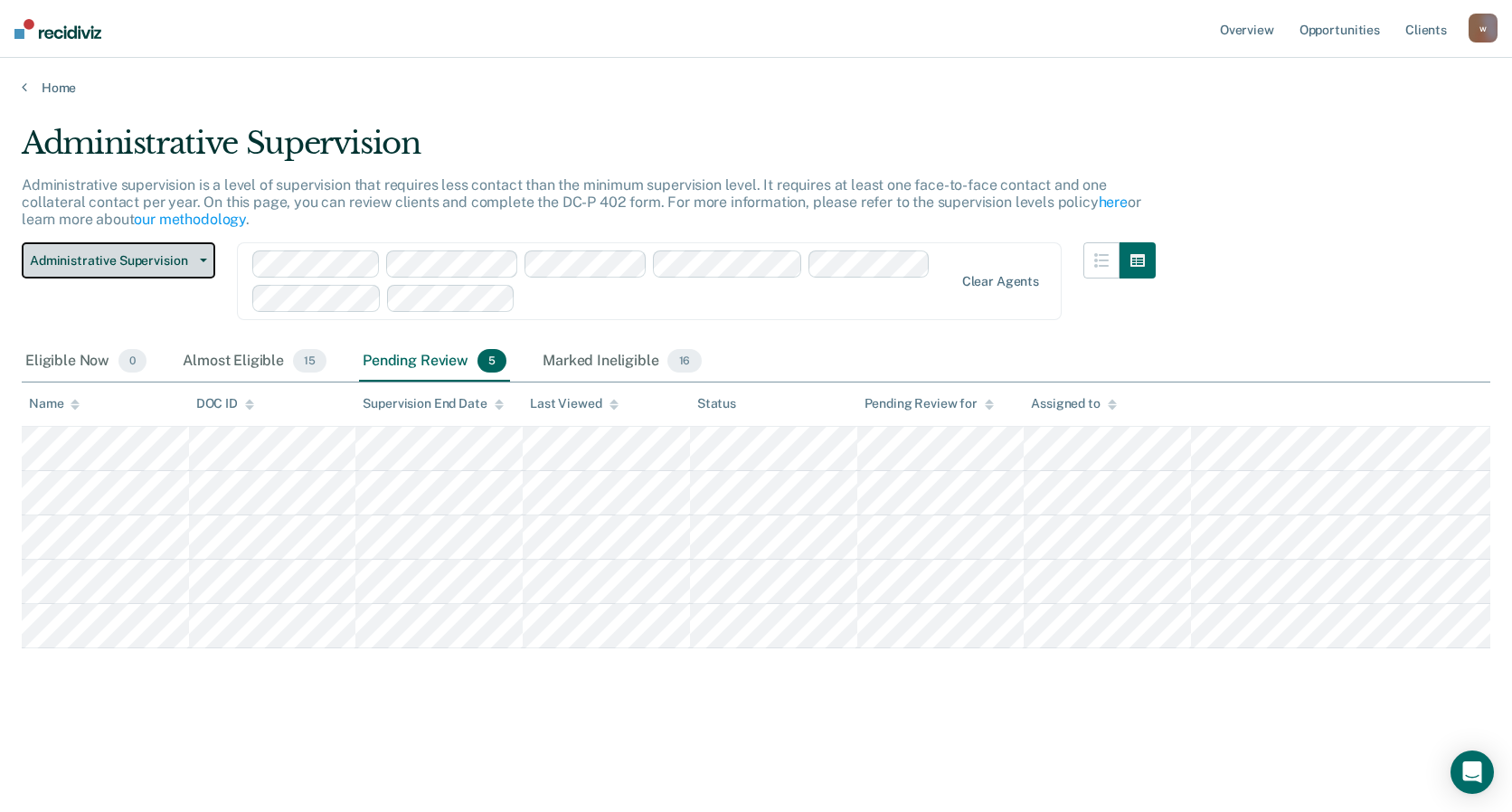
click at [188, 259] on span "Administrative Supervision" at bounding box center [111, 261] width 163 height 16
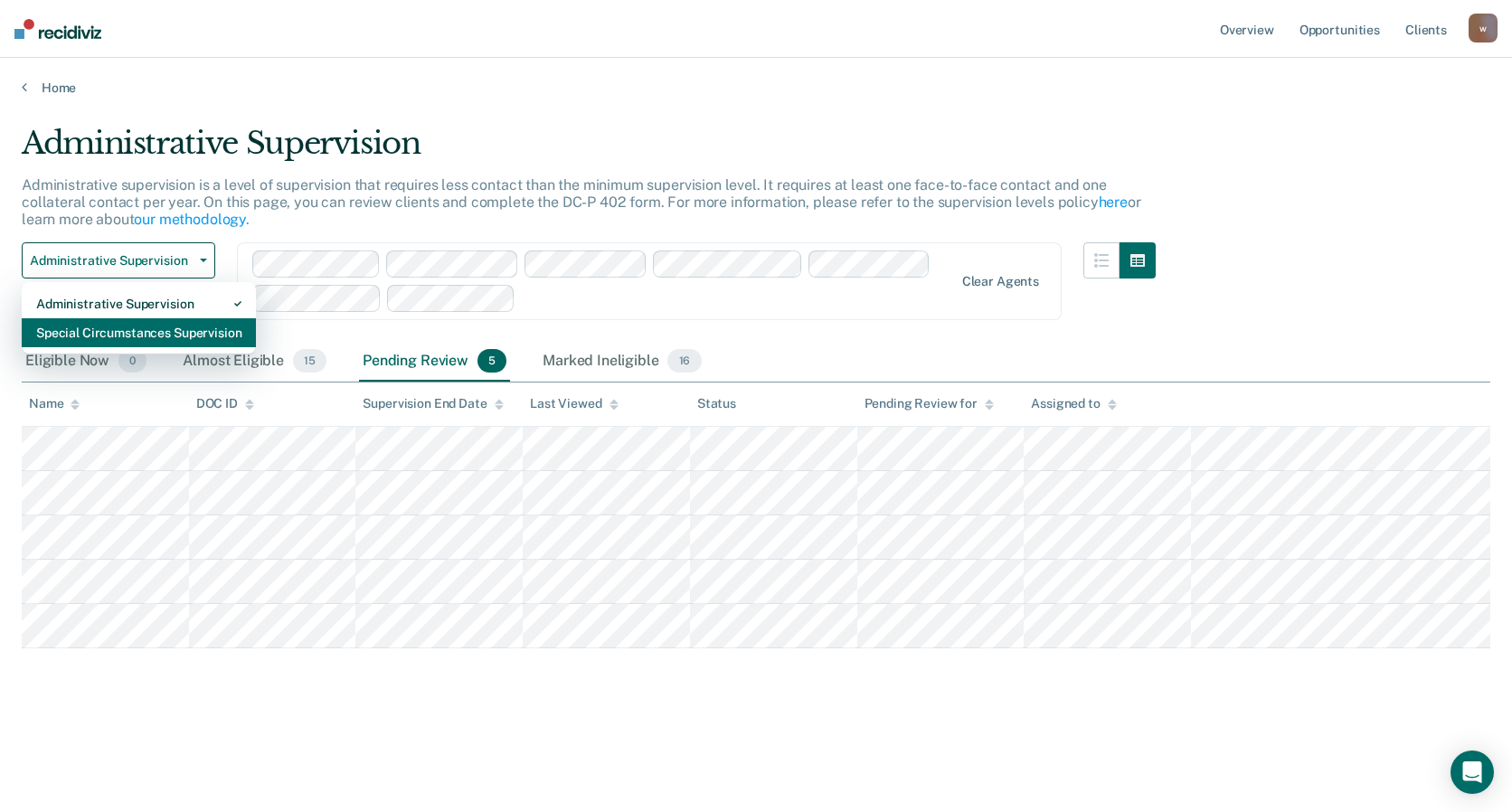
click at [162, 333] on div "Special Circumstances Supervision" at bounding box center [138, 332] width 205 height 29
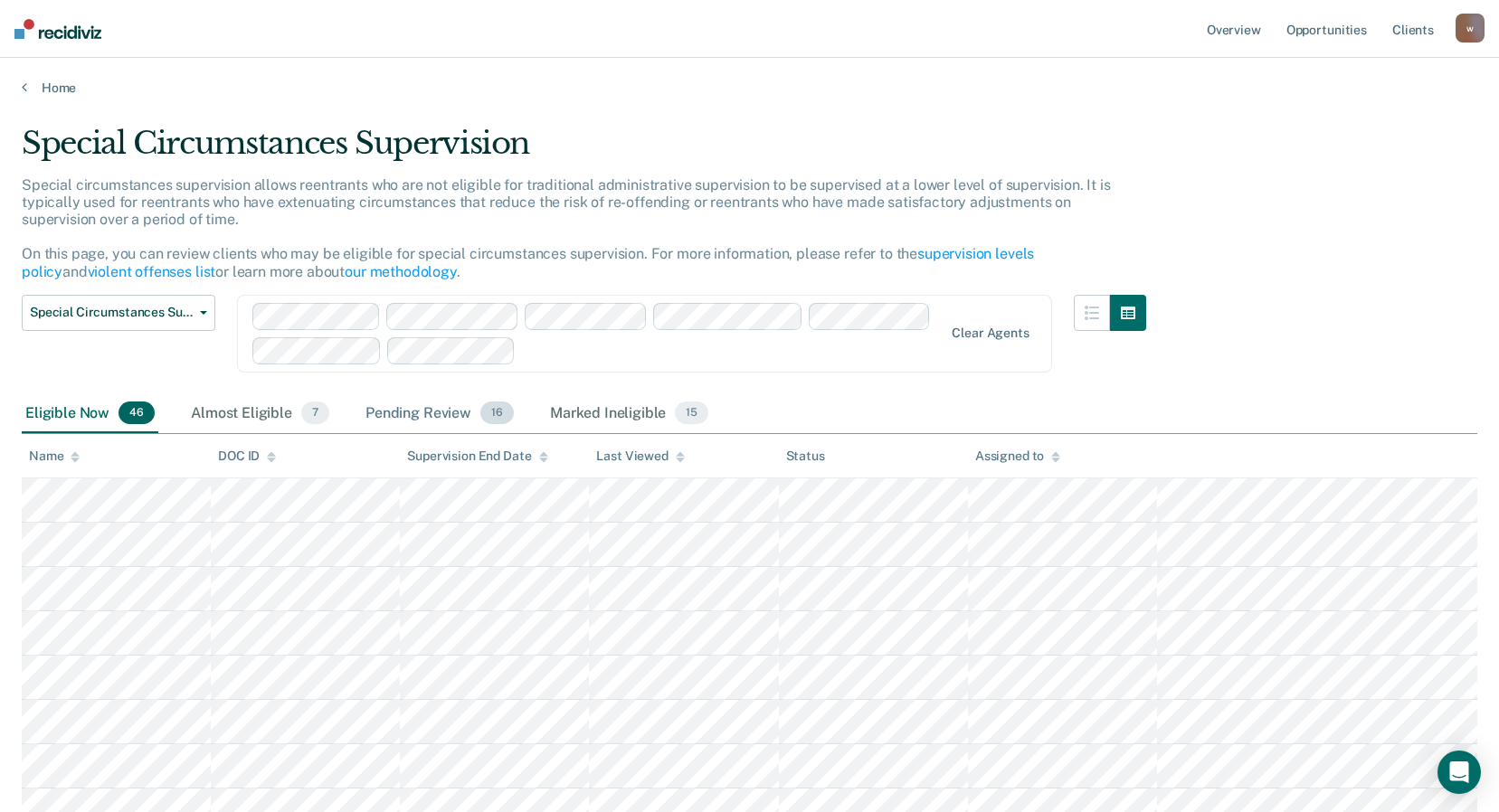
click at [418, 410] on div "Pending Review 16" at bounding box center [439, 414] width 156 height 40
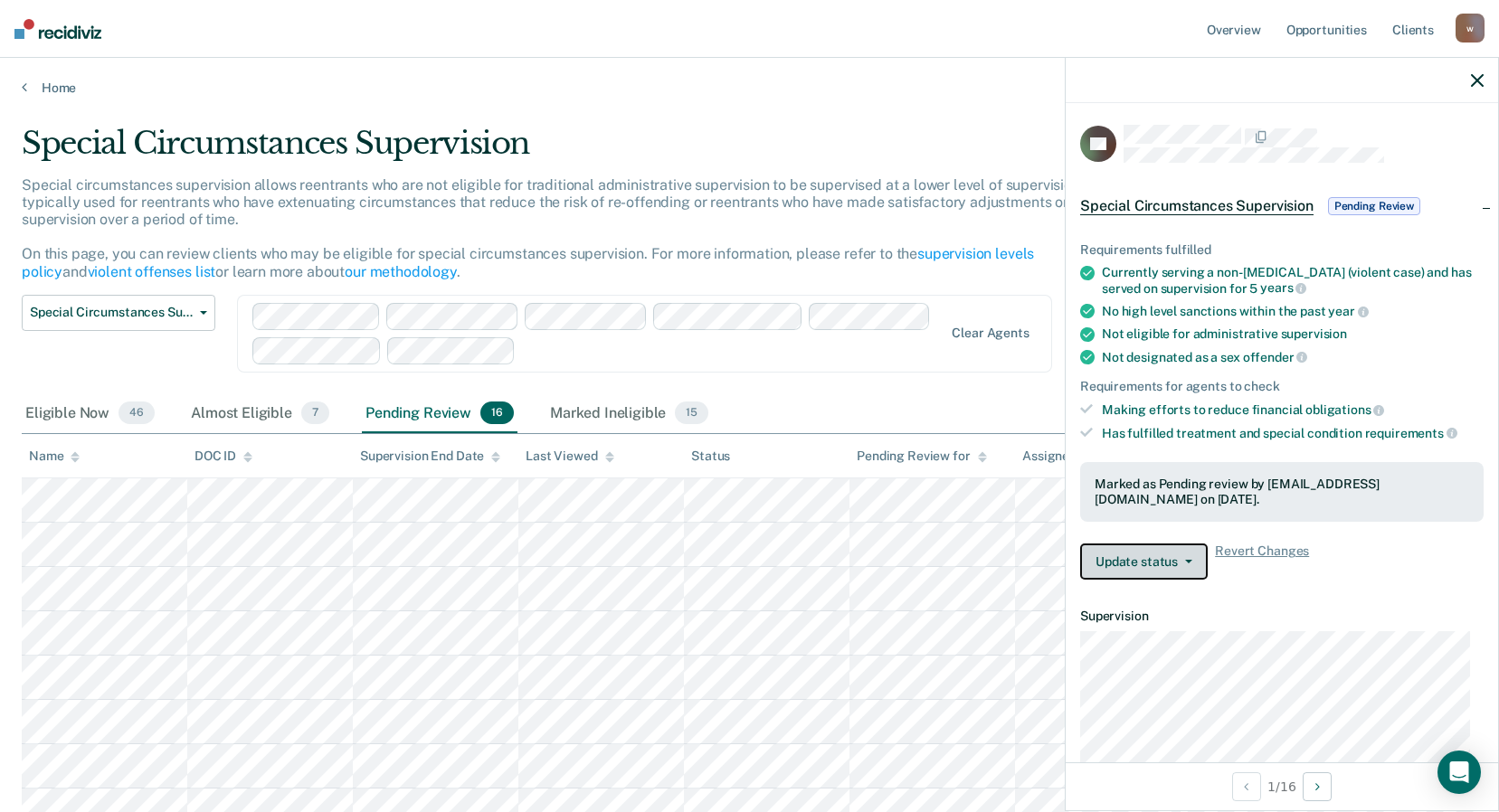
click at [1186, 549] on button "Update status" at bounding box center [1144, 561] width 128 height 36
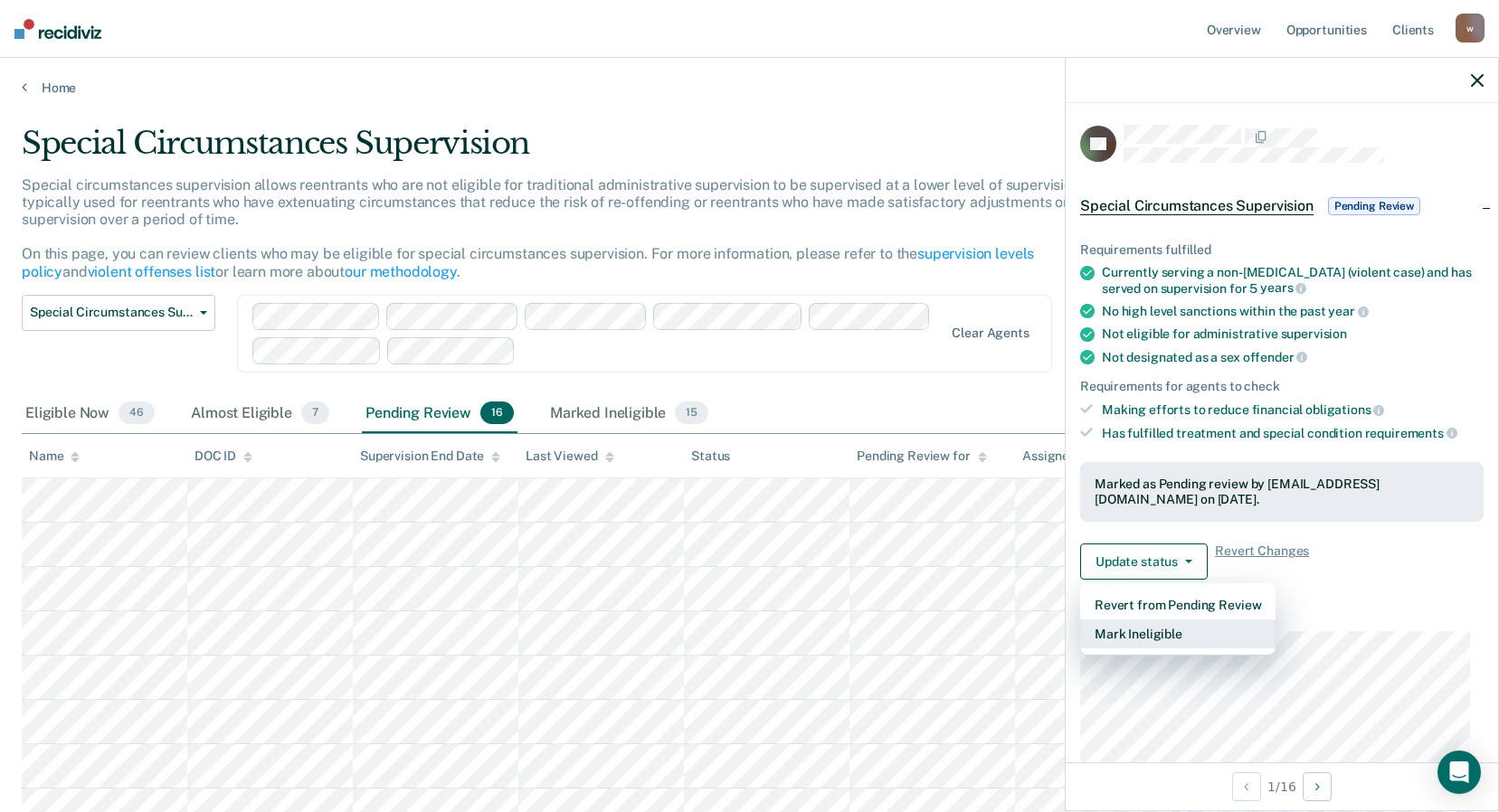
click at [1168, 620] on button "Mark Ineligible" at bounding box center [1178, 634] width 195 height 29
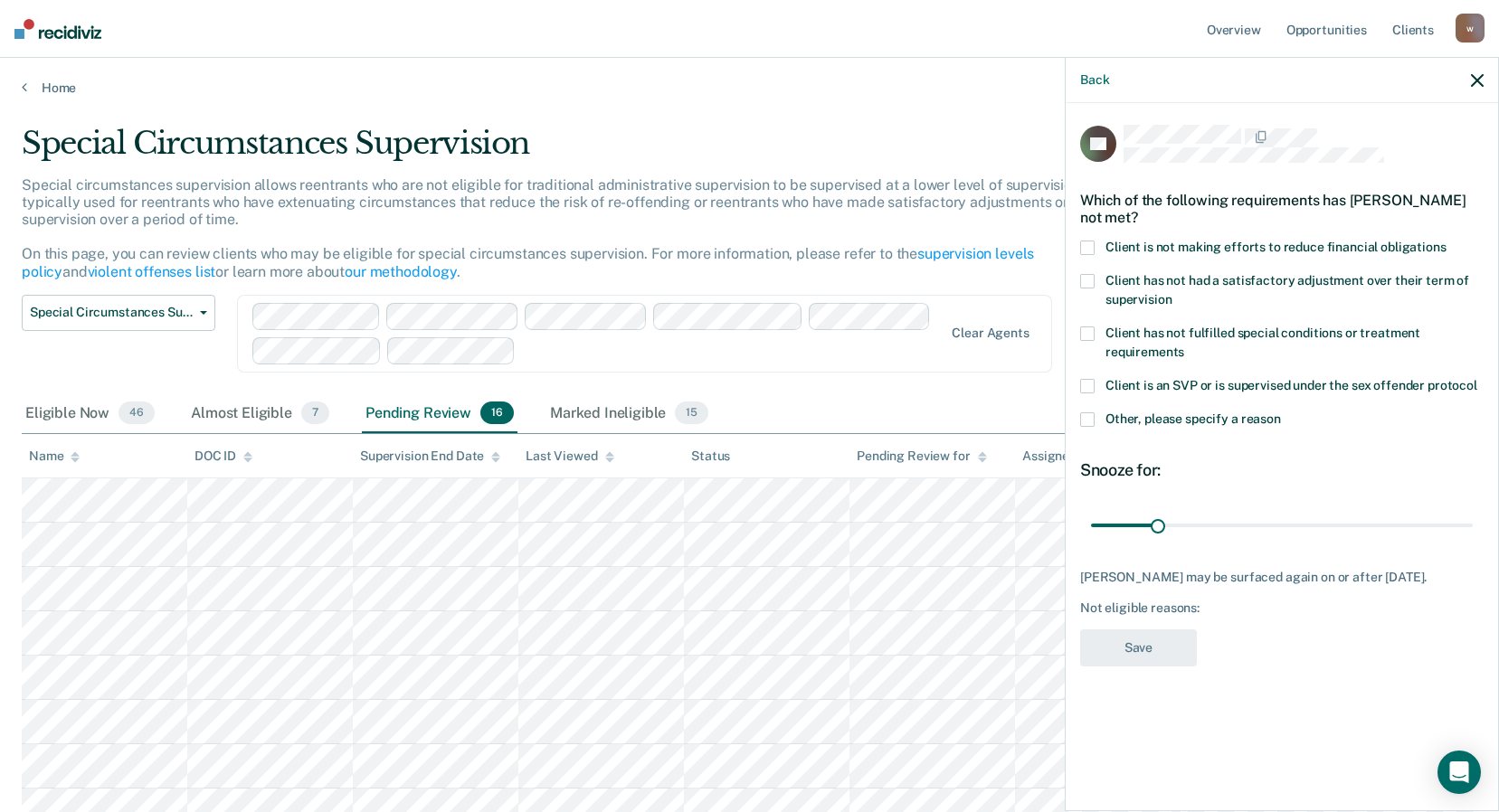
click at [1094, 247] on span at bounding box center [1087, 248] width 15 height 15
click at [1446, 241] on input "Client is not making efforts to reduce financial obligations" at bounding box center [1446, 241] width 0 height 0
drag, startPoint x: 1159, startPoint y: 524, endPoint x: 1257, endPoint y: 532, distance: 98.3
type input "78"
click at [1257, 532] on input "range" at bounding box center [1282, 524] width 382 height 32
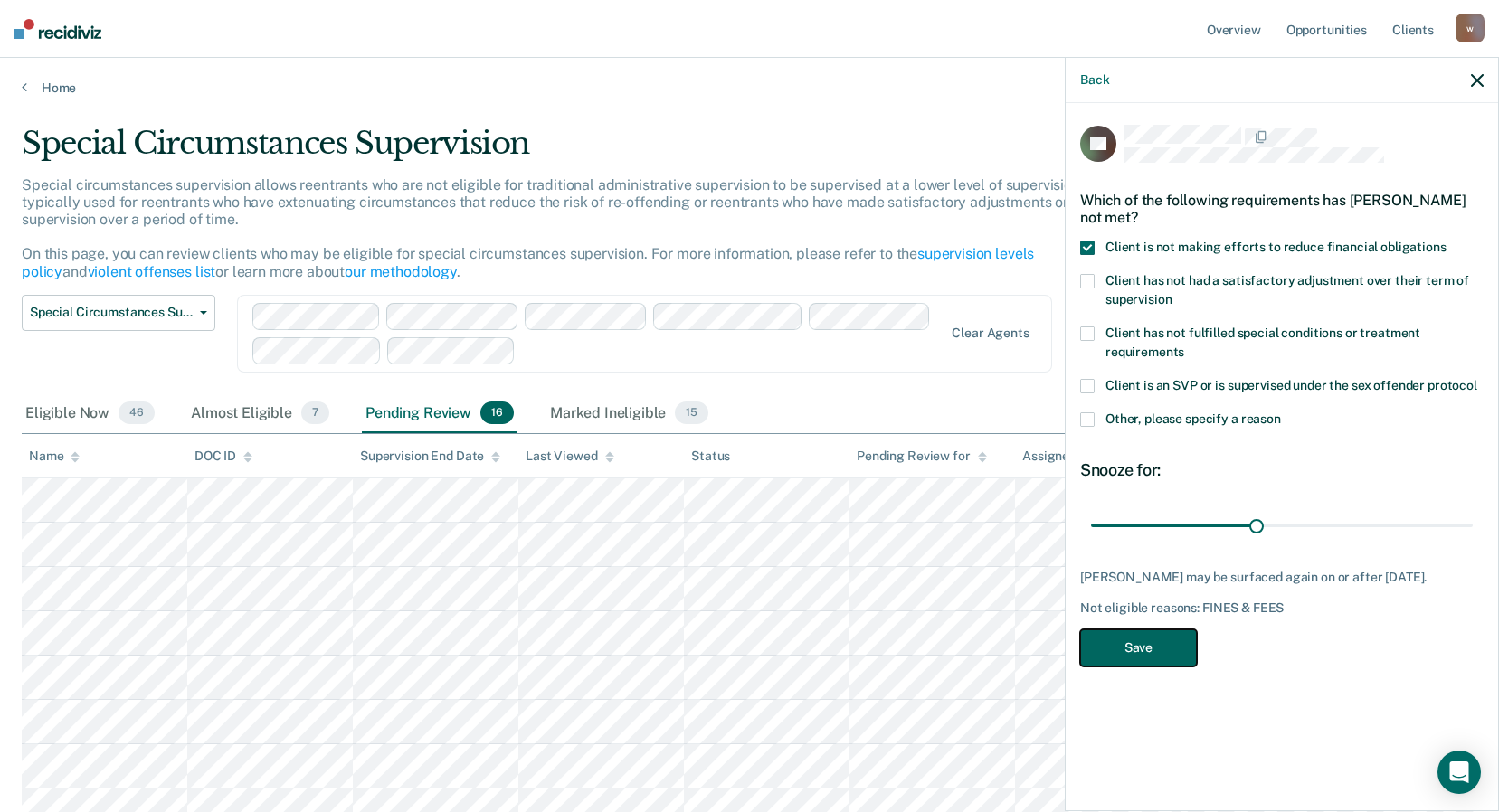
click at [1127, 666] on button "Save" at bounding box center [1139, 647] width 117 height 37
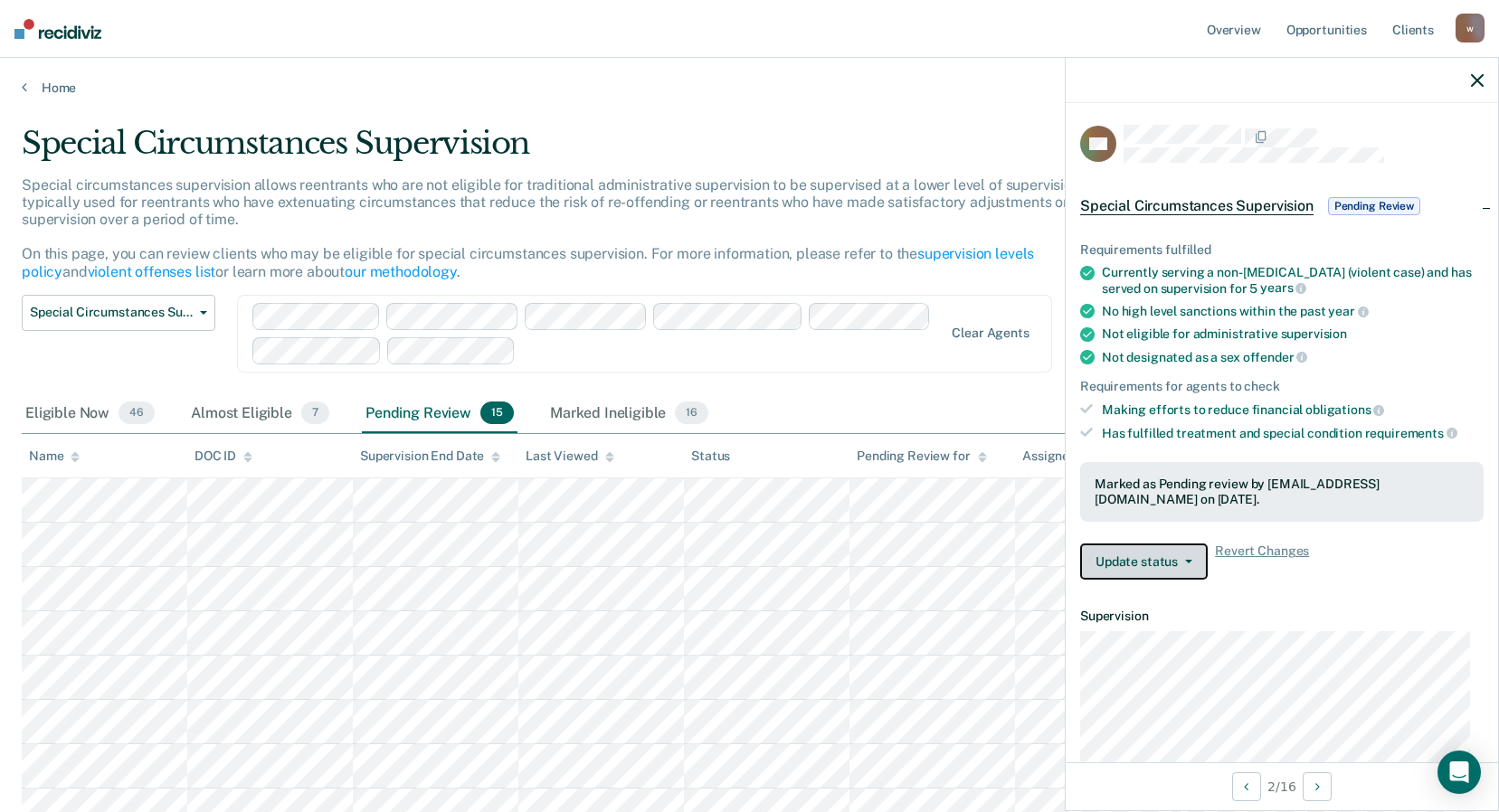
click at [1148, 564] on button "Update status" at bounding box center [1144, 561] width 128 height 36
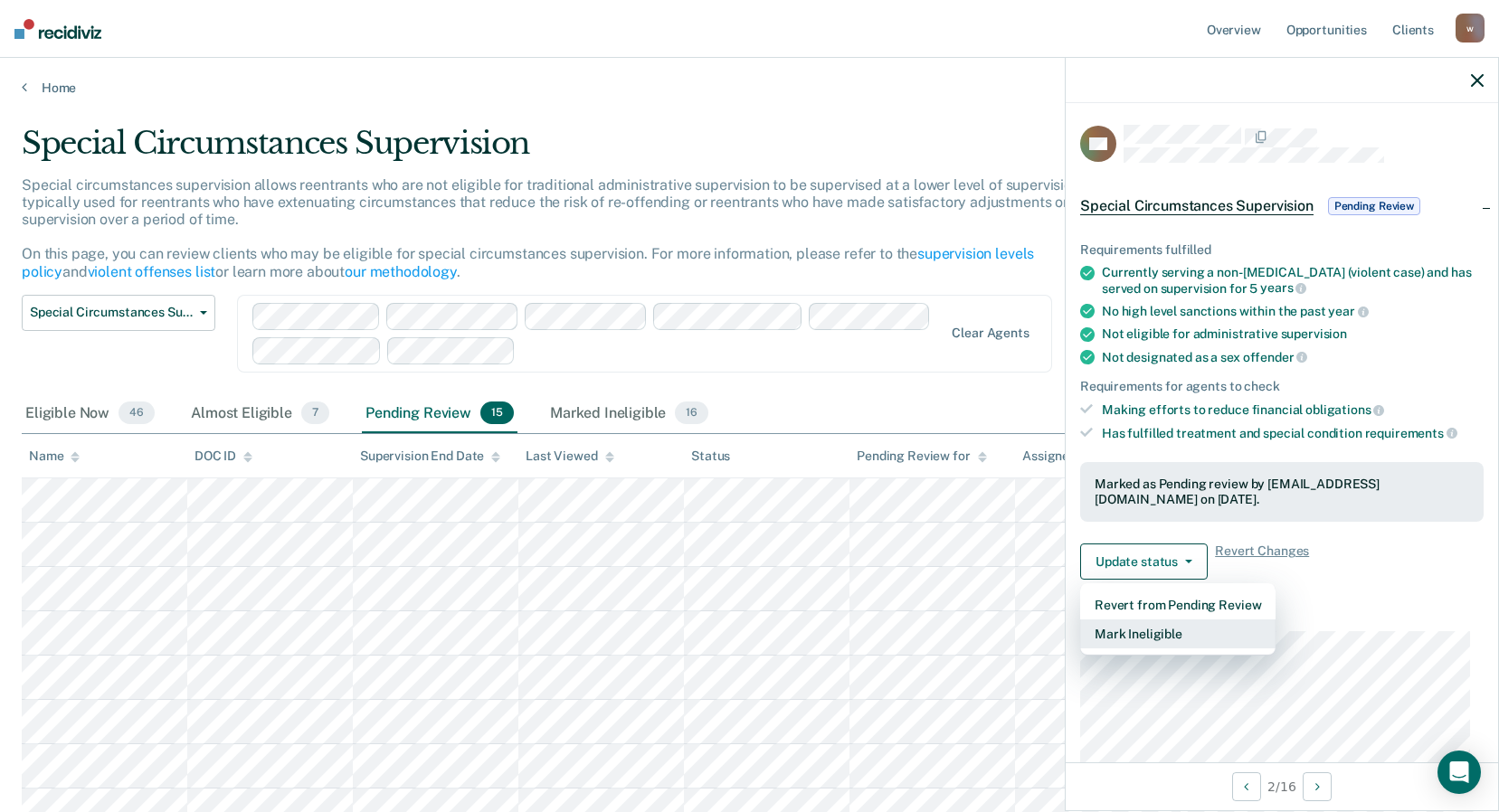
click at [1135, 629] on button "Mark Ineligible" at bounding box center [1178, 634] width 195 height 29
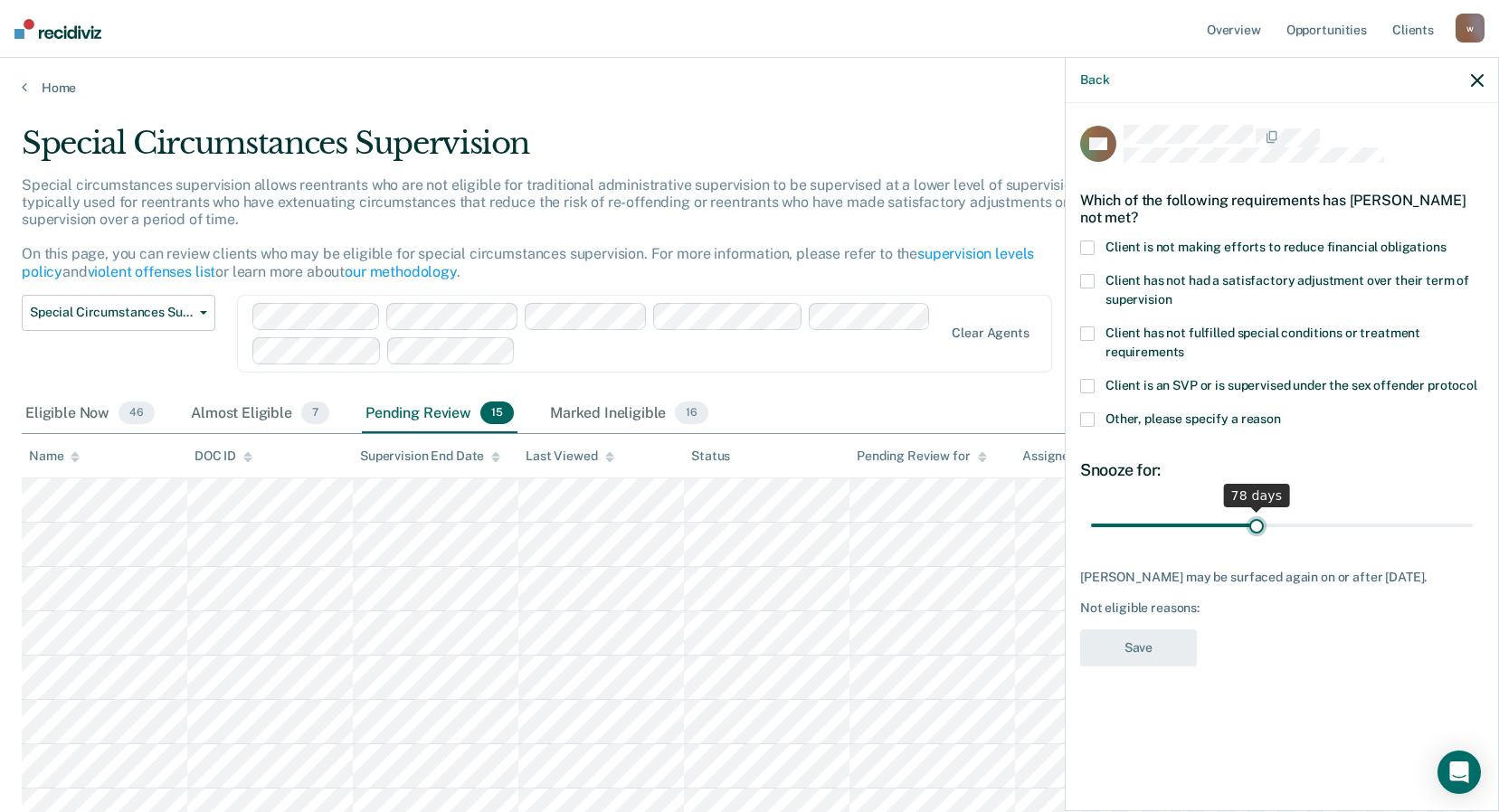
drag, startPoint x: 1158, startPoint y: 520, endPoint x: 1256, endPoint y: 529, distance: 98.4
type input "78"
click at [1256, 529] on input "range" at bounding box center [1282, 524] width 382 height 32
click at [1085, 250] on span at bounding box center [1087, 248] width 15 height 15
click at [1446, 241] on input "Client is not making efforts to reduce financial obligations" at bounding box center [1446, 241] width 0 height 0
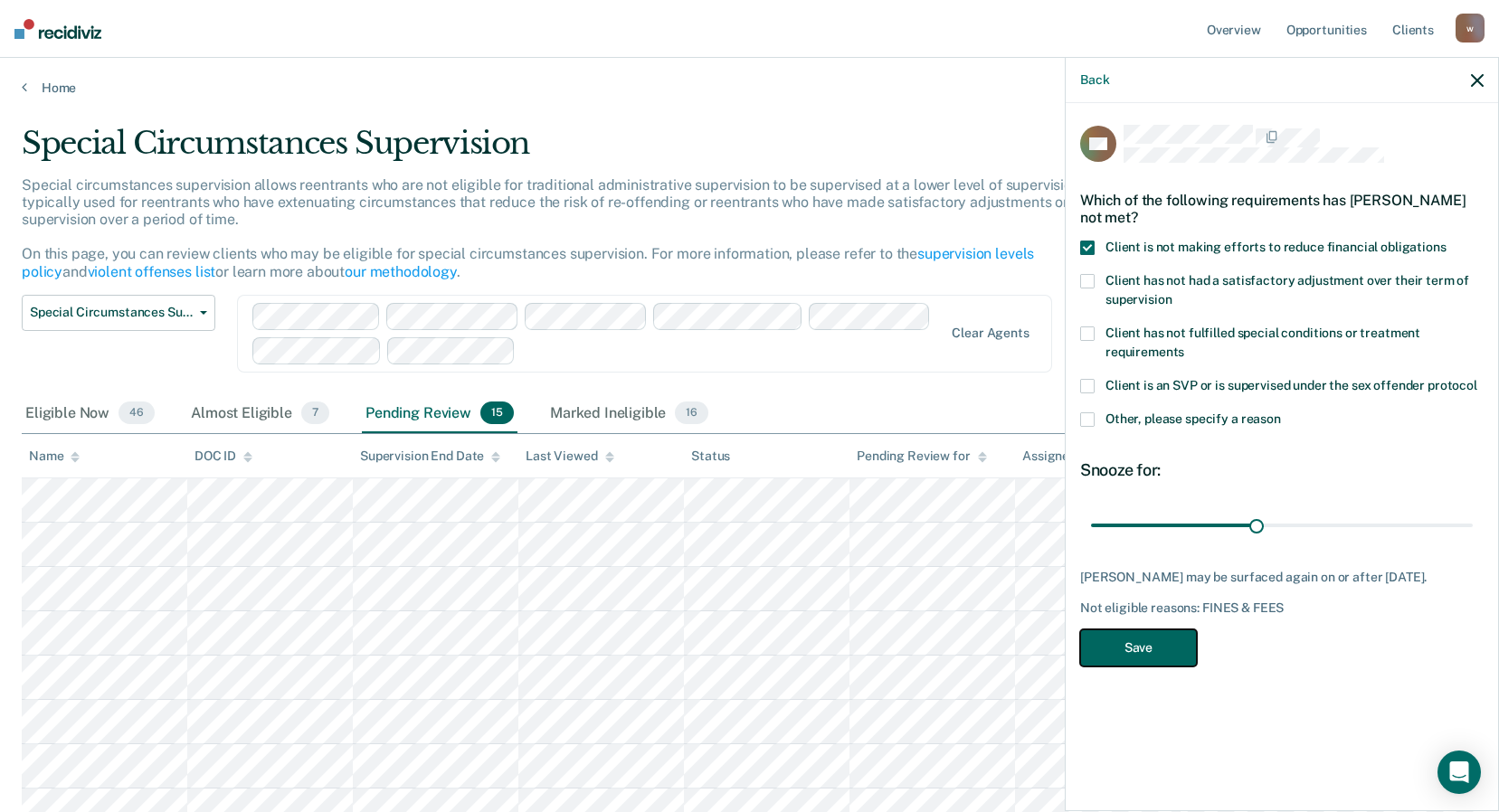
click at [1123, 664] on button "Save" at bounding box center [1139, 647] width 117 height 37
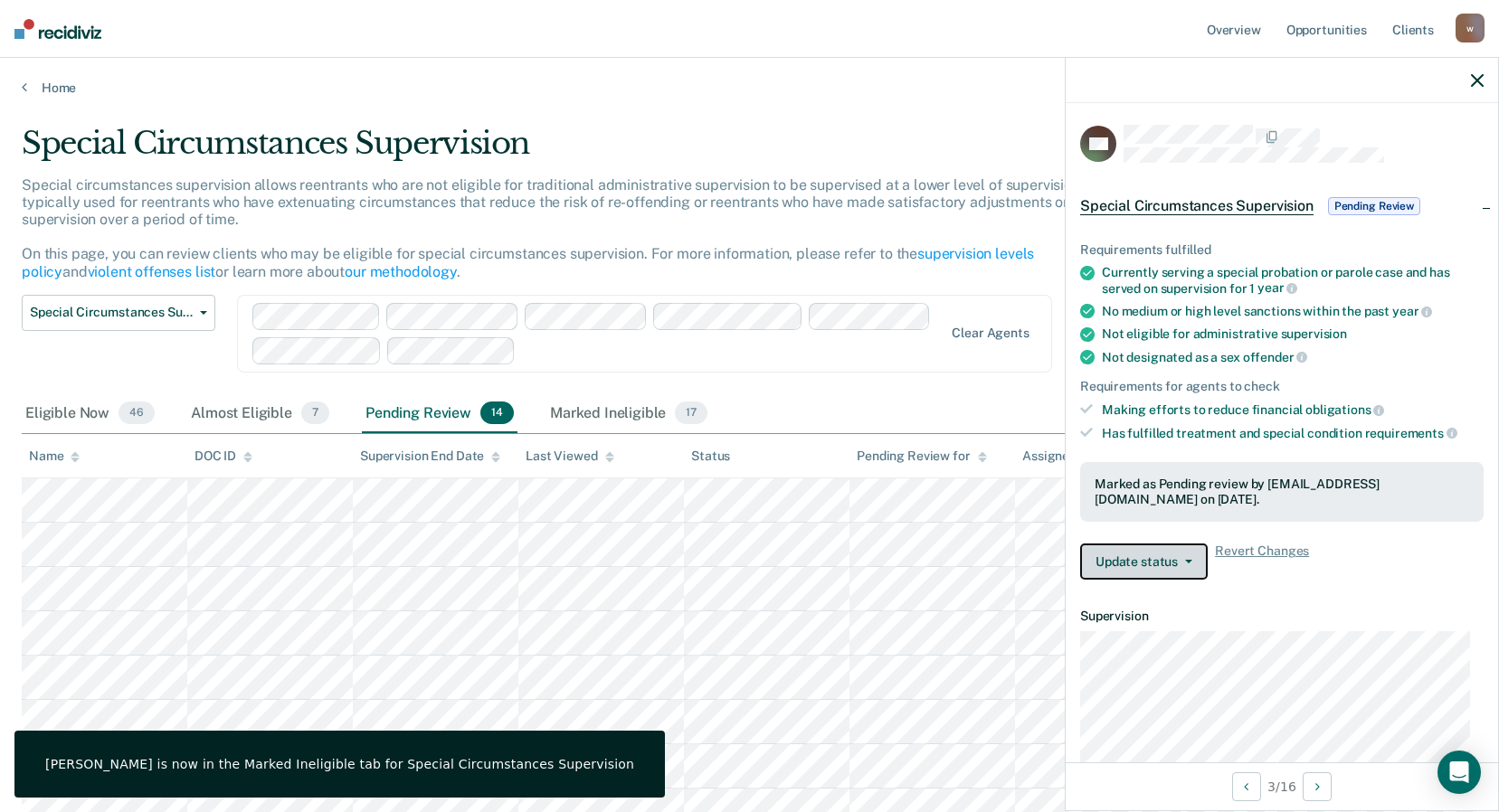
click at [1163, 558] on button "Update status" at bounding box center [1144, 561] width 128 height 36
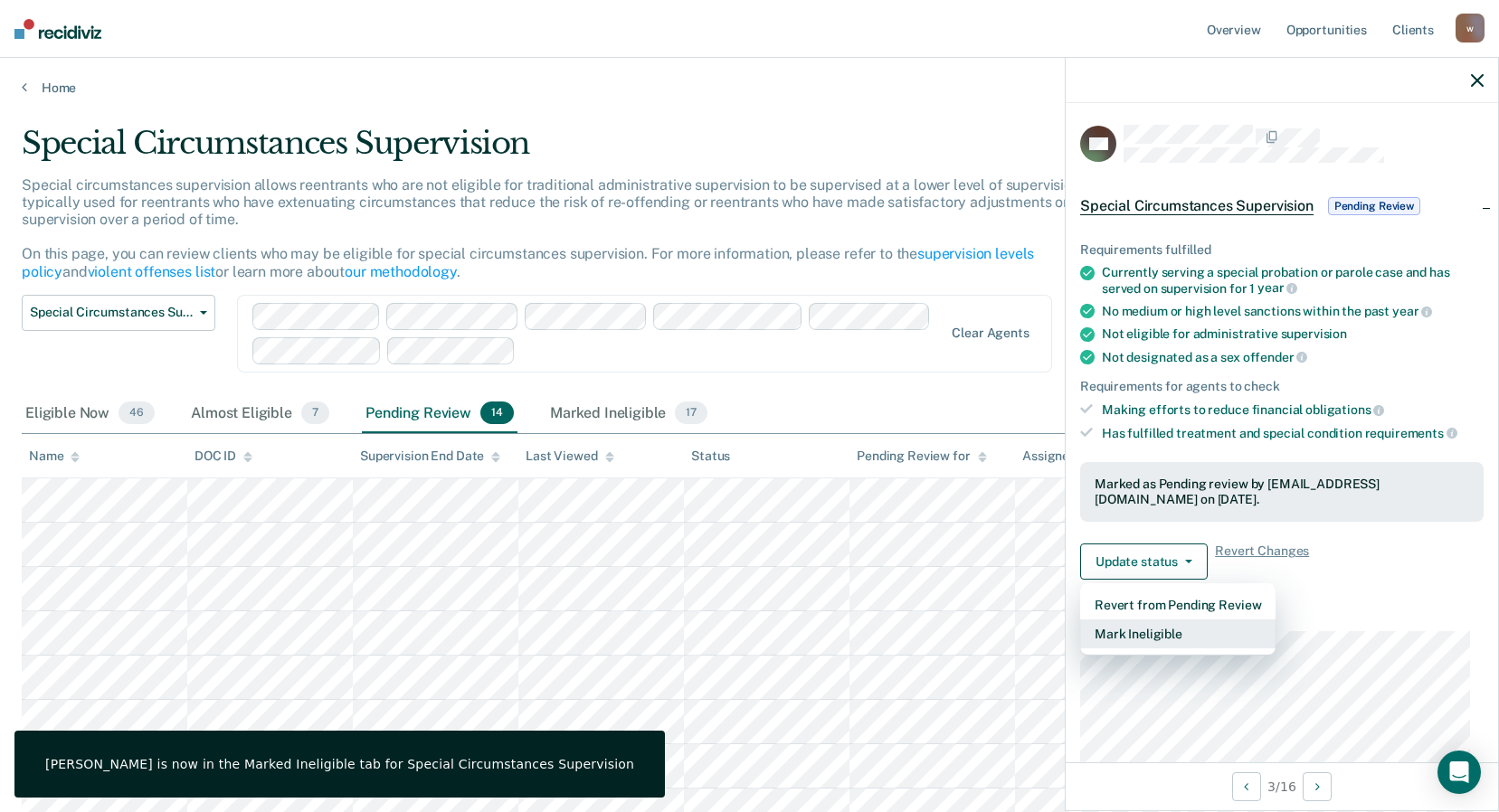
click at [1155, 628] on button "Mark Ineligible" at bounding box center [1178, 634] width 195 height 29
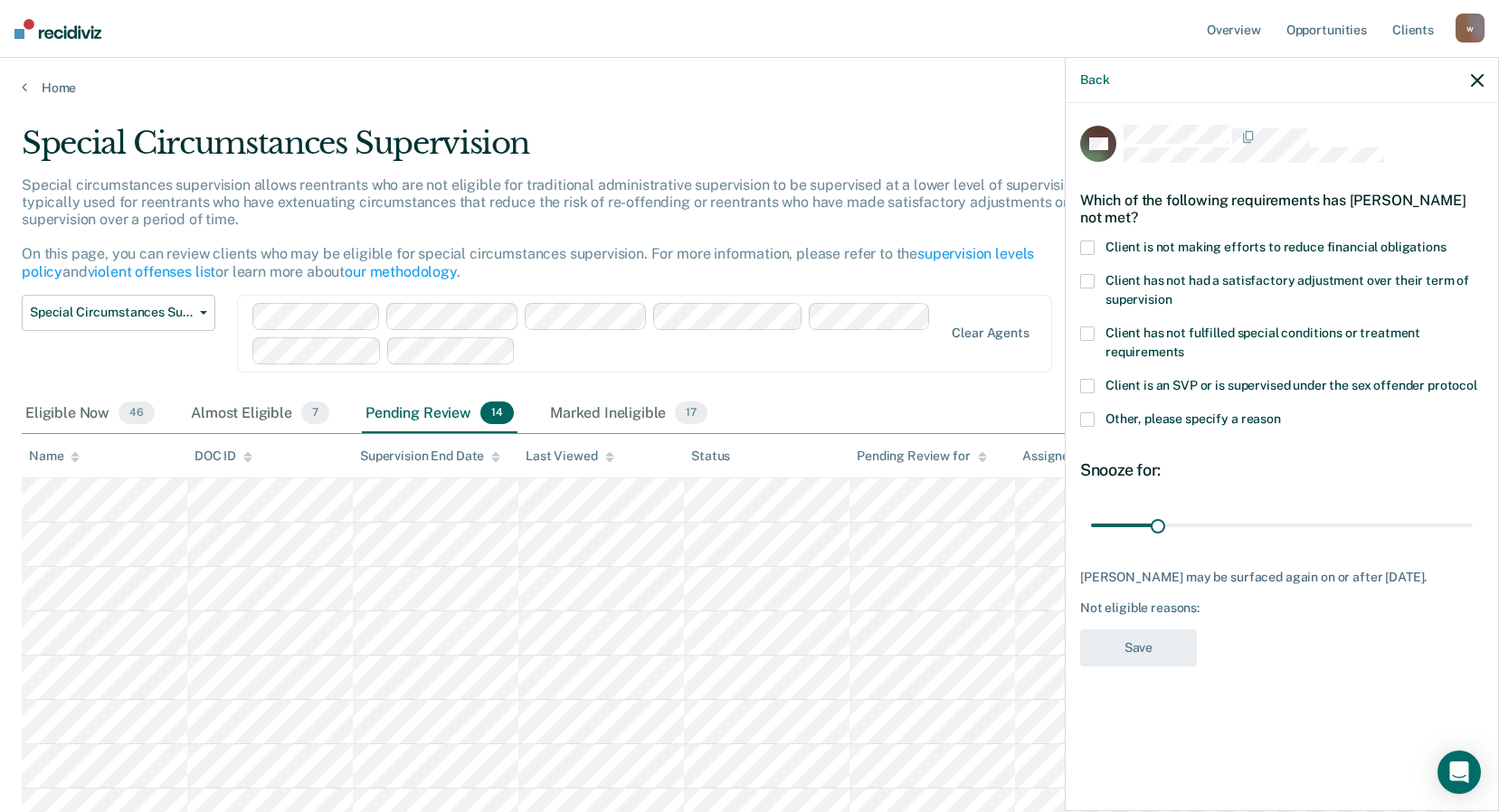
click at [1088, 250] on span at bounding box center [1087, 248] width 15 height 15
click at [1446, 241] on input "Client is not making efforts to reduce financial obligations" at bounding box center [1446, 241] width 0 height 0
drag, startPoint x: 1159, startPoint y: 527, endPoint x: 1195, endPoint y: 529, distance: 36.1
click at [1195, 529] on input "range" at bounding box center [1282, 524] width 382 height 32
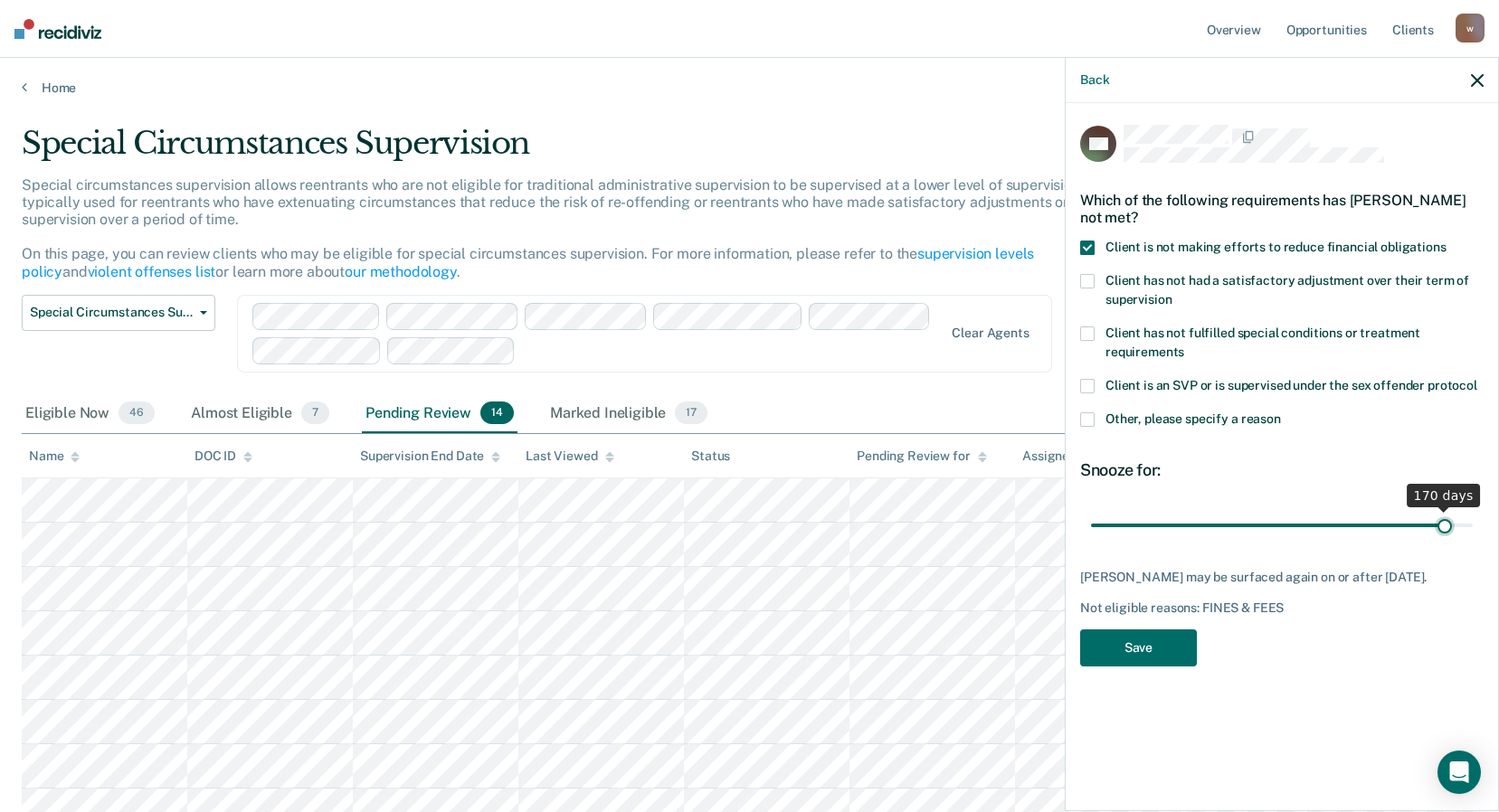
drag, startPoint x: 1196, startPoint y: 526, endPoint x: 1445, endPoint y: 544, distance: 249.6
type input "170"
click at [1445, 540] on input "range" at bounding box center [1282, 524] width 382 height 32
click at [1169, 653] on button "Save" at bounding box center [1139, 647] width 117 height 37
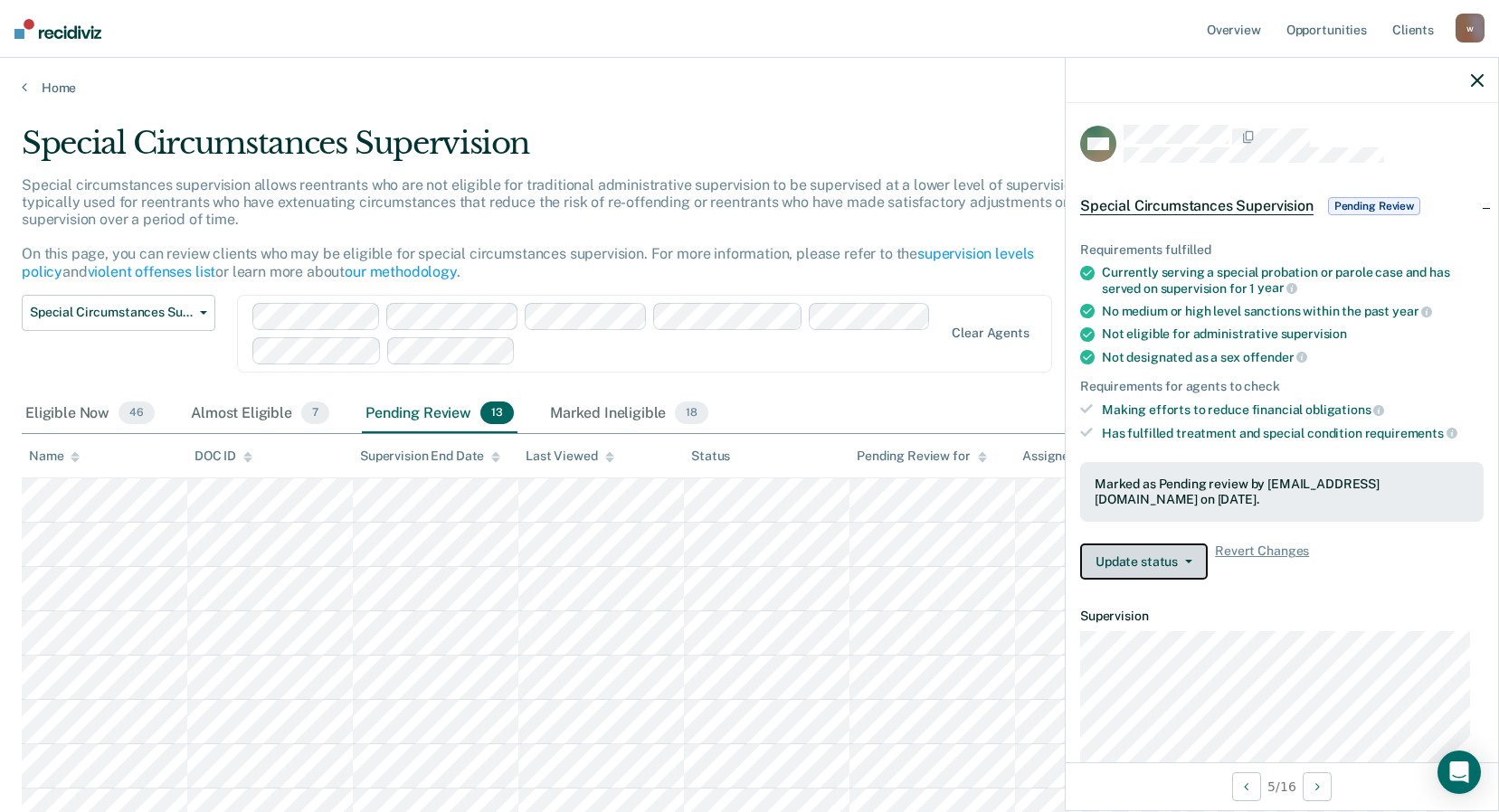
click at [1187, 548] on button "Update status" at bounding box center [1144, 561] width 128 height 36
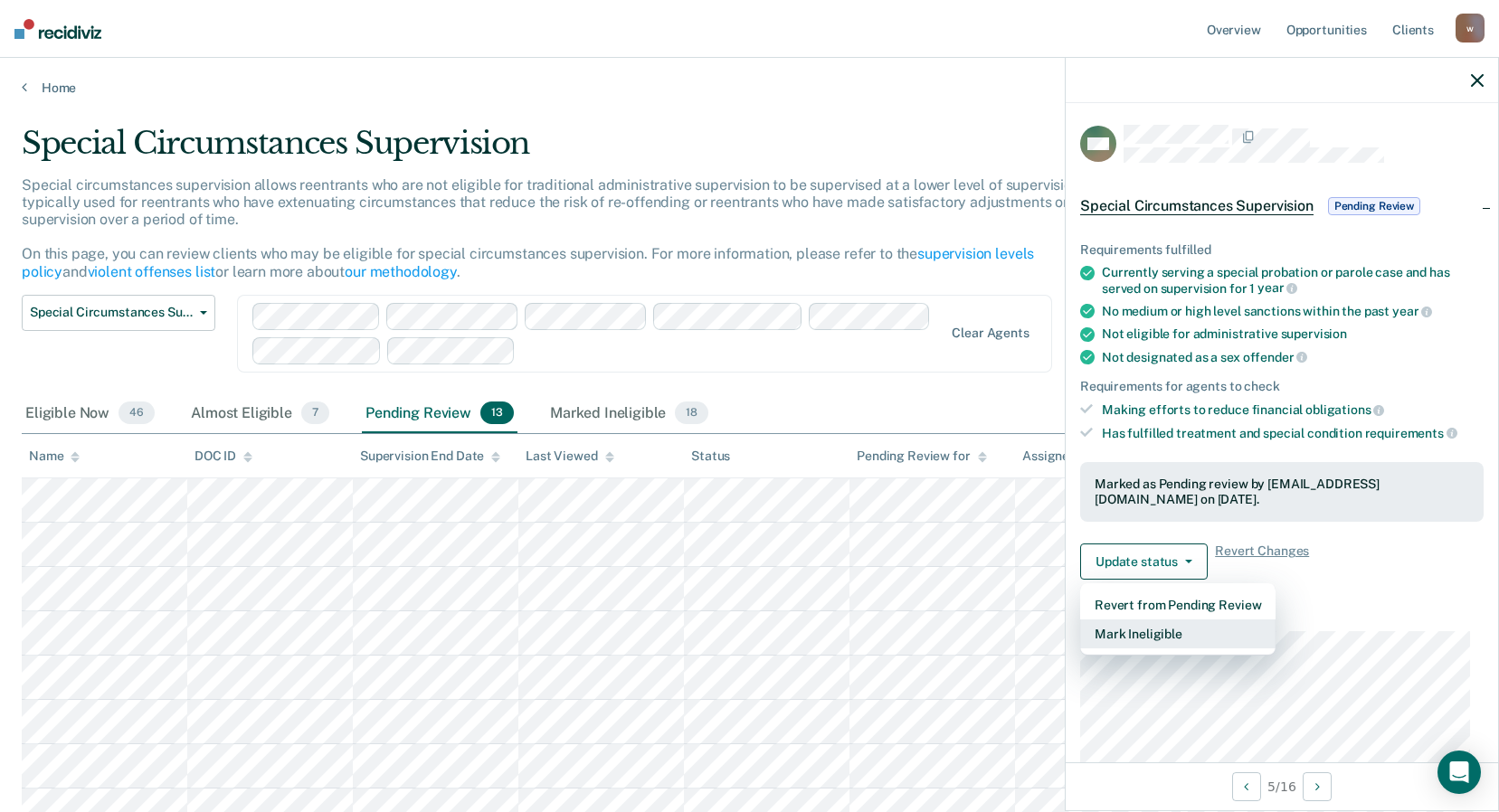
click at [1168, 620] on button "Mark Ineligible" at bounding box center [1178, 634] width 195 height 29
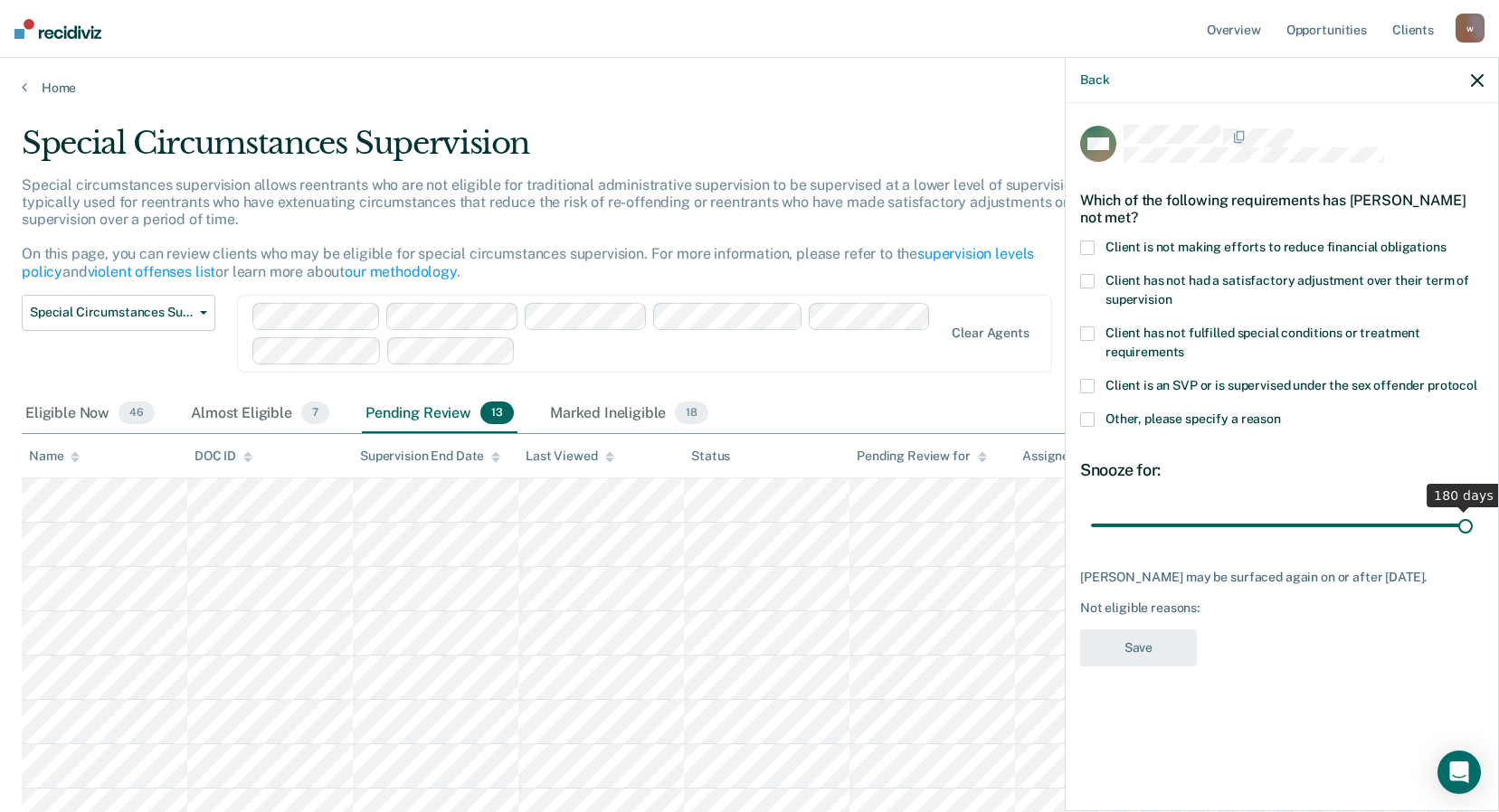
drag, startPoint x: 1158, startPoint y: 524, endPoint x: 1589, endPoint y: 539, distance: 431.3
type input "180"
click at [1473, 539] on input "range" at bounding box center [1282, 524] width 382 height 32
click at [1087, 247] on span at bounding box center [1087, 248] width 15 height 15
click at [1446, 241] on input "Client is not making efforts to reduce financial obligations" at bounding box center [1446, 241] width 0 height 0
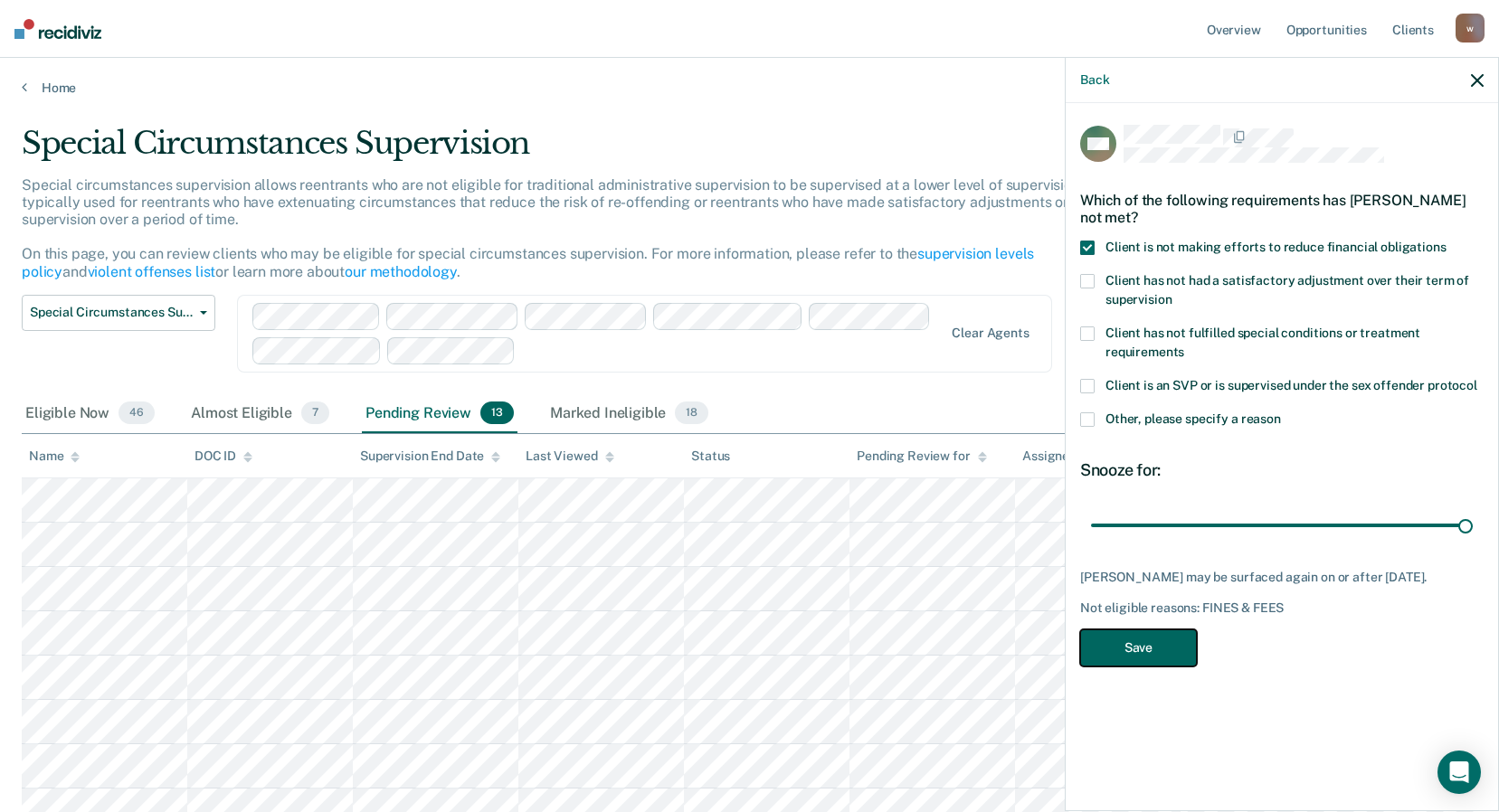
click at [1150, 644] on button "Save" at bounding box center [1139, 647] width 117 height 37
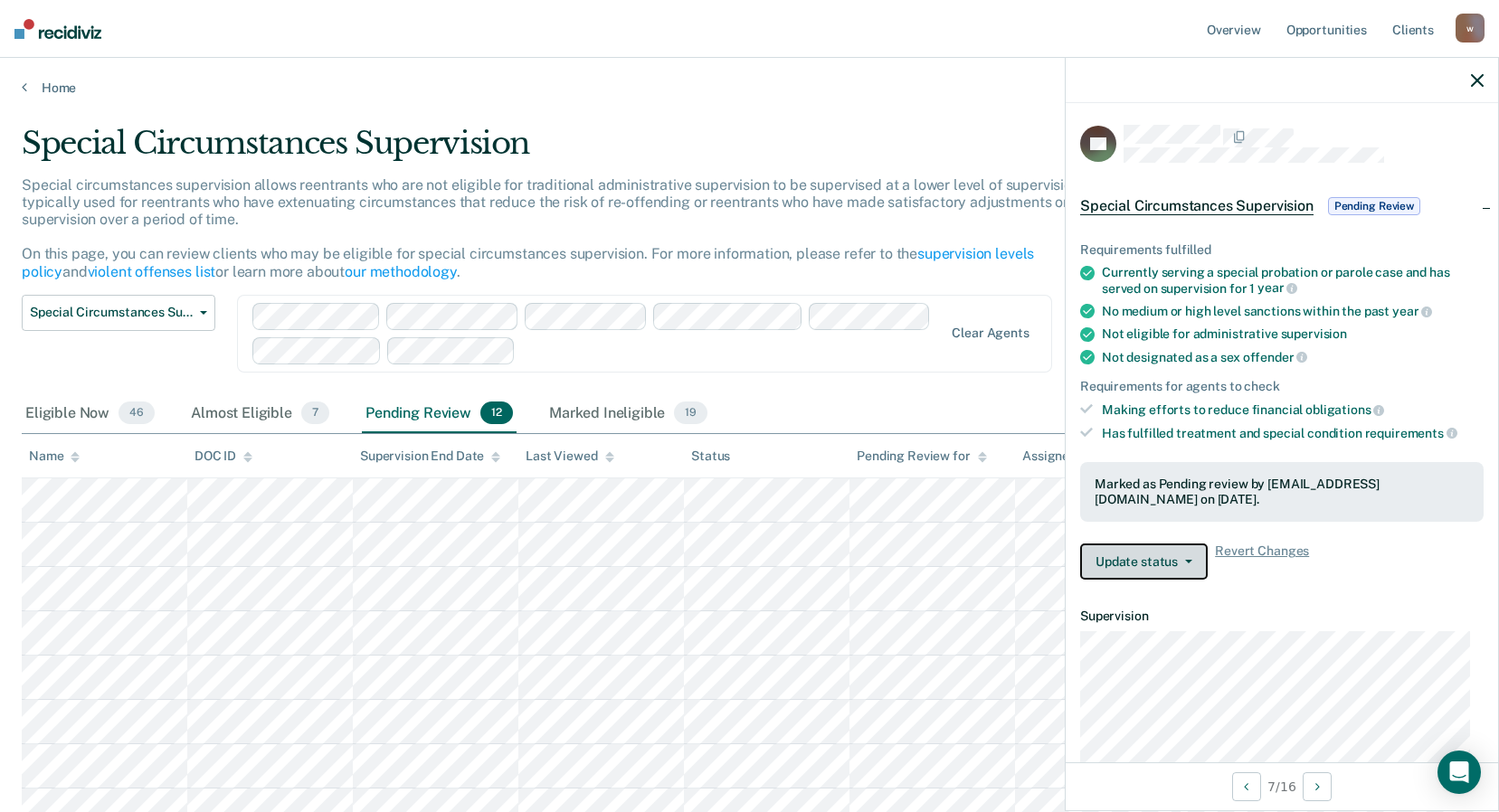
click at [1149, 544] on button "Update status" at bounding box center [1144, 561] width 128 height 36
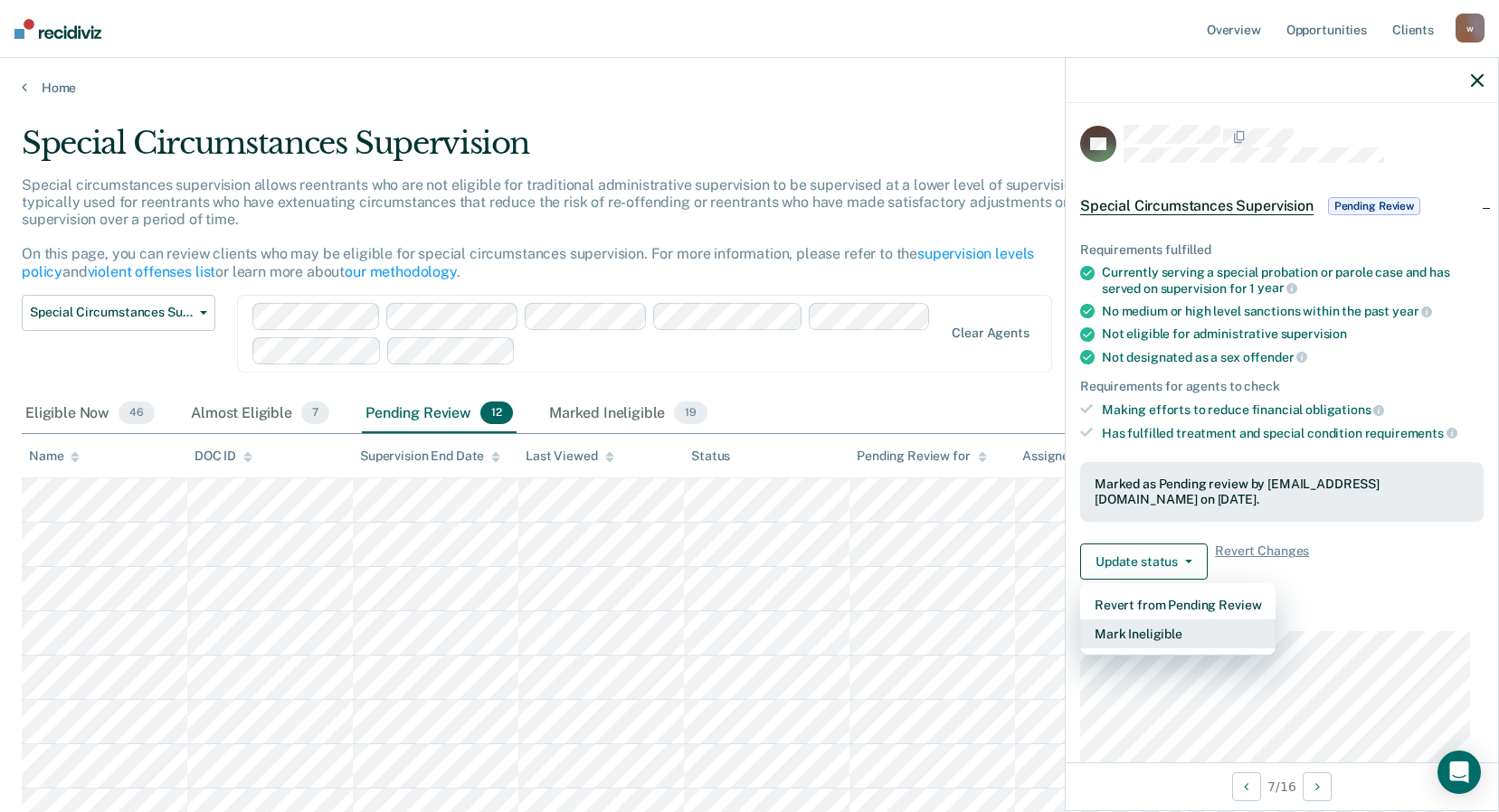
click at [1158, 622] on button "Mark Ineligible" at bounding box center [1178, 634] width 195 height 29
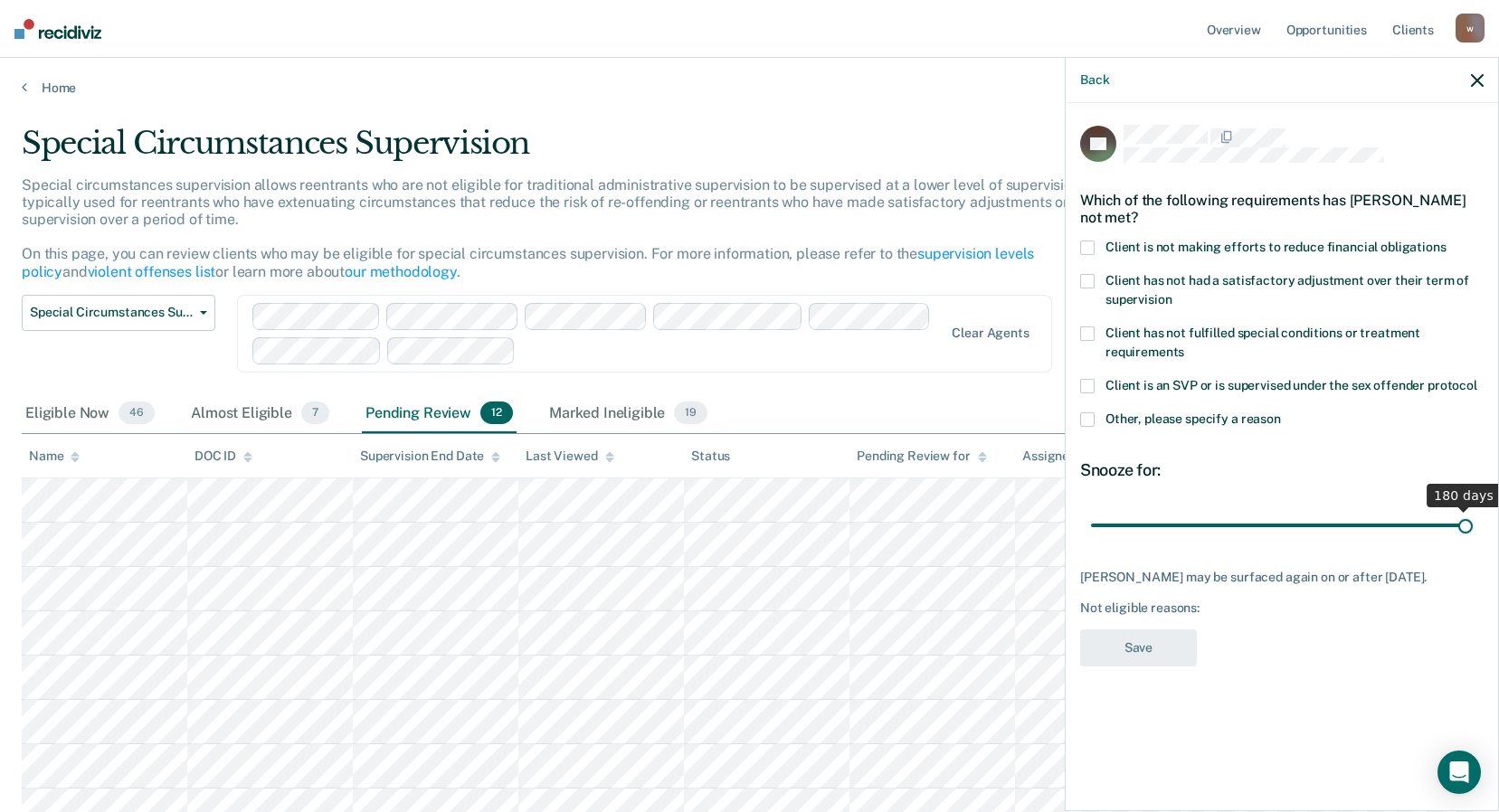
drag, startPoint x: 1160, startPoint y: 527, endPoint x: 1507, endPoint y: 548, distance: 347.6
click at [1473, 540] on input "range" at bounding box center [1282, 524] width 382 height 32
drag, startPoint x: 1083, startPoint y: 250, endPoint x: 1100, endPoint y: 271, distance: 27.0
click at [1084, 250] on span at bounding box center [1087, 248] width 15 height 15
click at [1446, 241] on input "Client is not making efforts to reduce financial obligations" at bounding box center [1446, 241] width 0 height 0
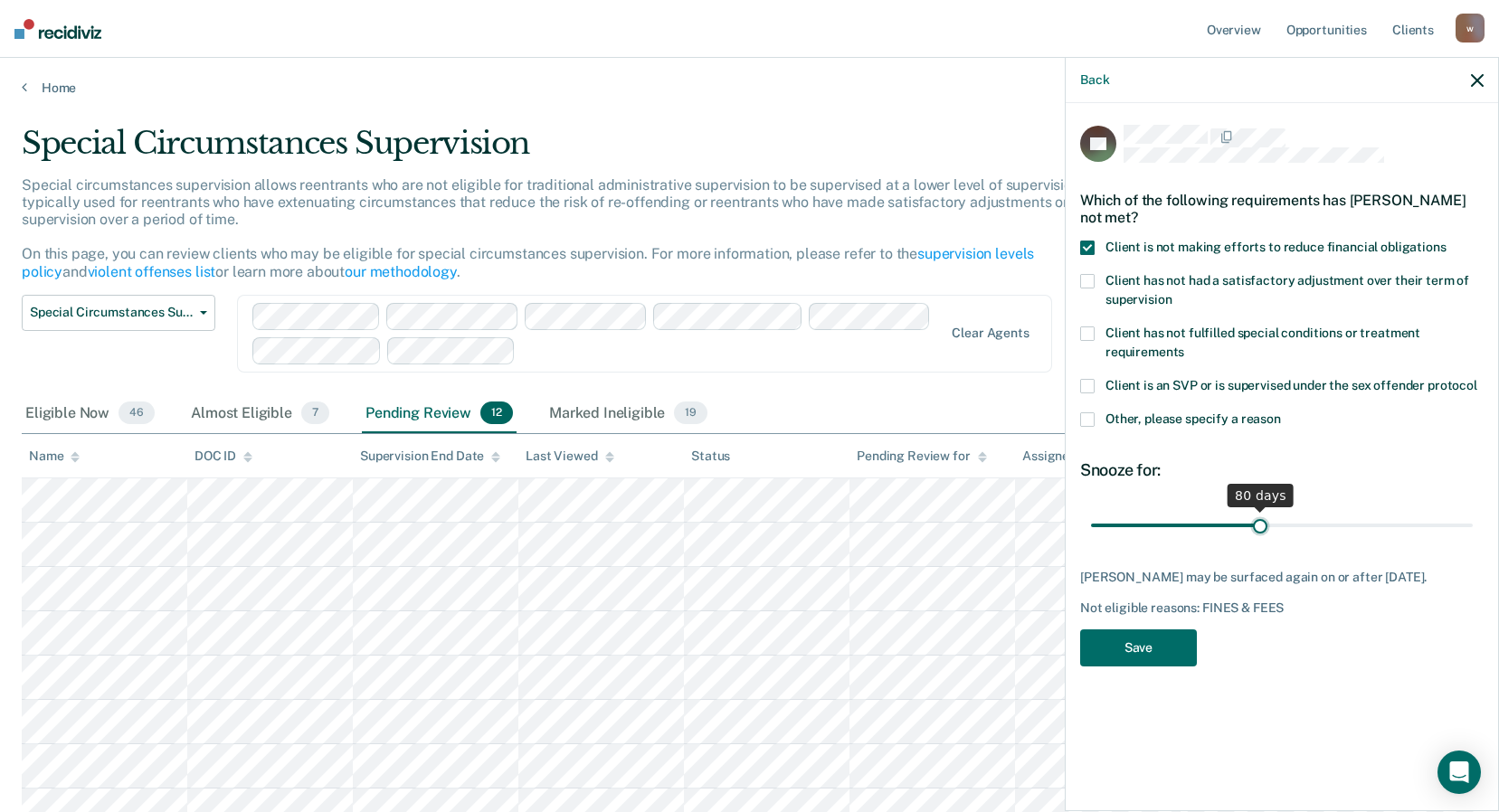
drag, startPoint x: 1466, startPoint y: 521, endPoint x: 1260, endPoint y: 548, distance: 207.8
type input "80"
click at [1260, 540] on input "range" at bounding box center [1282, 524] width 382 height 32
click at [1127, 650] on button "Save" at bounding box center [1139, 647] width 117 height 37
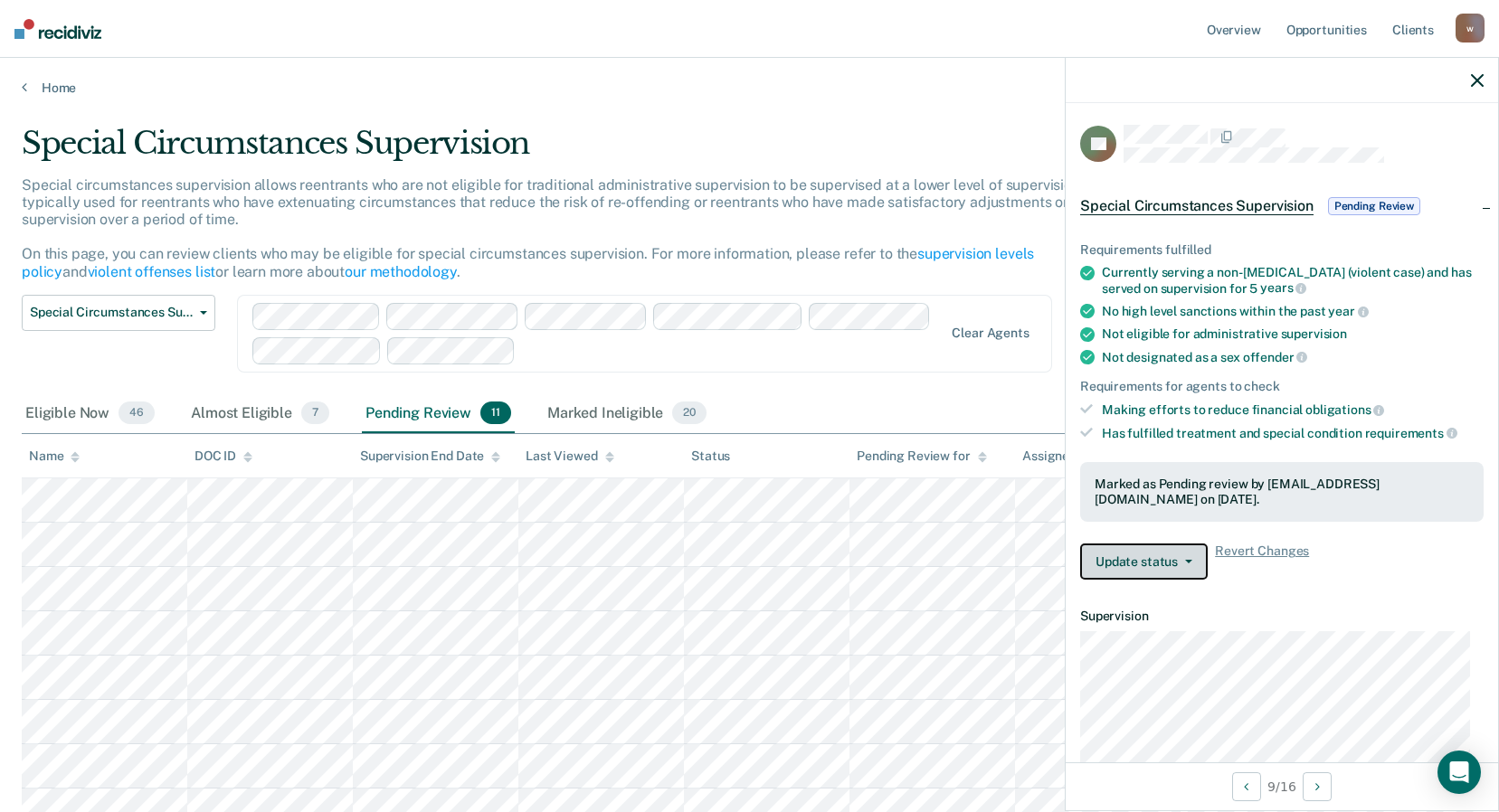
click at [1140, 546] on button "Update status" at bounding box center [1144, 561] width 128 height 36
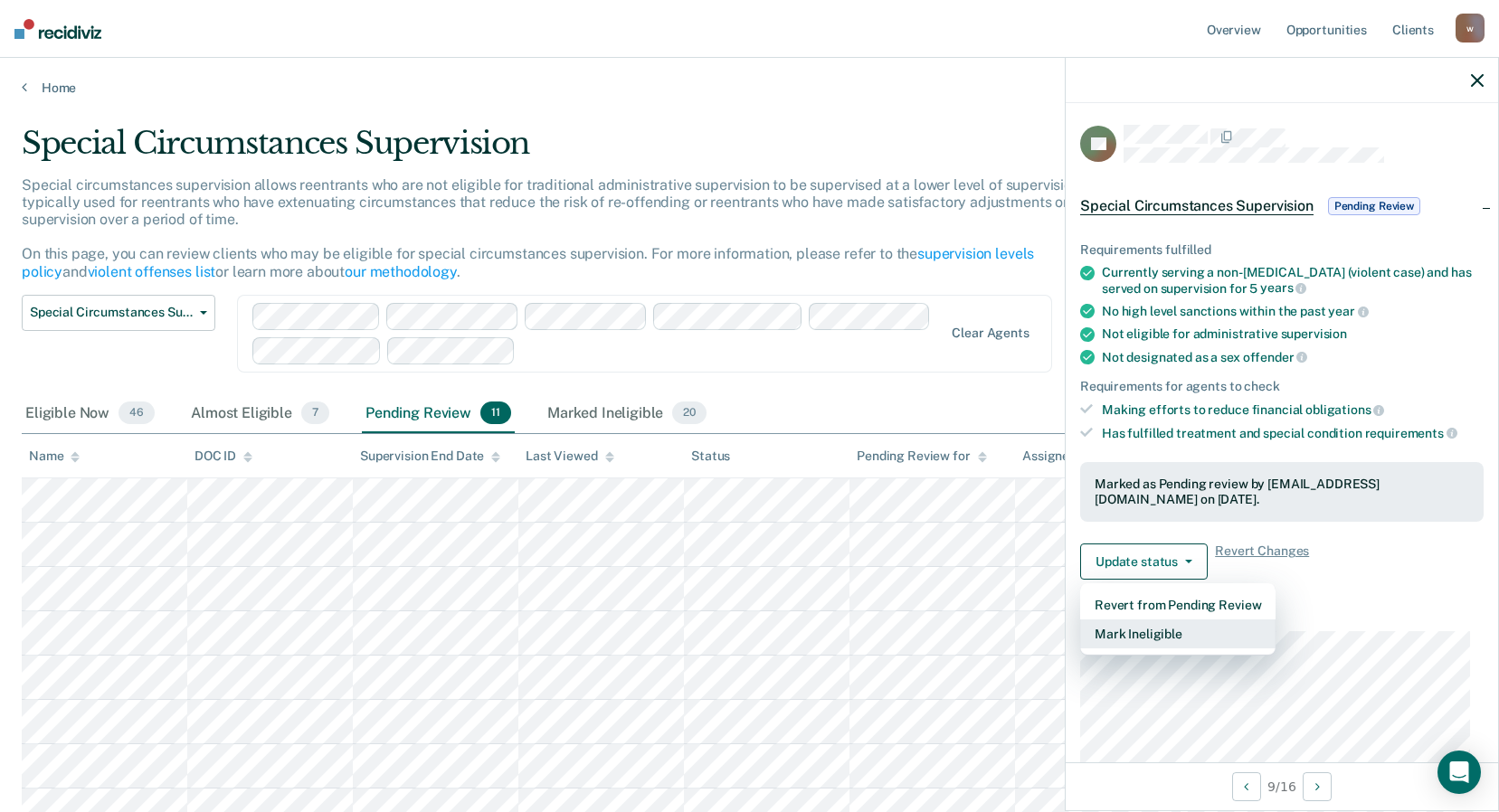
click at [1130, 622] on button "Mark Ineligible" at bounding box center [1178, 634] width 195 height 29
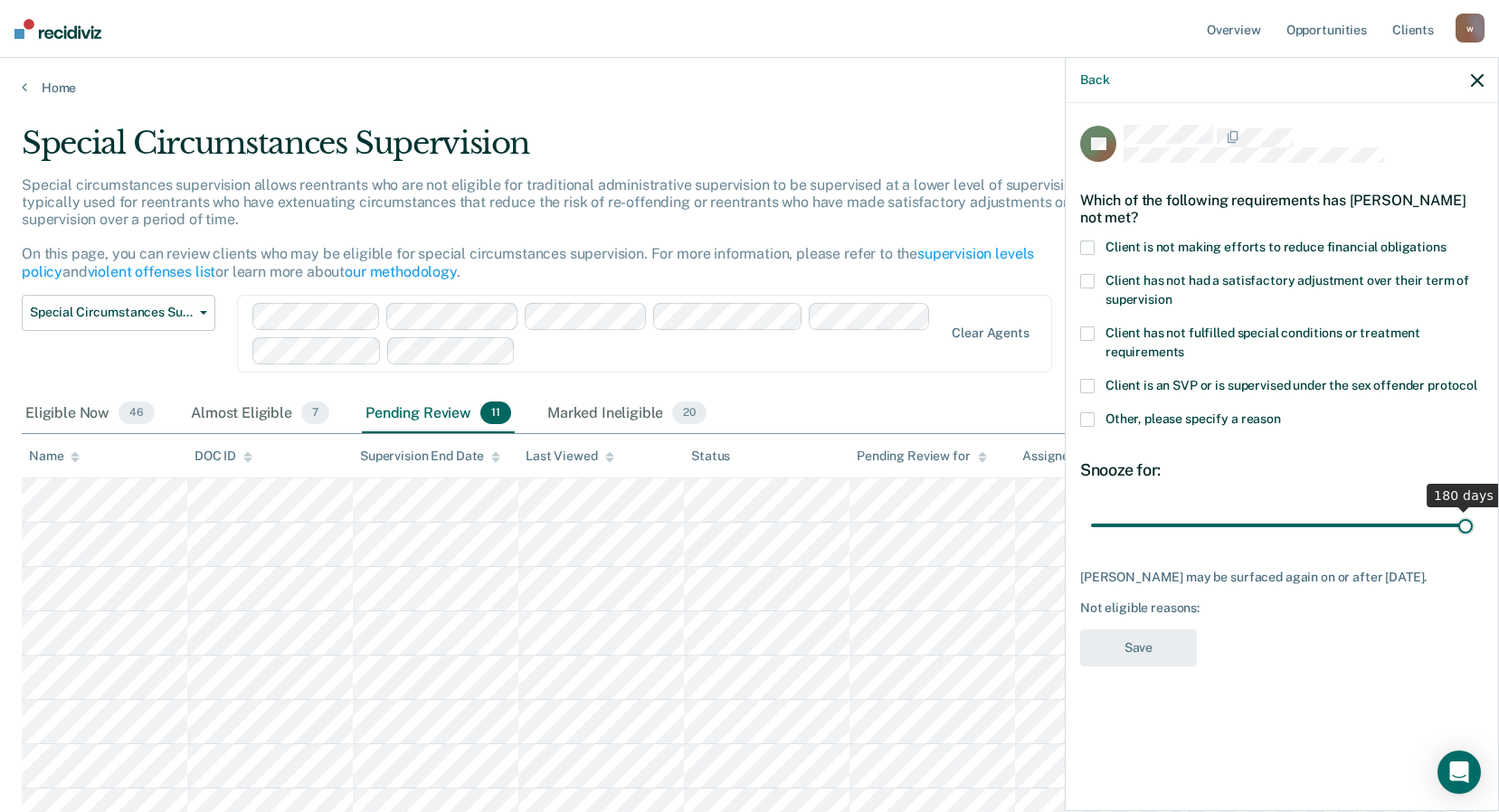
drag, startPoint x: 1160, startPoint y: 525, endPoint x: 1488, endPoint y: 543, distance: 328.5
type input "180"
click at [1473, 540] on input "range" at bounding box center [1282, 524] width 382 height 32
click at [1088, 248] on span at bounding box center [1087, 248] width 15 height 15
click at [1446, 241] on input "Client is not making efforts to reduce financial obligations" at bounding box center [1446, 241] width 0 height 0
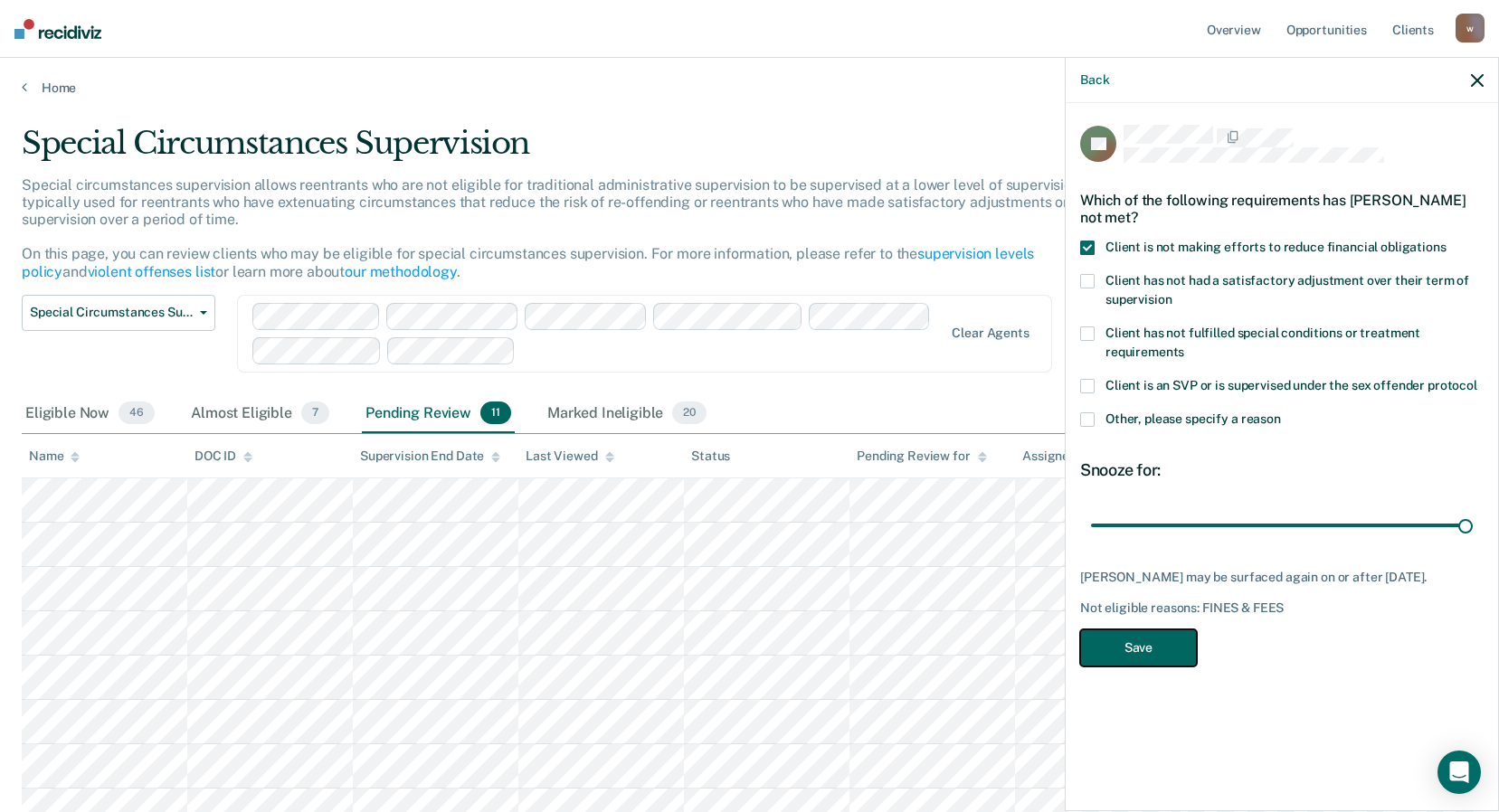
click at [1131, 640] on button "Save" at bounding box center [1139, 647] width 117 height 37
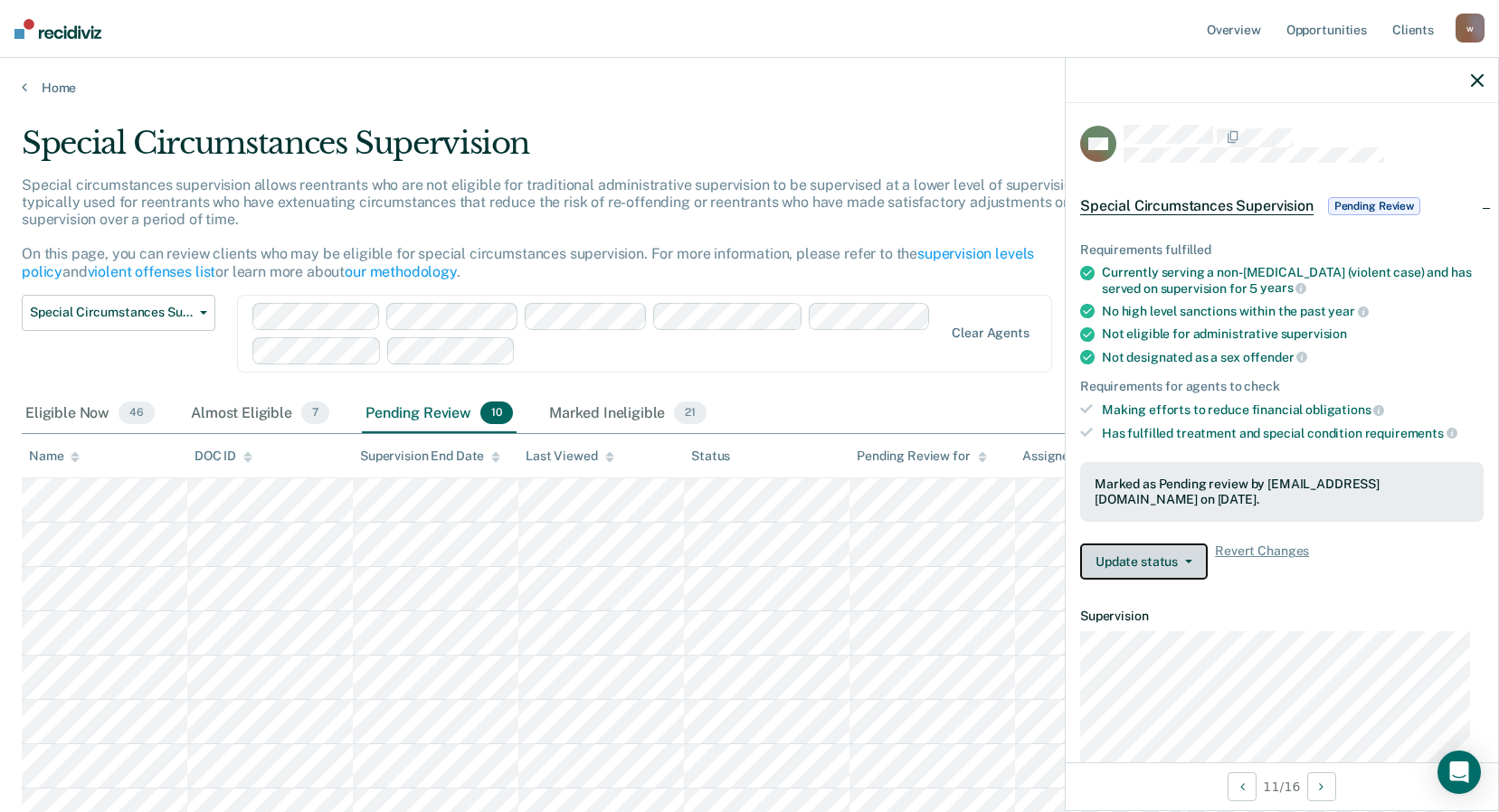
click at [1169, 553] on button "Update status" at bounding box center [1144, 561] width 128 height 36
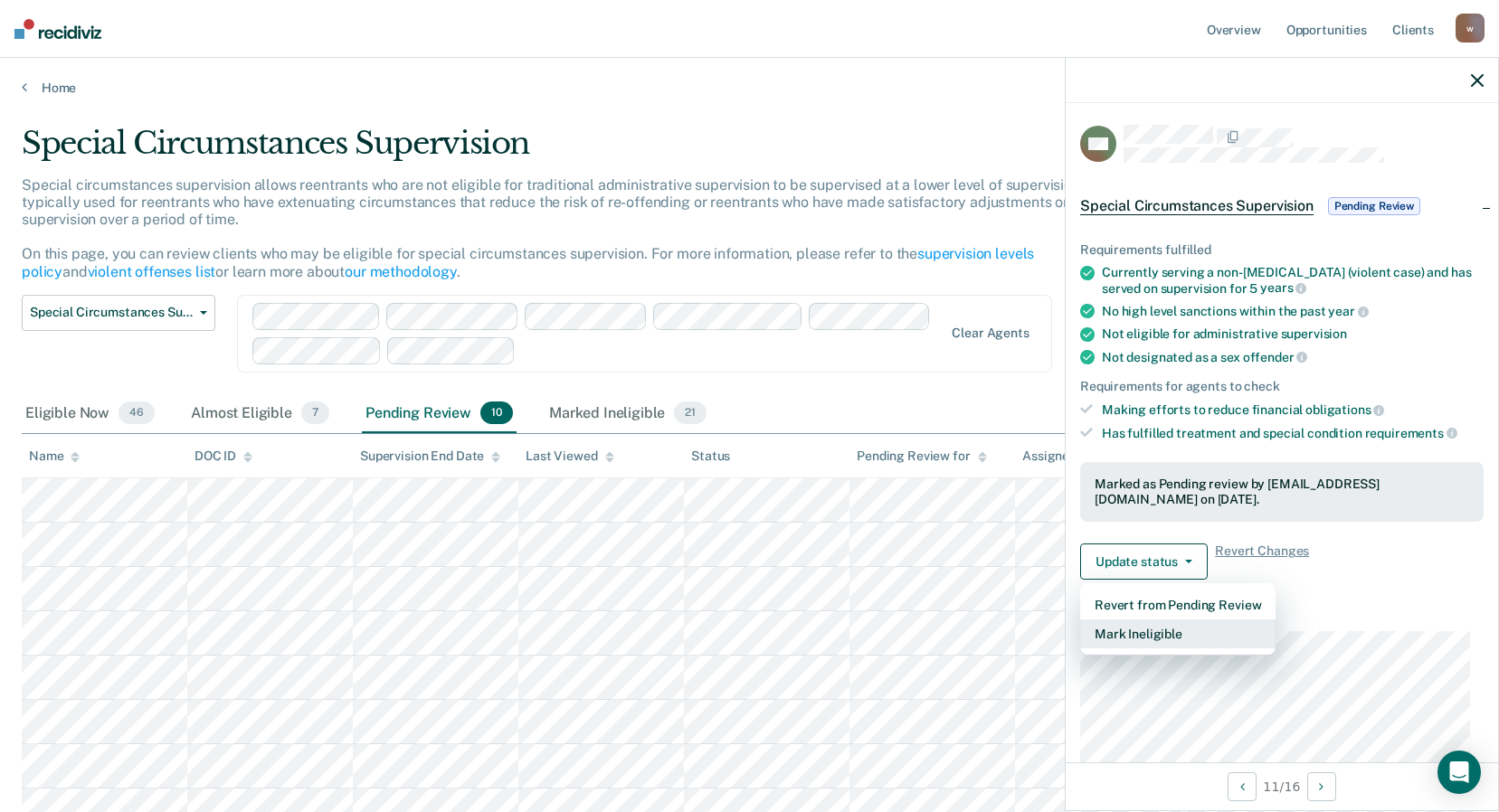
click at [1171, 633] on button "Mark Ineligible" at bounding box center [1178, 634] width 195 height 29
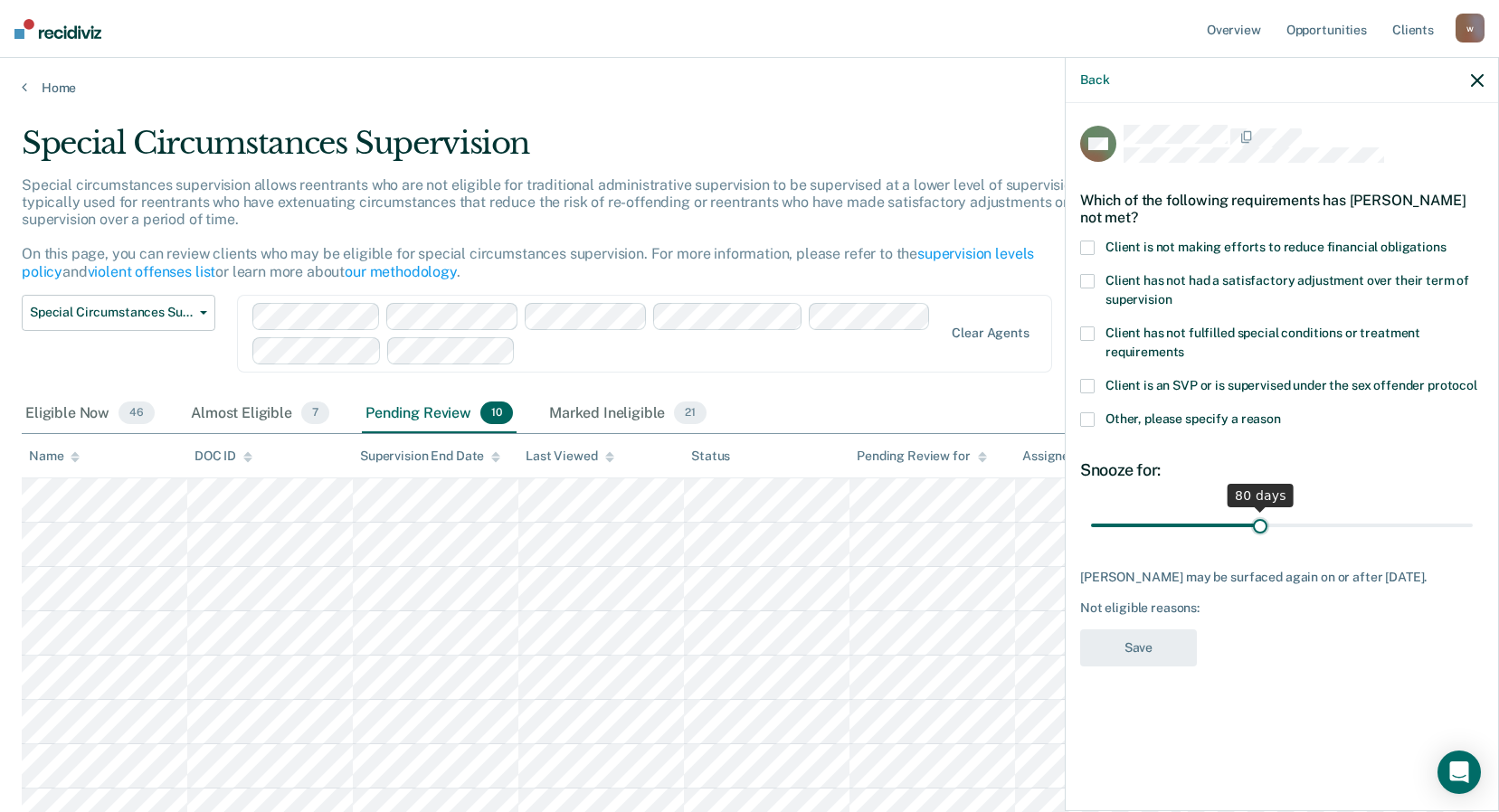
drag, startPoint x: 1157, startPoint y: 517, endPoint x: 1260, endPoint y: 551, distance: 108.5
type input "80"
click at [1260, 540] on input "range" at bounding box center [1282, 524] width 382 height 32
click at [1087, 246] on span at bounding box center [1087, 248] width 15 height 15
click at [1446, 241] on input "Client is not making efforts to reduce financial obligations" at bounding box center [1446, 241] width 0 height 0
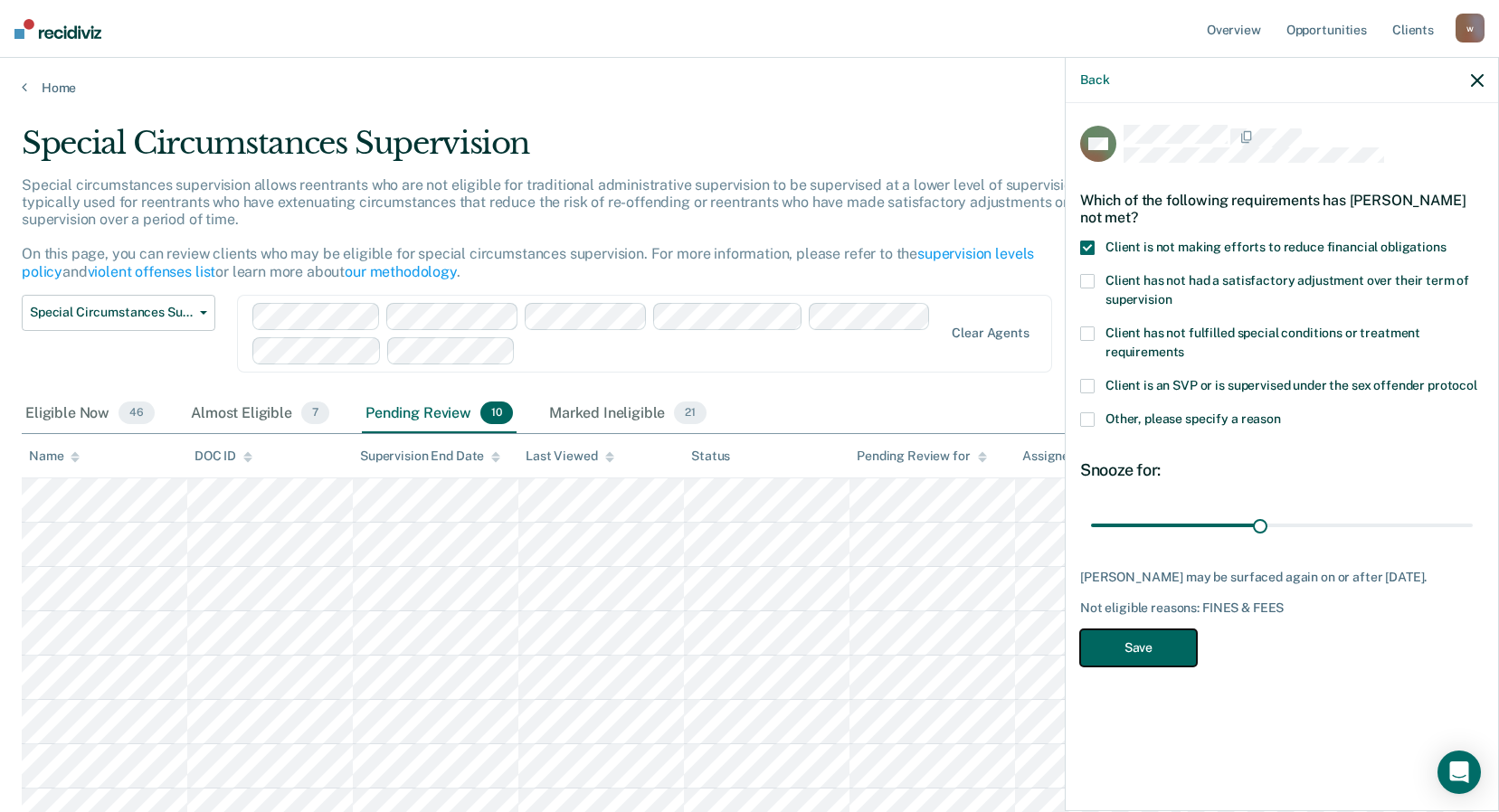
click at [1133, 636] on button "Save" at bounding box center [1139, 647] width 117 height 37
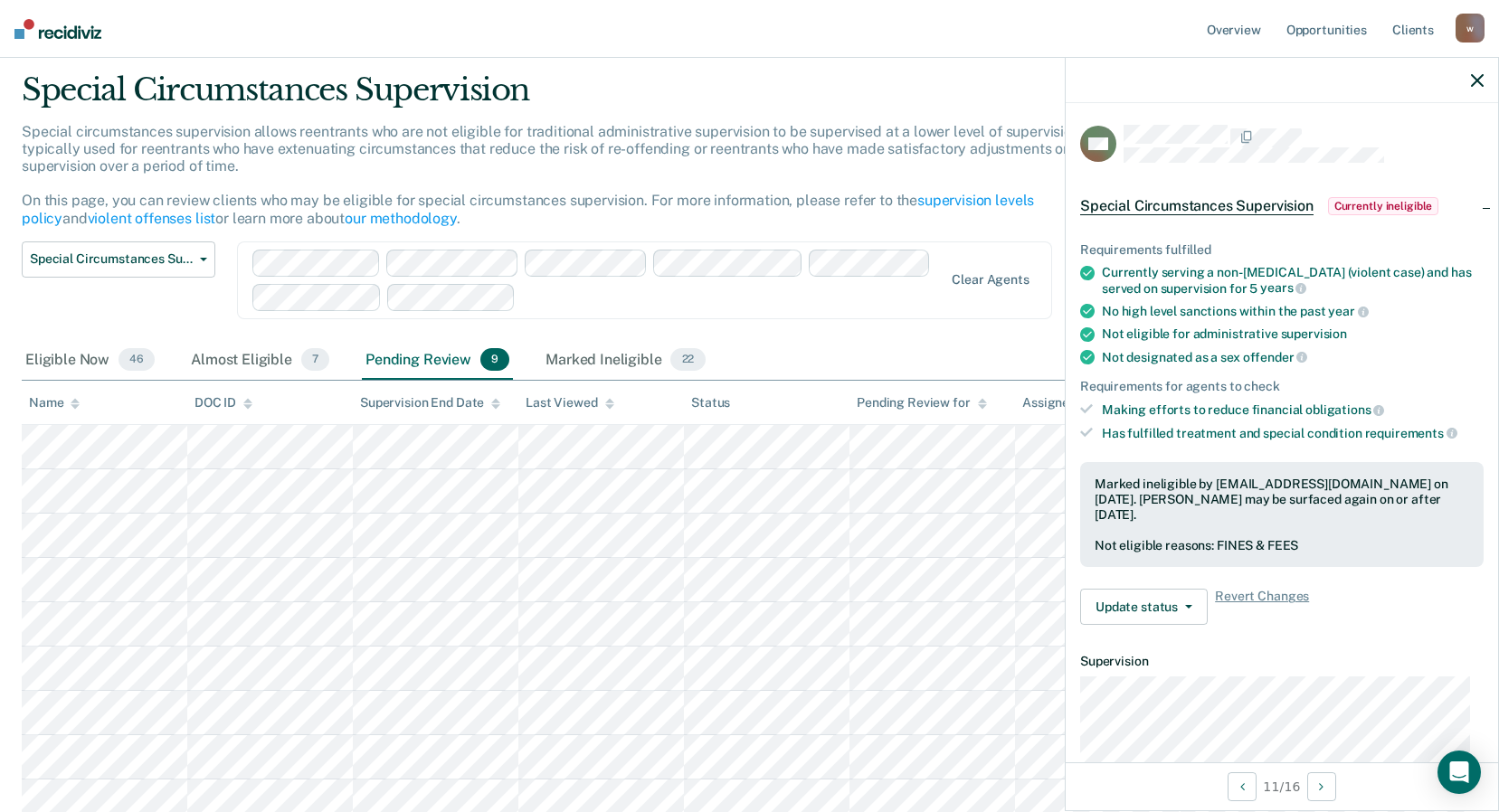
scroll to position [90, 0]
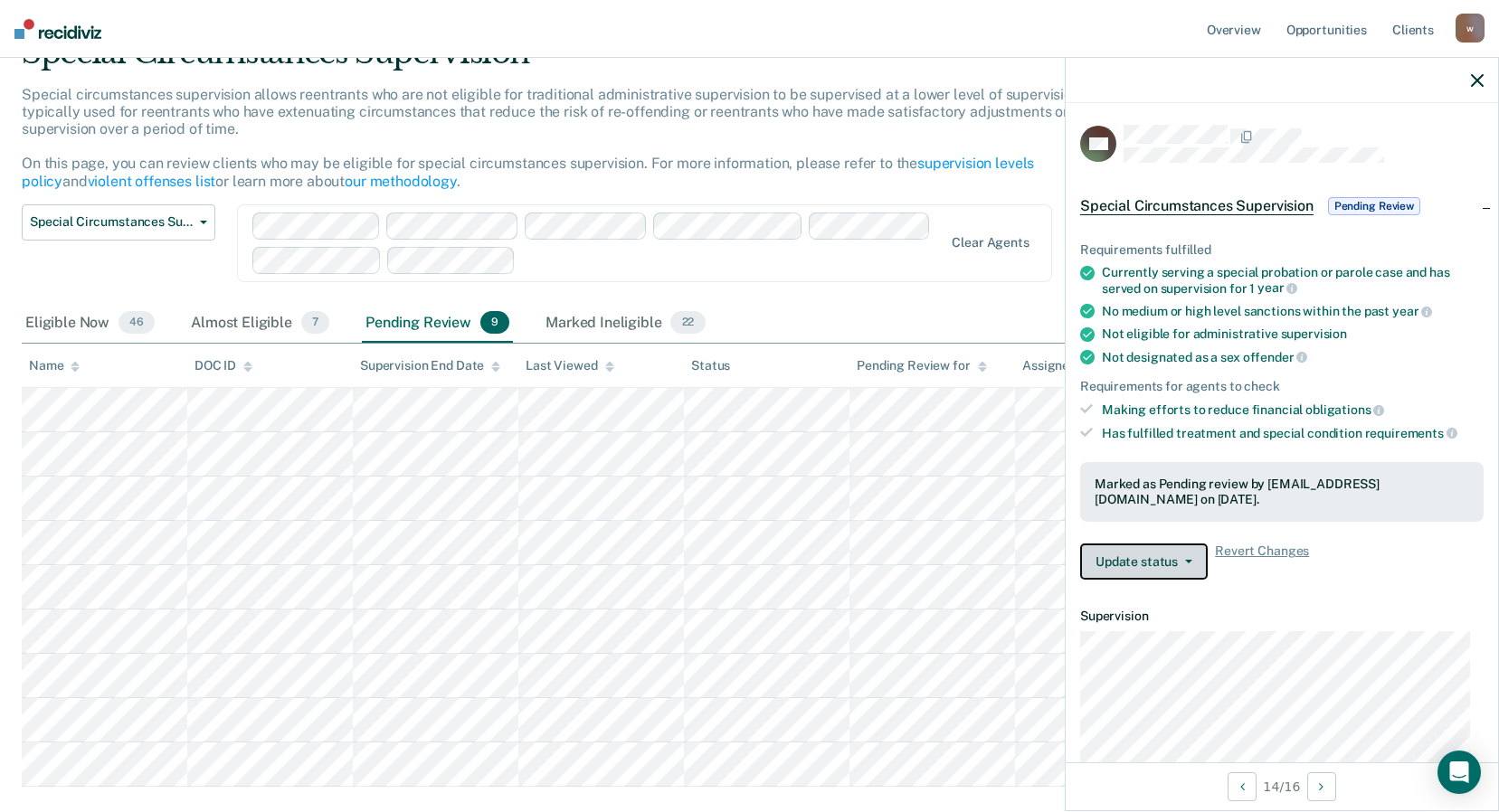
click at [1182, 560] on span "button" at bounding box center [1185, 562] width 15 height 4
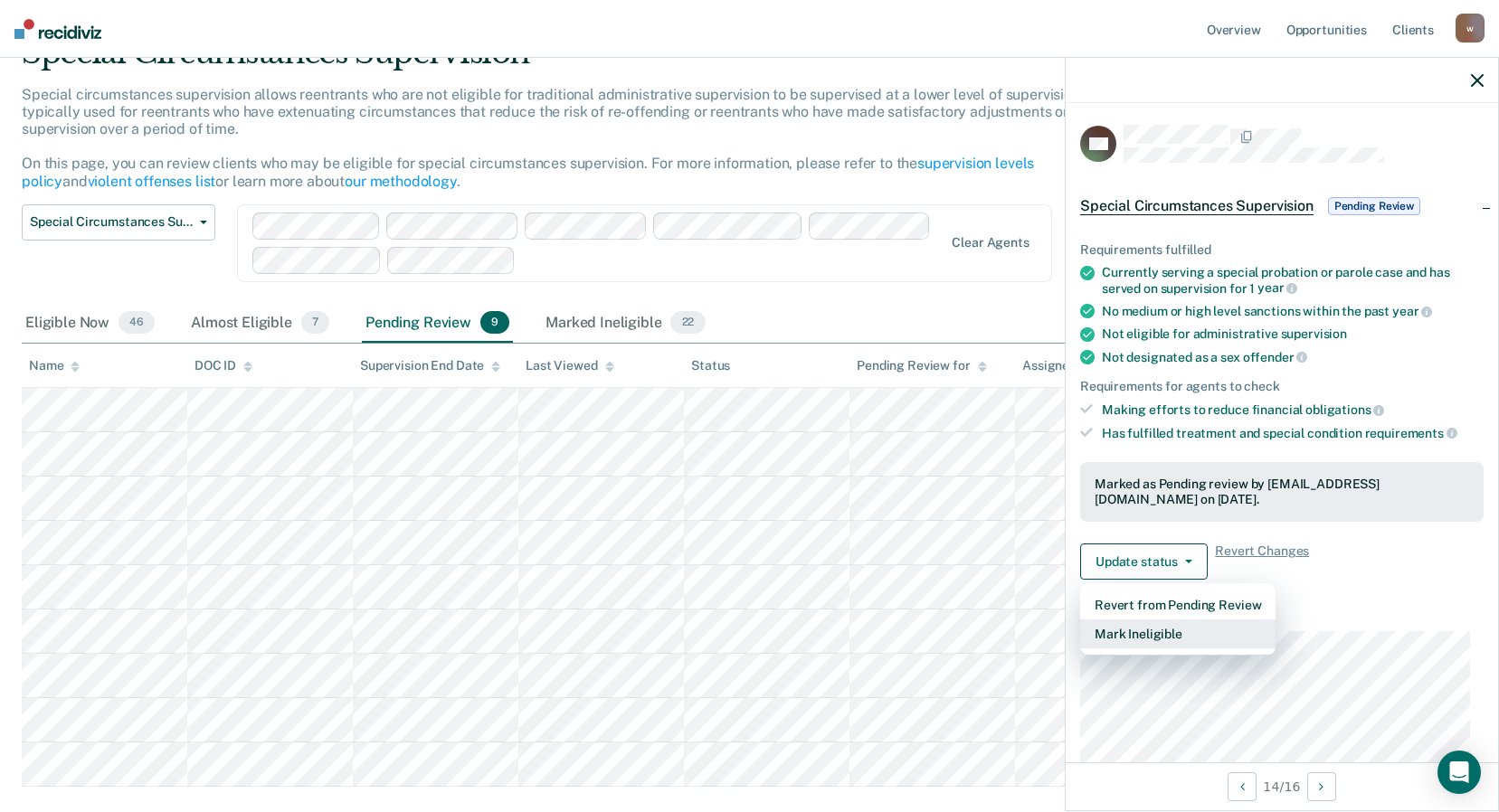
click at [1168, 620] on button "Mark Ineligible" at bounding box center [1178, 634] width 195 height 29
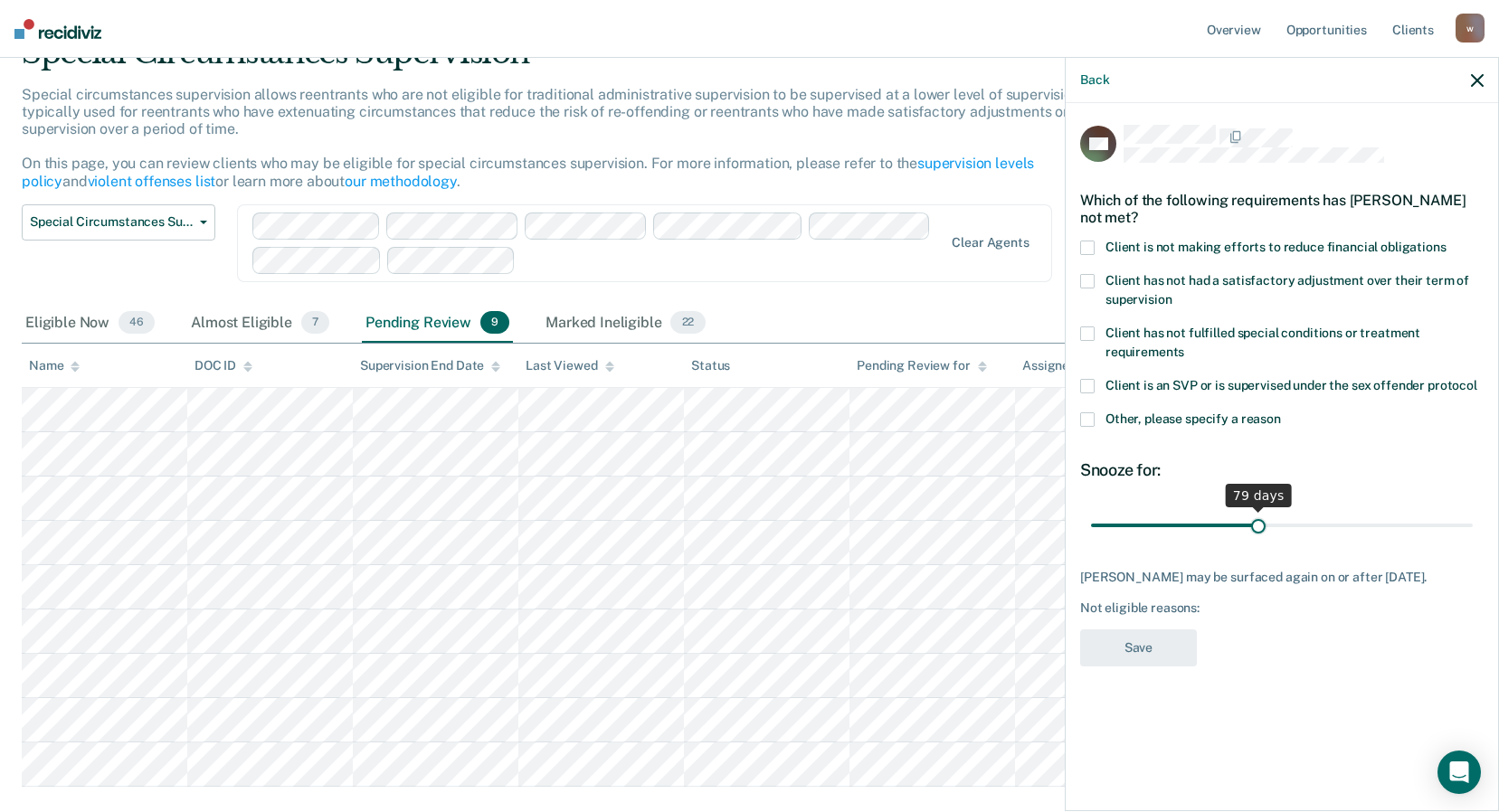
drag, startPoint x: 1157, startPoint y: 519, endPoint x: 1258, endPoint y: 538, distance: 102.8
type input "79"
click at [1258, 538] on input "range" at bounding box center [1282, 524] width 382 height 32
click at [1087, 250] on span at bounding box center [1087, 248] width 15 height 15
click at [1446, 241] on input "Client is not making efforts to reduce financial obligations" at bounding box center [1446, 241] width 0 height 0
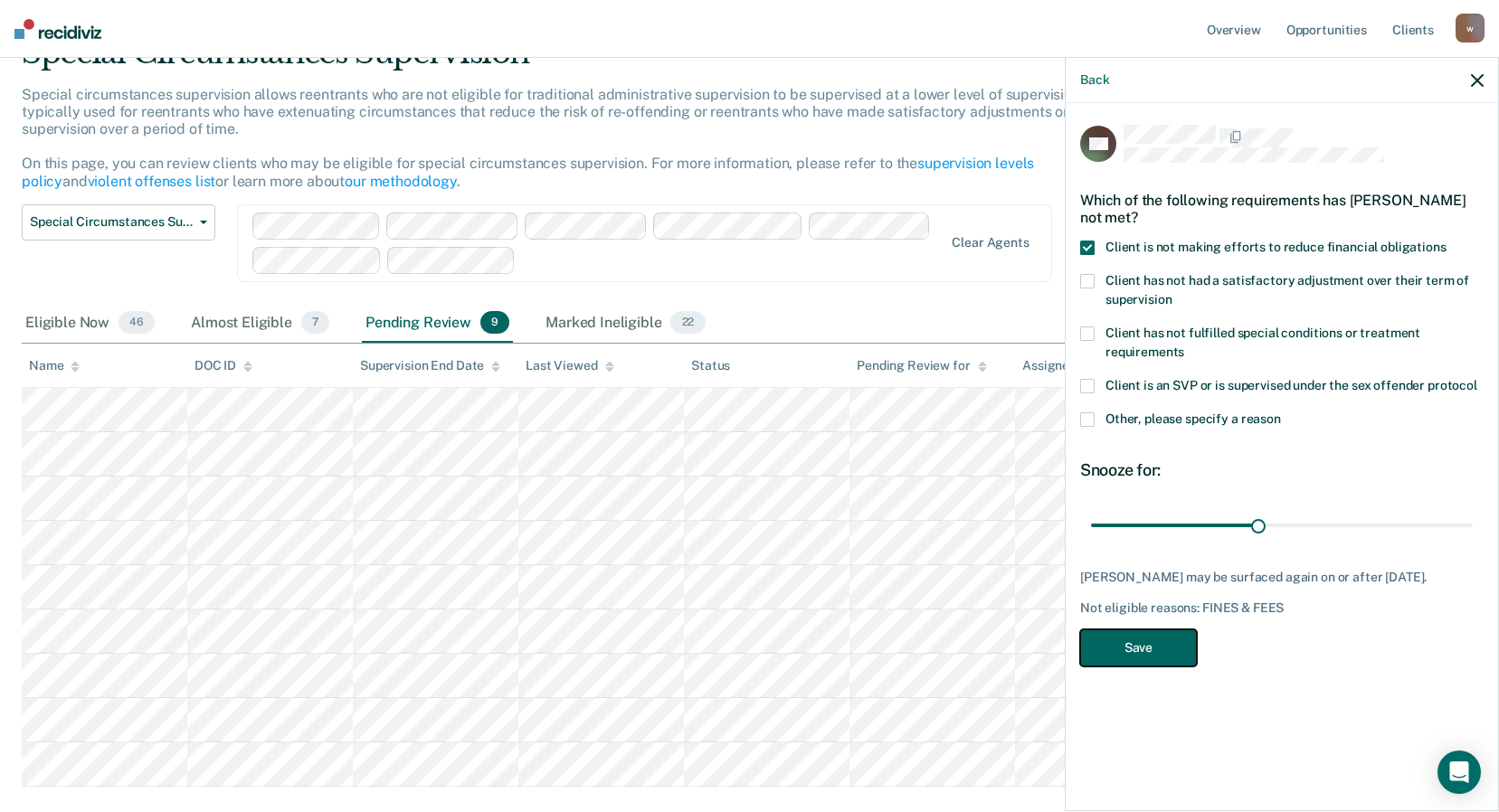
click at [1128, 652] on button "Save" at bounding box center [1139, 647] width 117 height 37
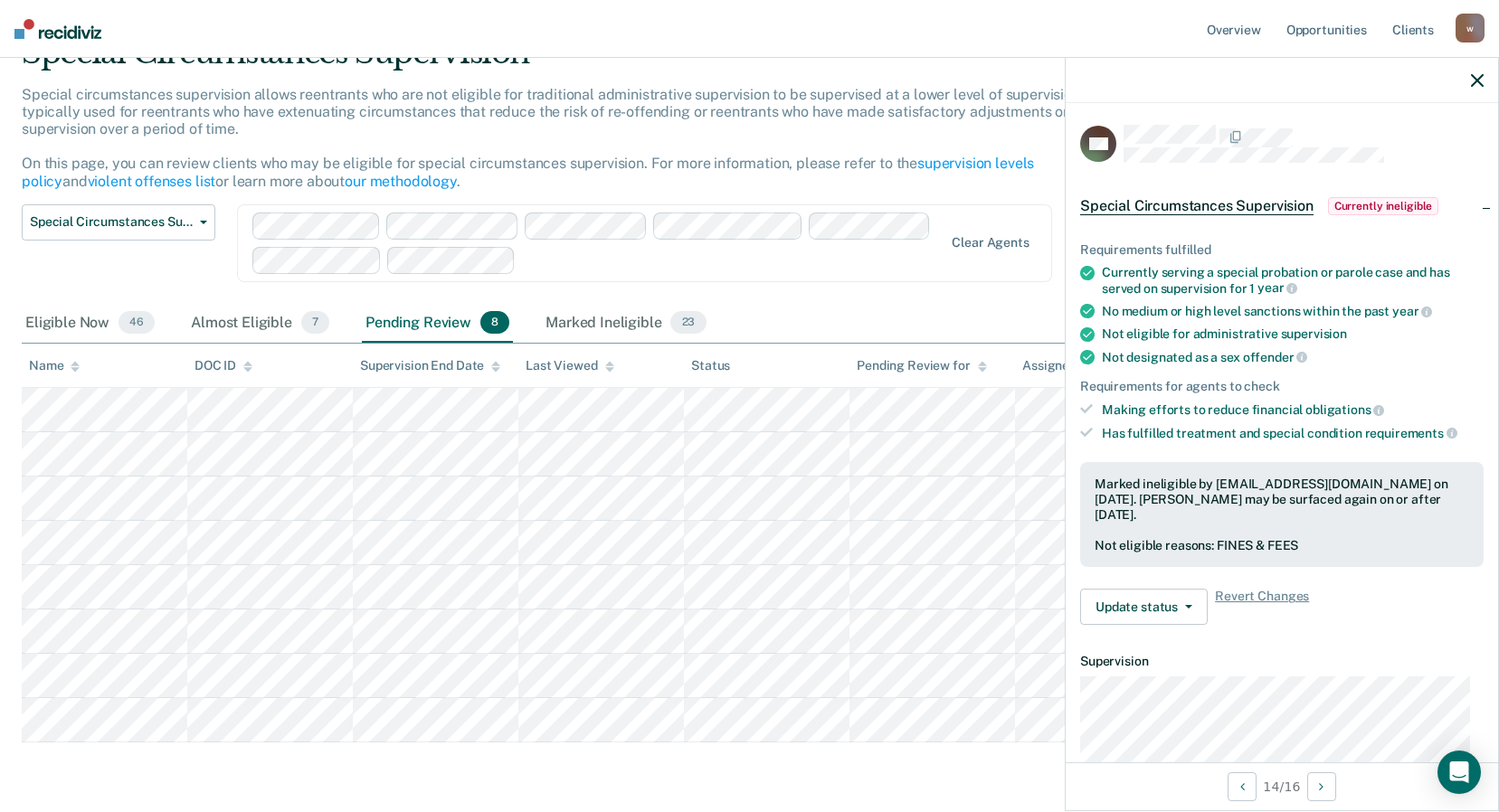
click at [821, 286] on div "Special Circumstances Supervision Administrative Supervision Special Circumstan…" at bounding box center [584, 254] width 1125 height 99
click at [1481, 77] on icon "button" at bounding box center [1477, 80] width 13 height 13
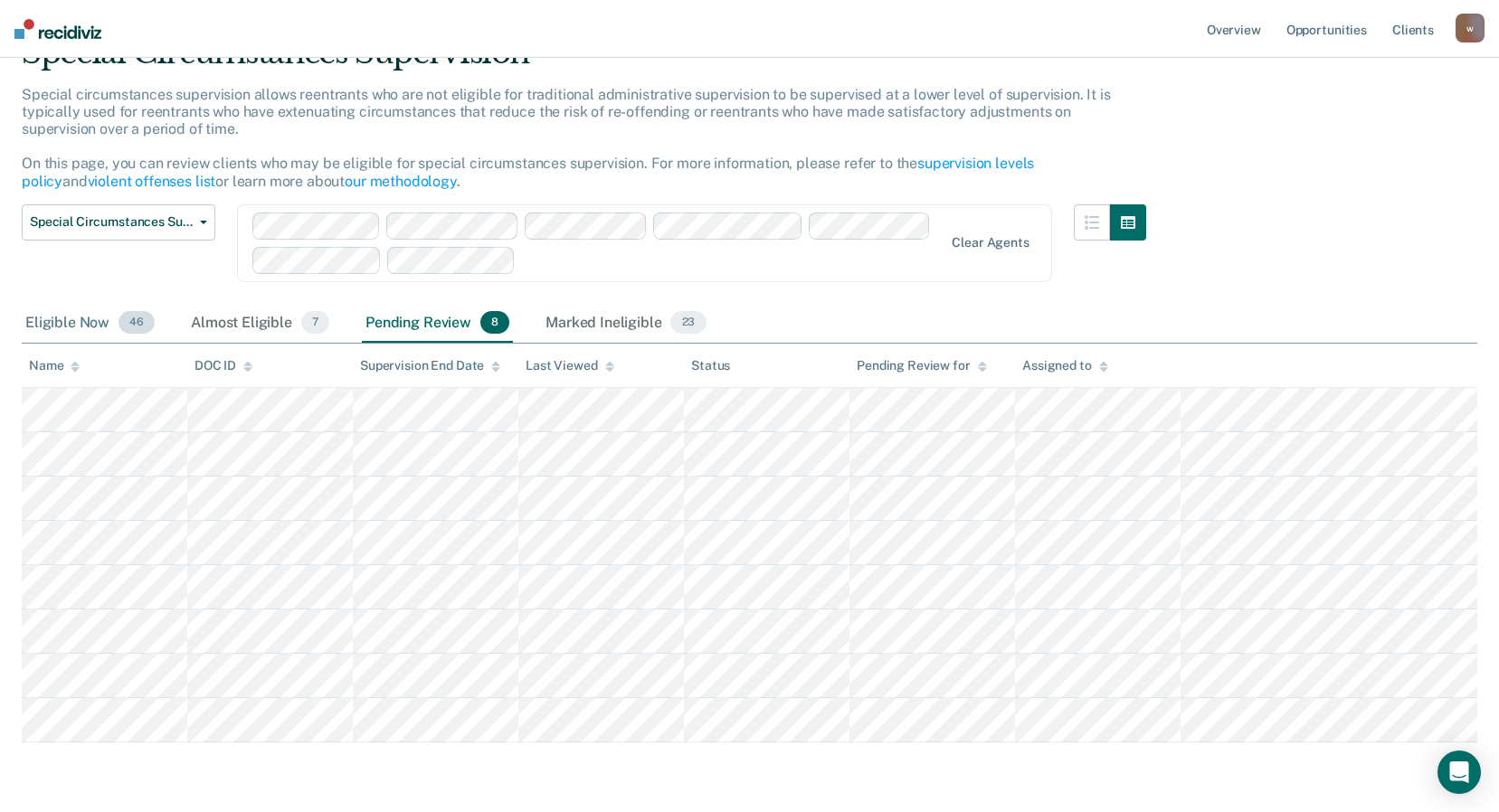
click at [94, 328] on div "Eligible Now 46" at bounding box center [90, 323] width 137 height 40
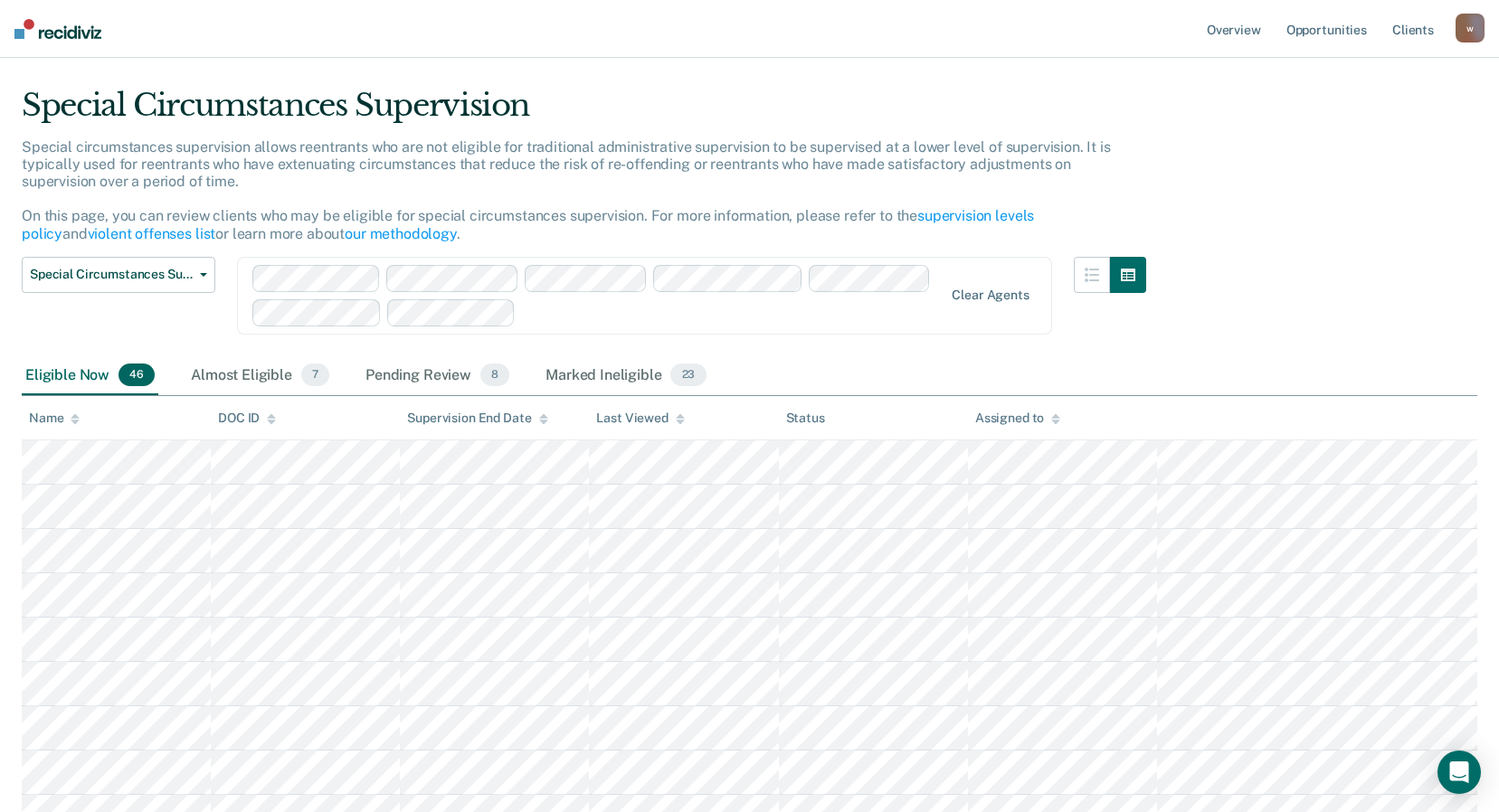
scroll to position [0, 0]
